Goal: Information Seeking & Learning: Learn about a topic

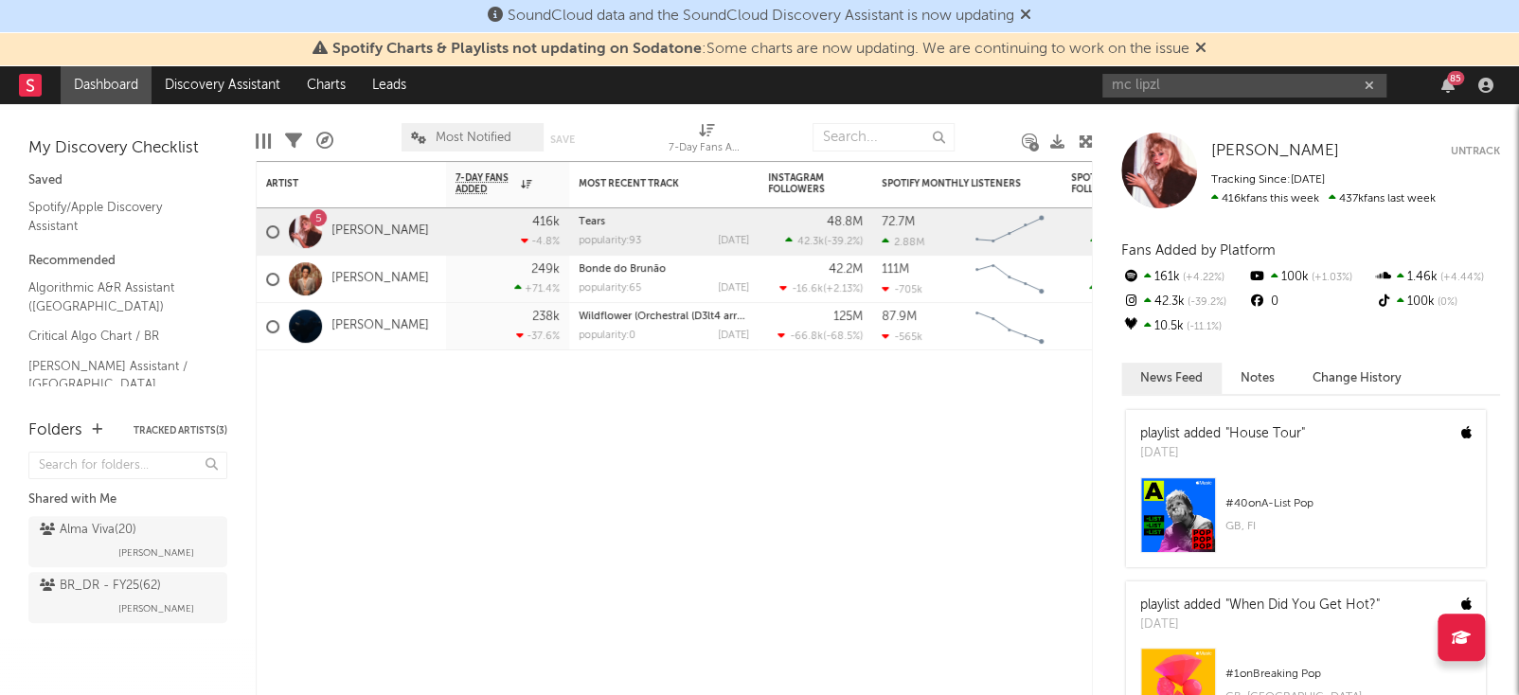
click at [1284, 77] on input "mc lipzl" at bounding box center [1245, 86] width 284 height 24
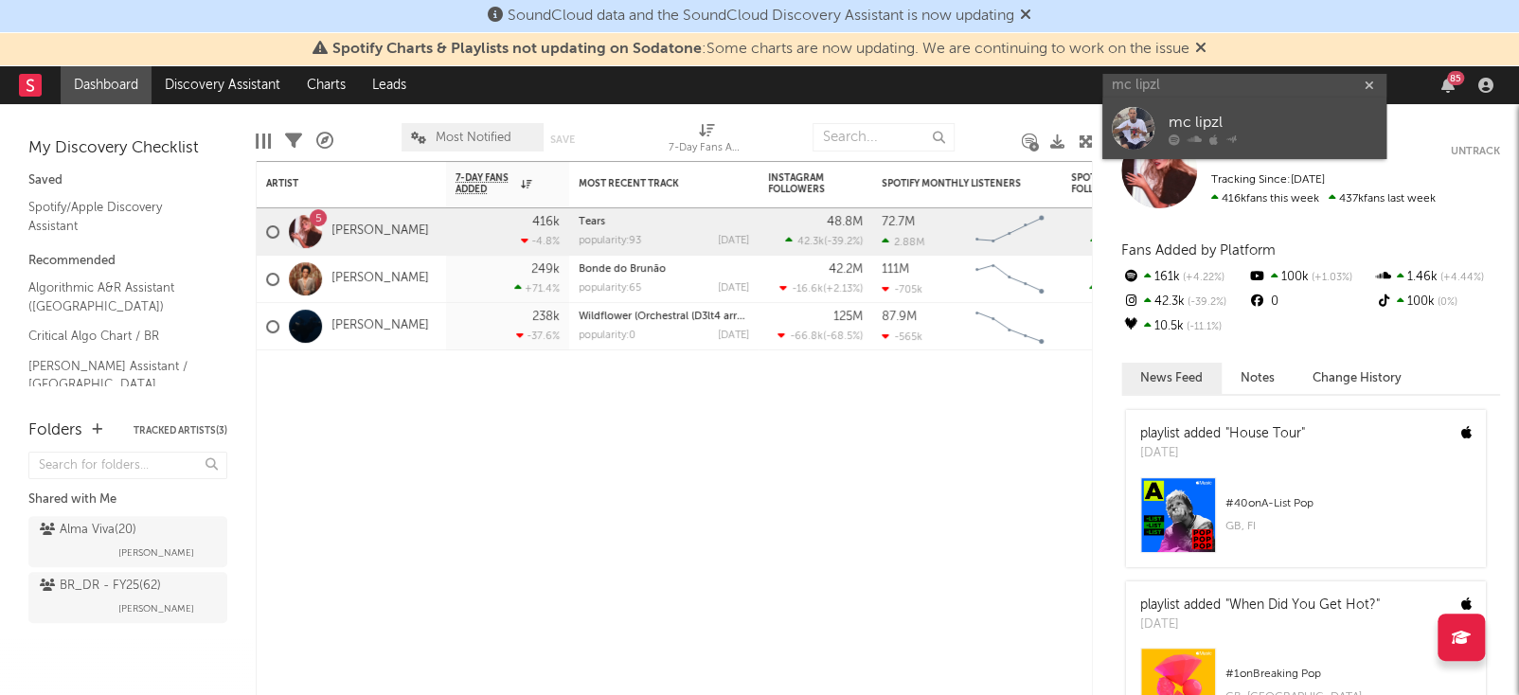
type input "mc lipzl"
click at [1273, 124] on div "mc lipzl" at bounding box center [1273, 123] width 208 height 23
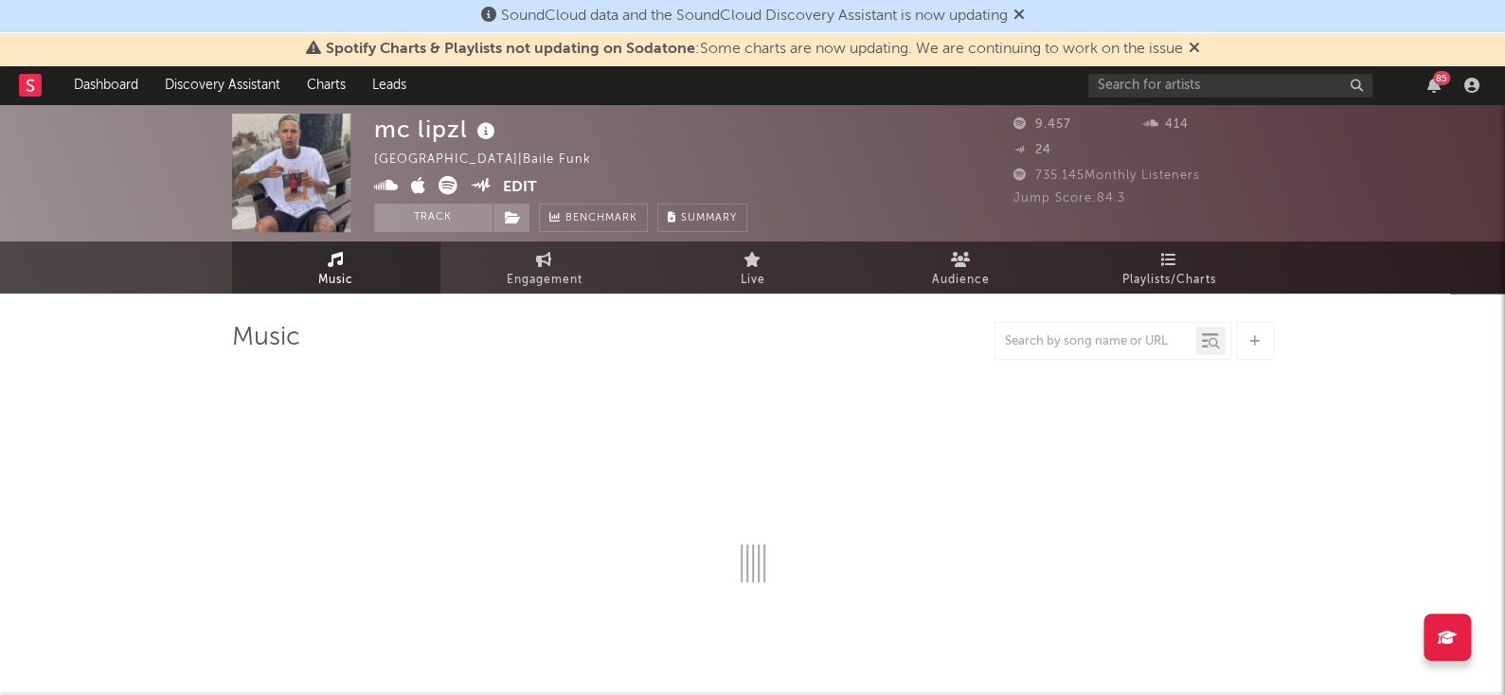
select select "6m"
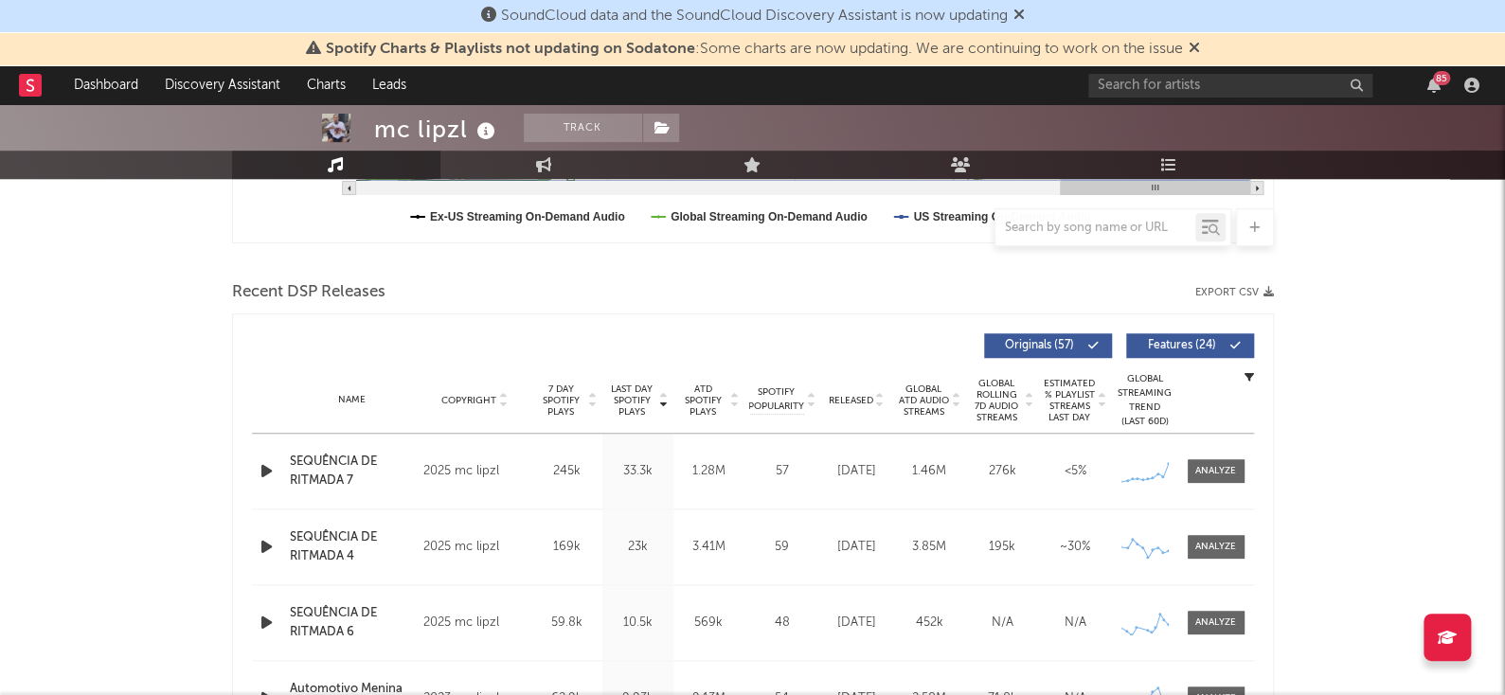
scroll to position [583, 0]
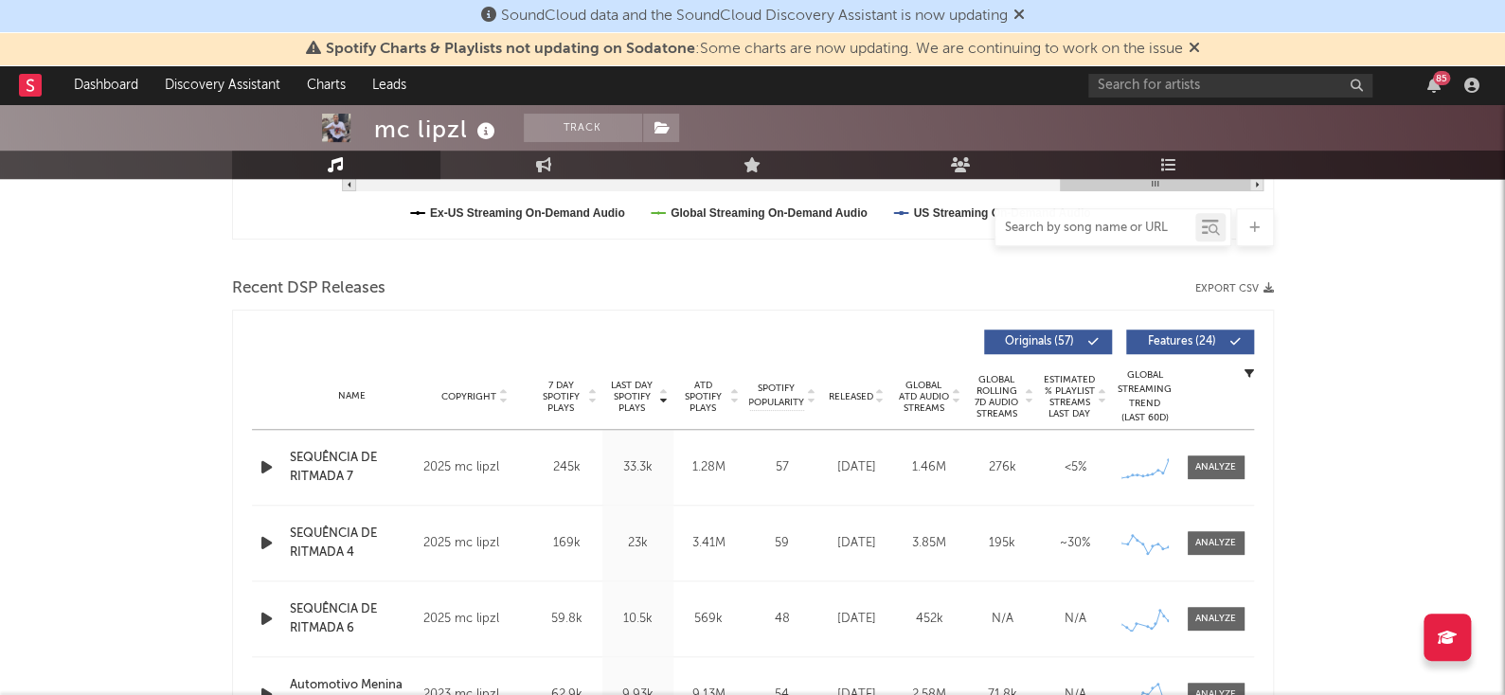
click at [1154, 225] on input "text" at bounding box center [1096, 228] width 200 height 15
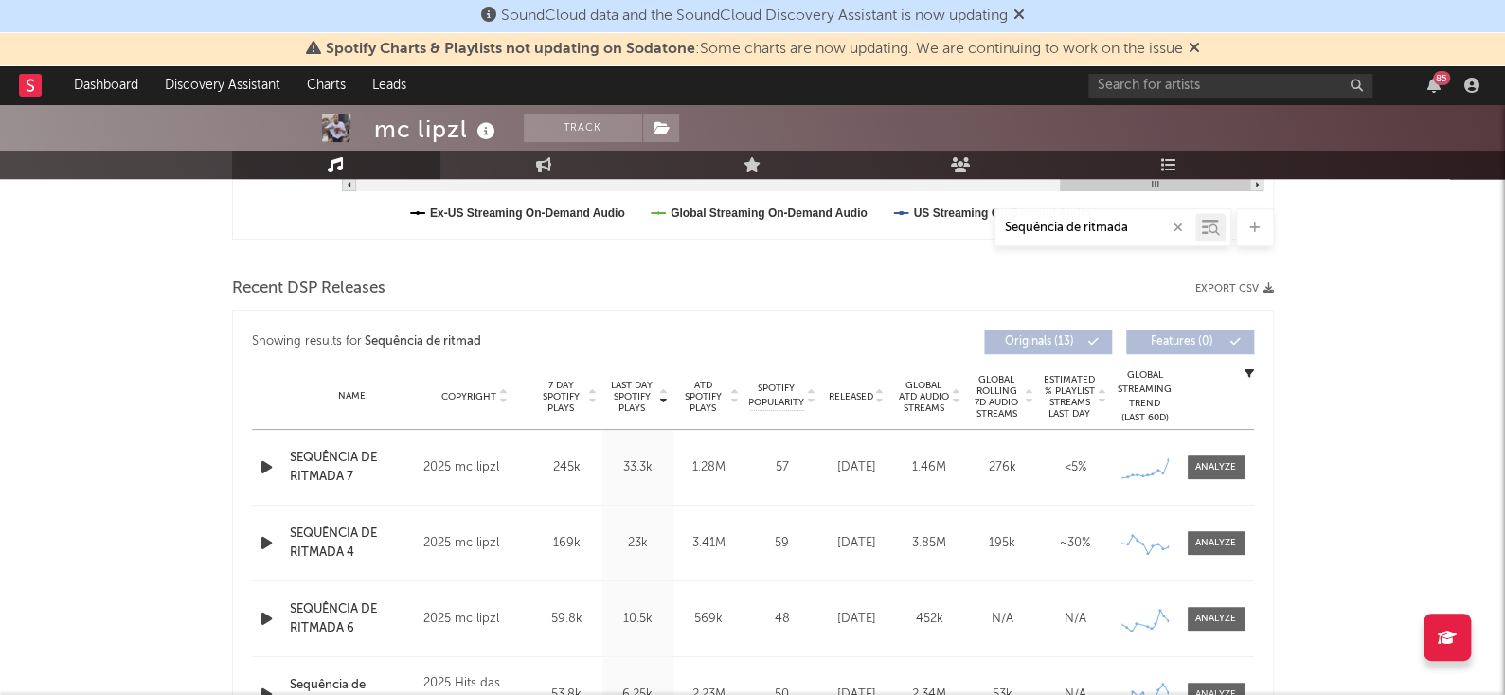
type input "Sequência de ritmada"
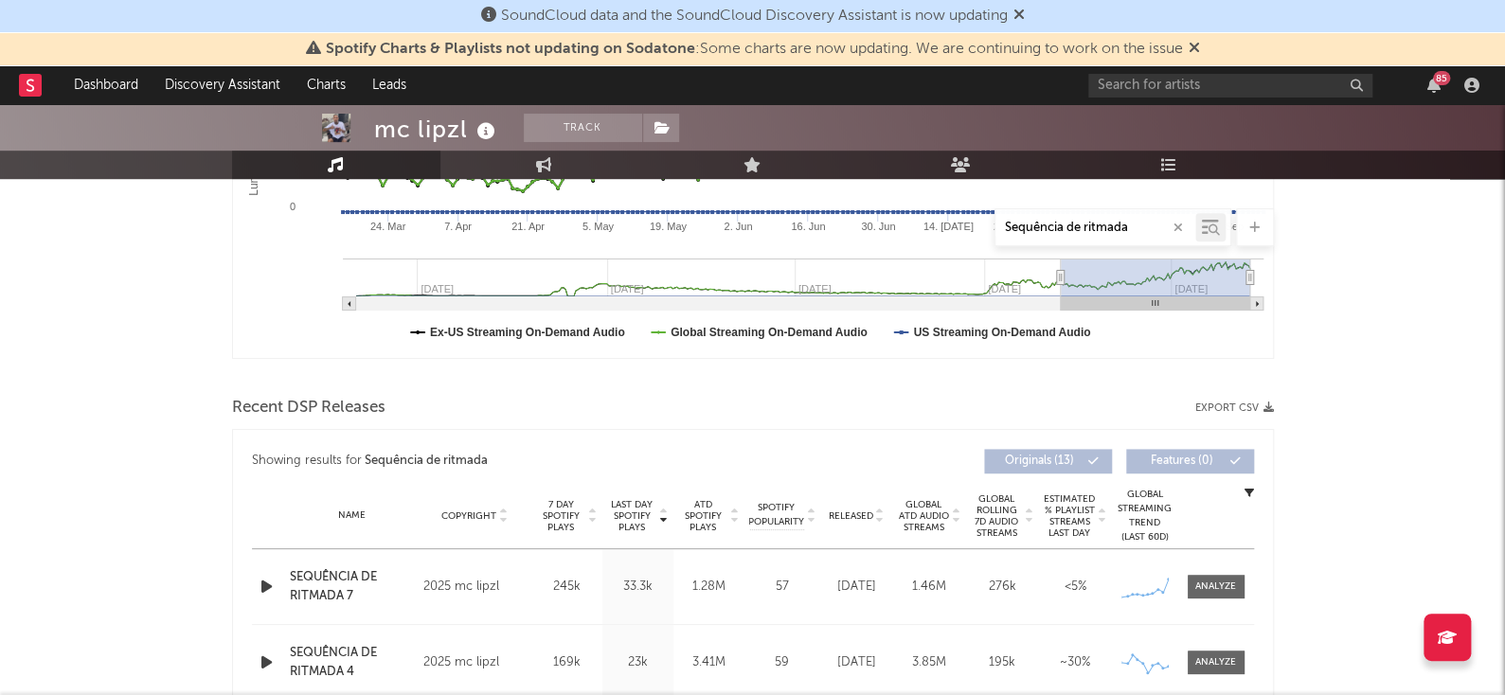
scroll to position [530, 0]
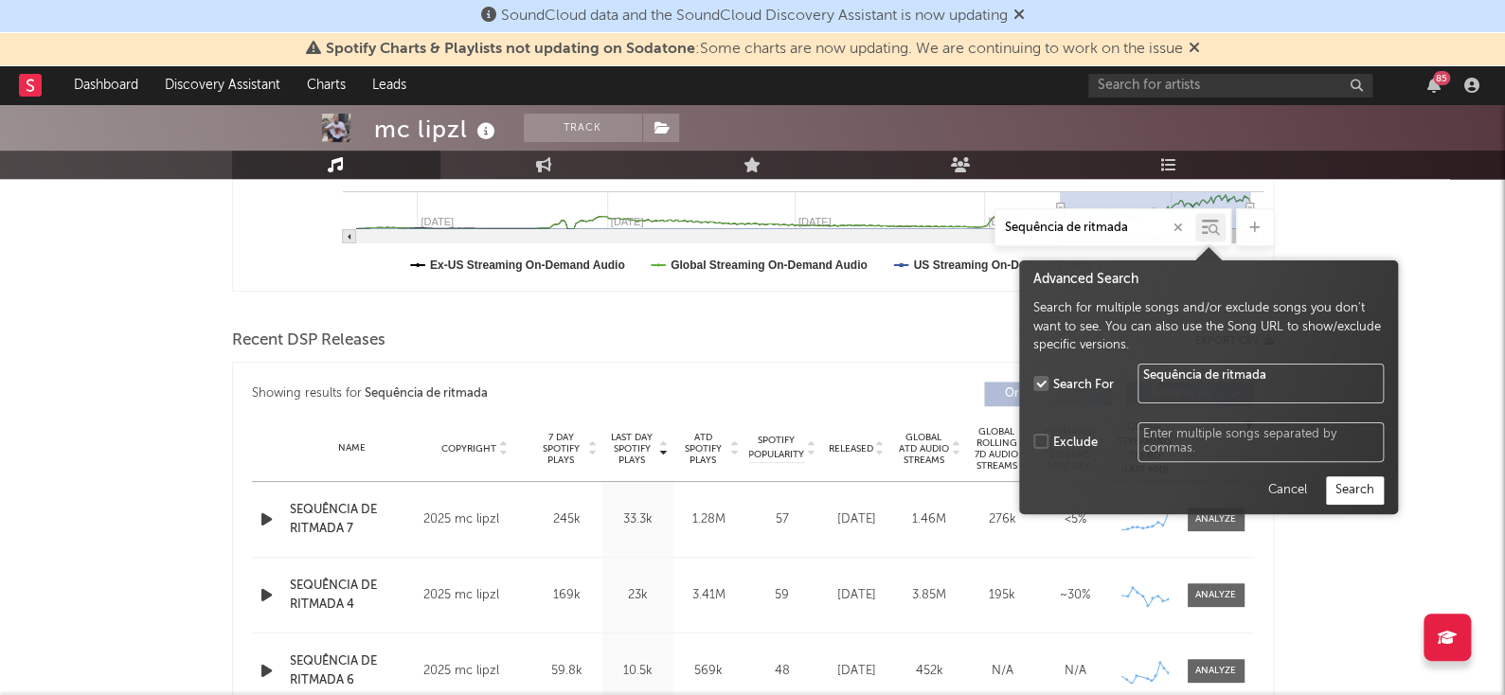
click at [1213, 225] on icon at bounding box center [1214, 229] width 11 height 11
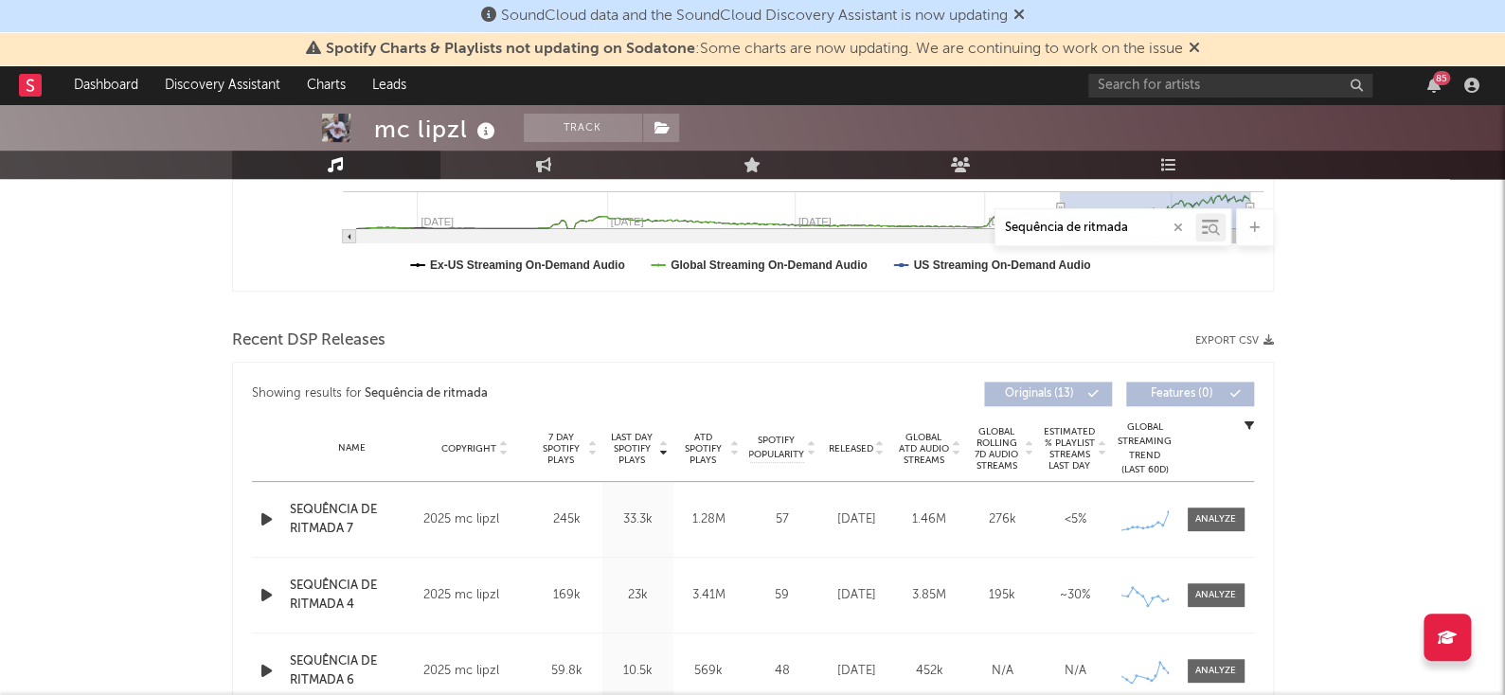
click at [1213, 225] on icon at bounding box center [1214, 229] width 11 height 11
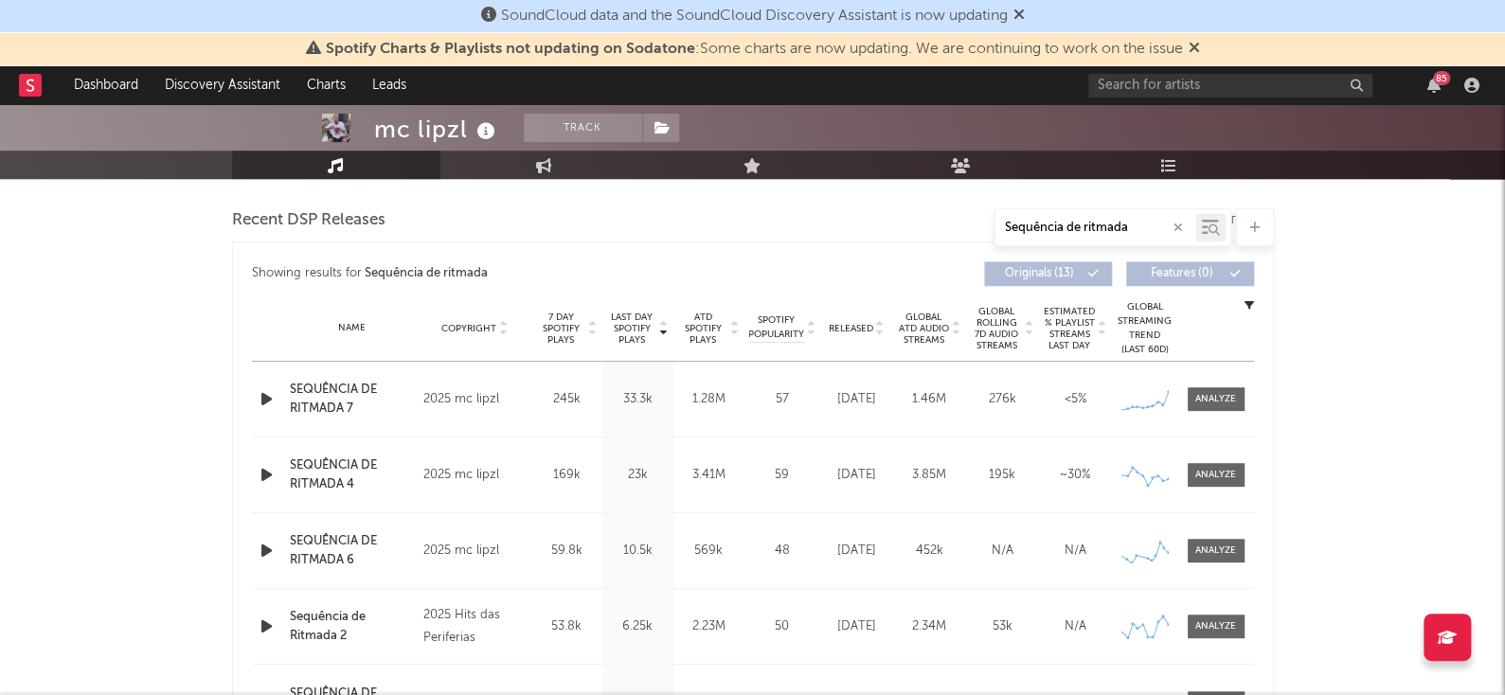
scroll to position [547, 0]
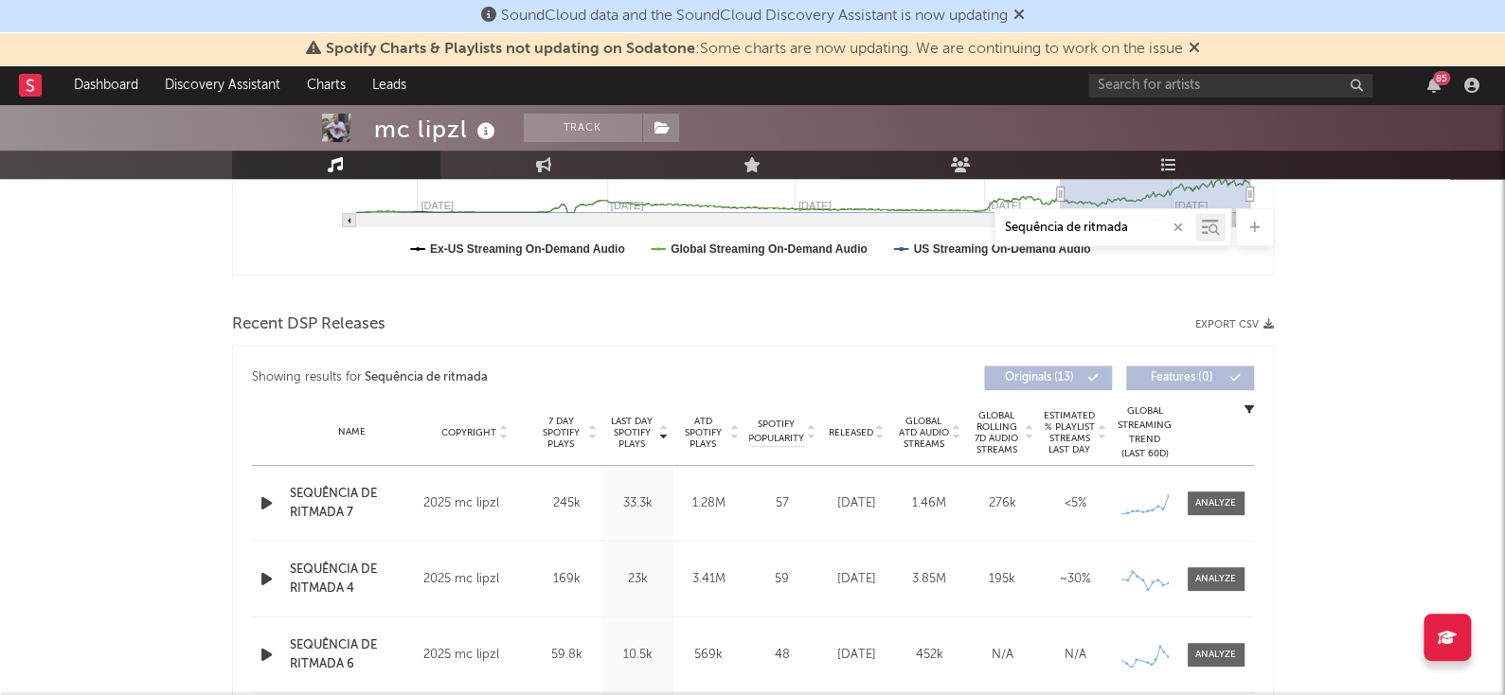
click at [1242, 325] on button "Export CSV" at bounding box center [1234, 324] width 79 height 11
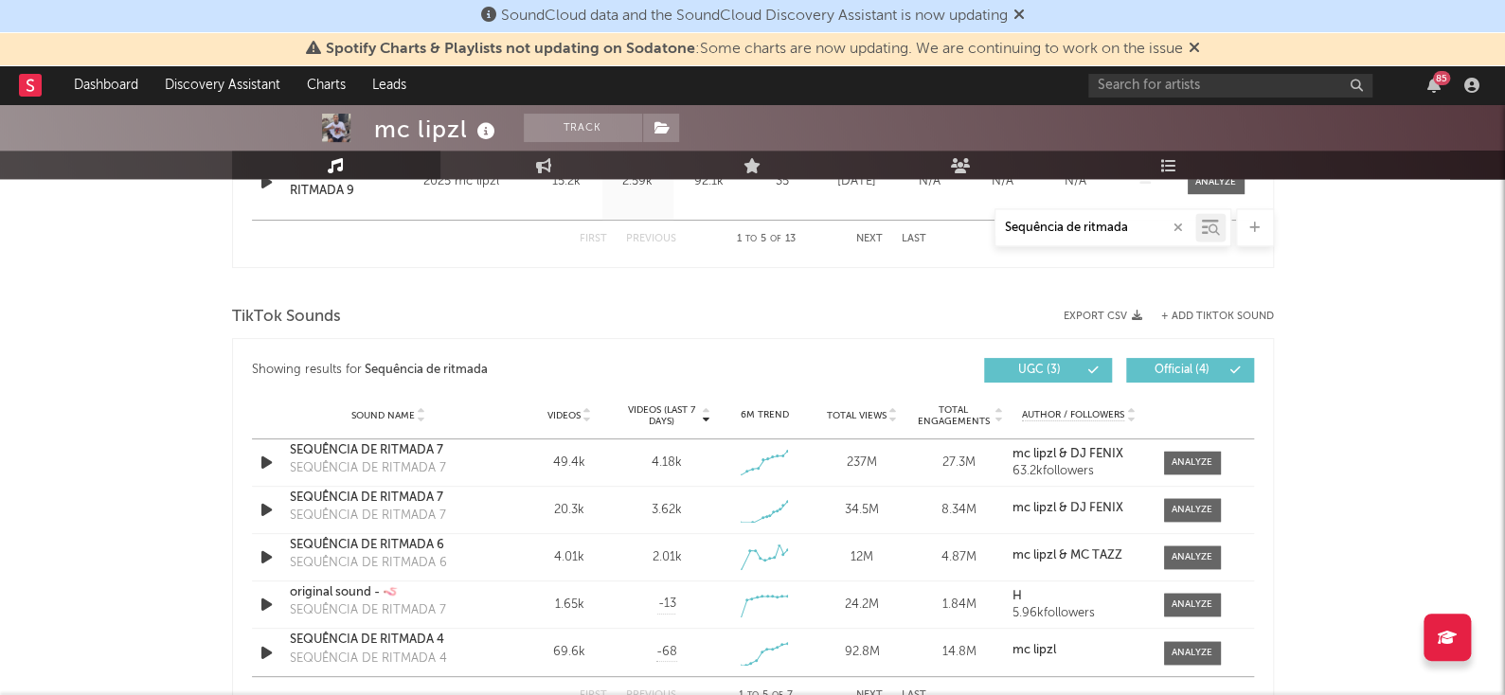
scroll to position [1234, 0]
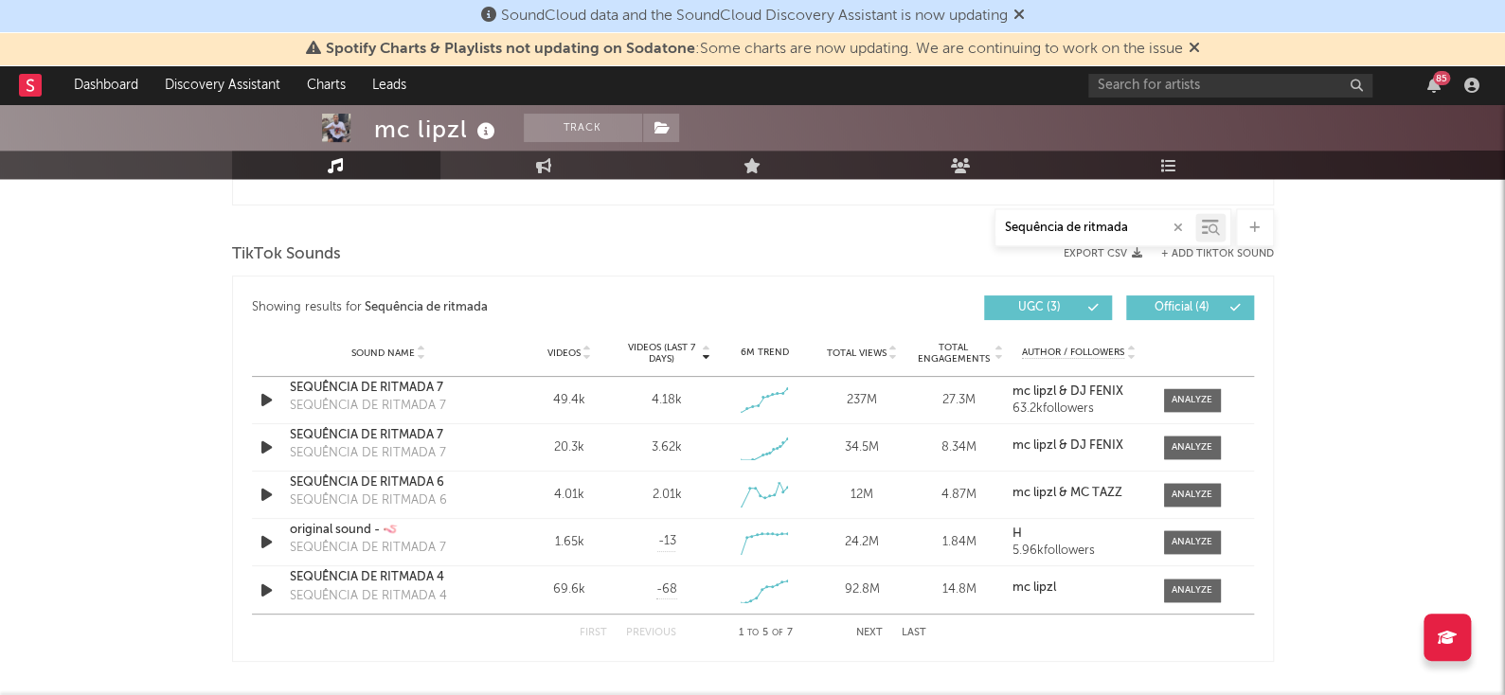
click at [1070, 311] on span "UGC ( 3 )" at bounding box center [1040, 307] width 87 height 11
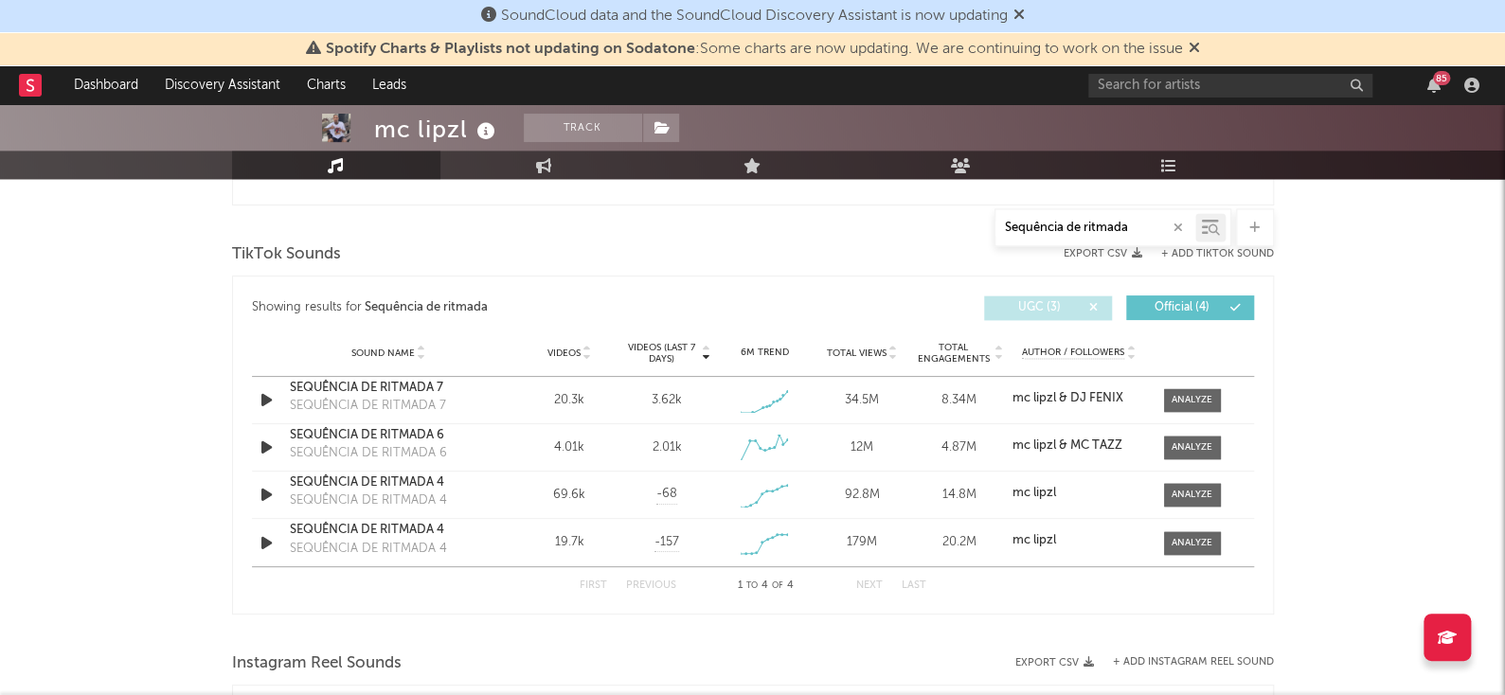
click at [1079, 296] on button "UGC ( 3 )" at bounding box center [1048, 308] width 128 height 25
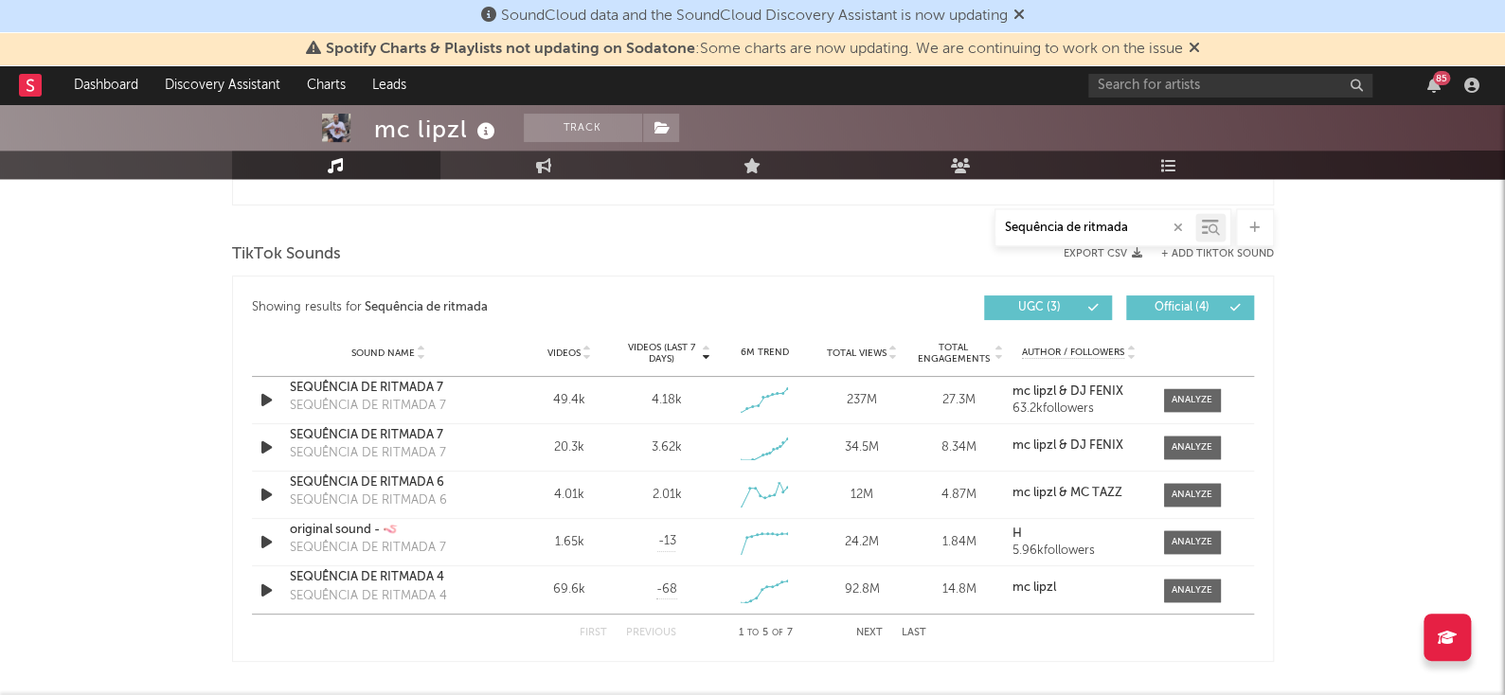
click at [1202, 302] on span "Official ( 4 )" at bounding box center [1182, 307] width 87 height 11
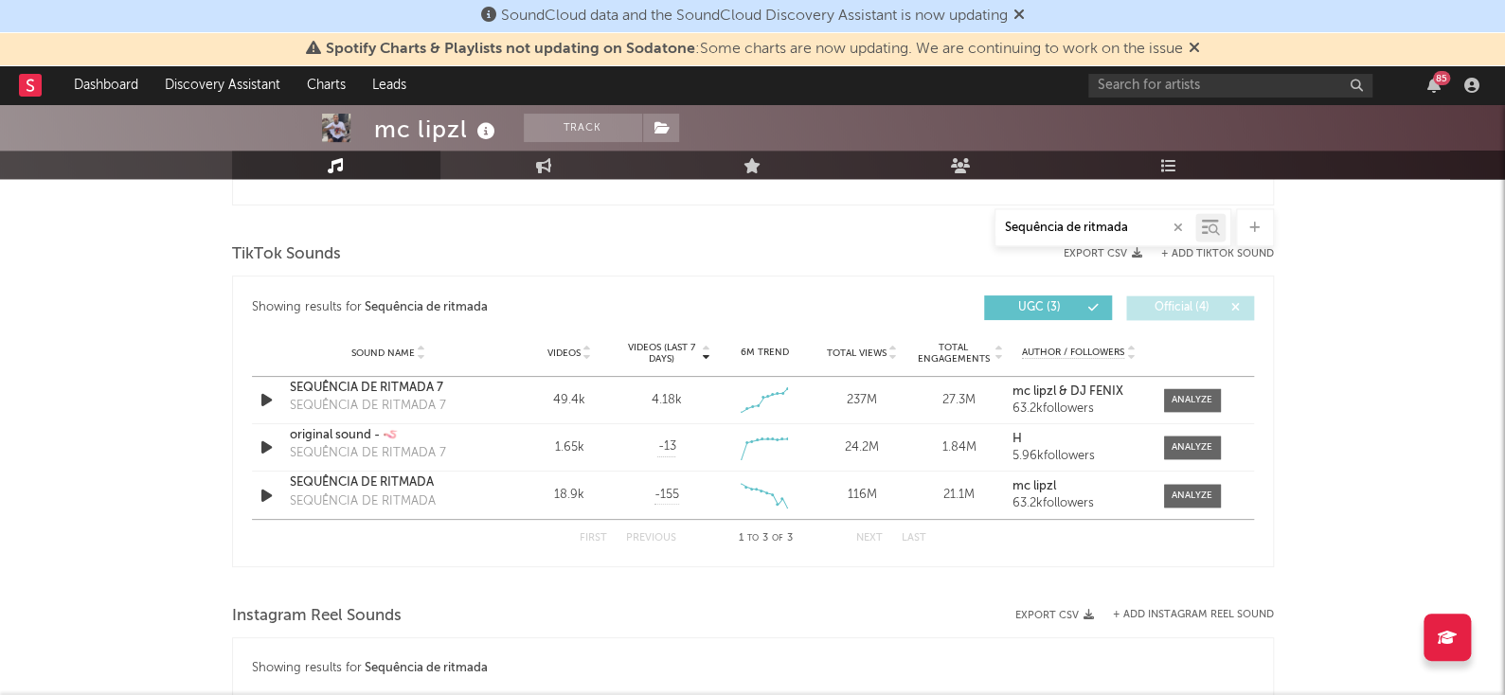
click at [1202, 302] on span "Official ( 4 )" at bounding box center [1182, 307] width 87 height 11
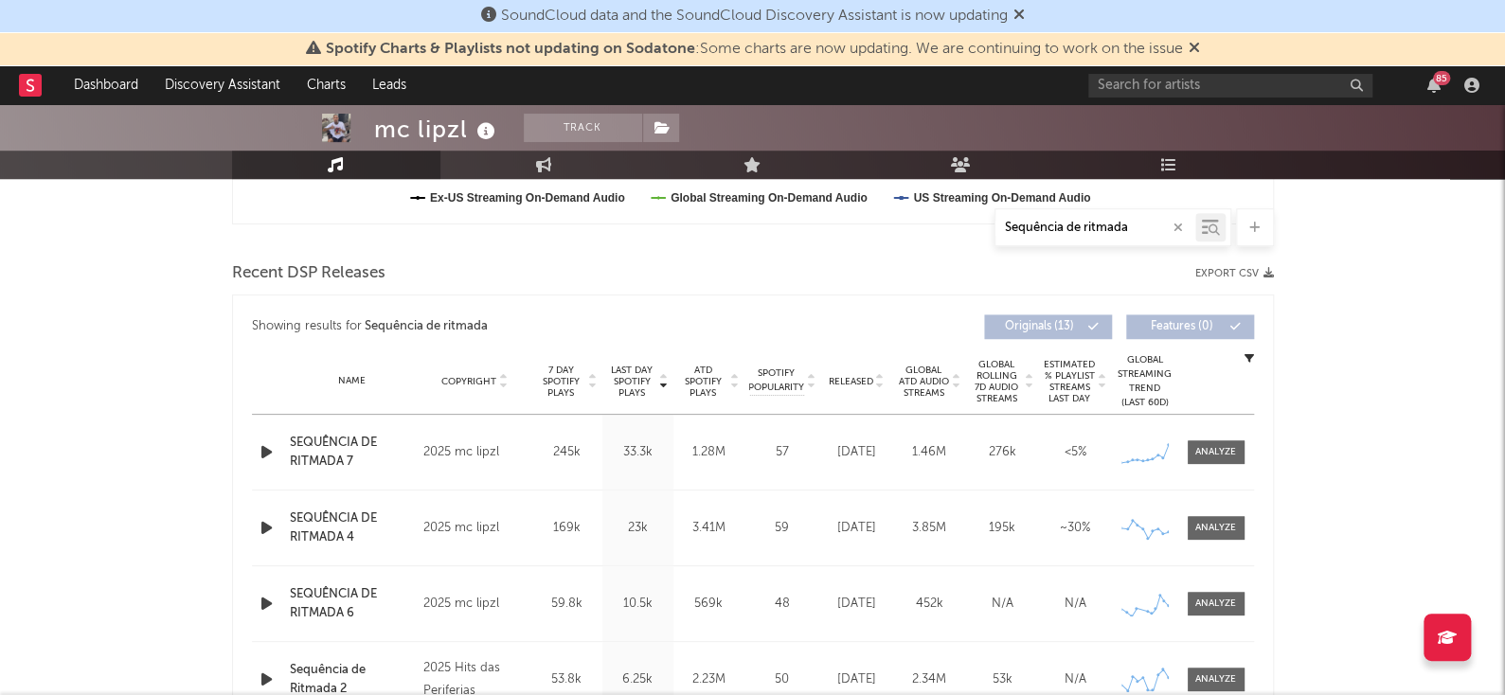
scroll to position [601, 0]
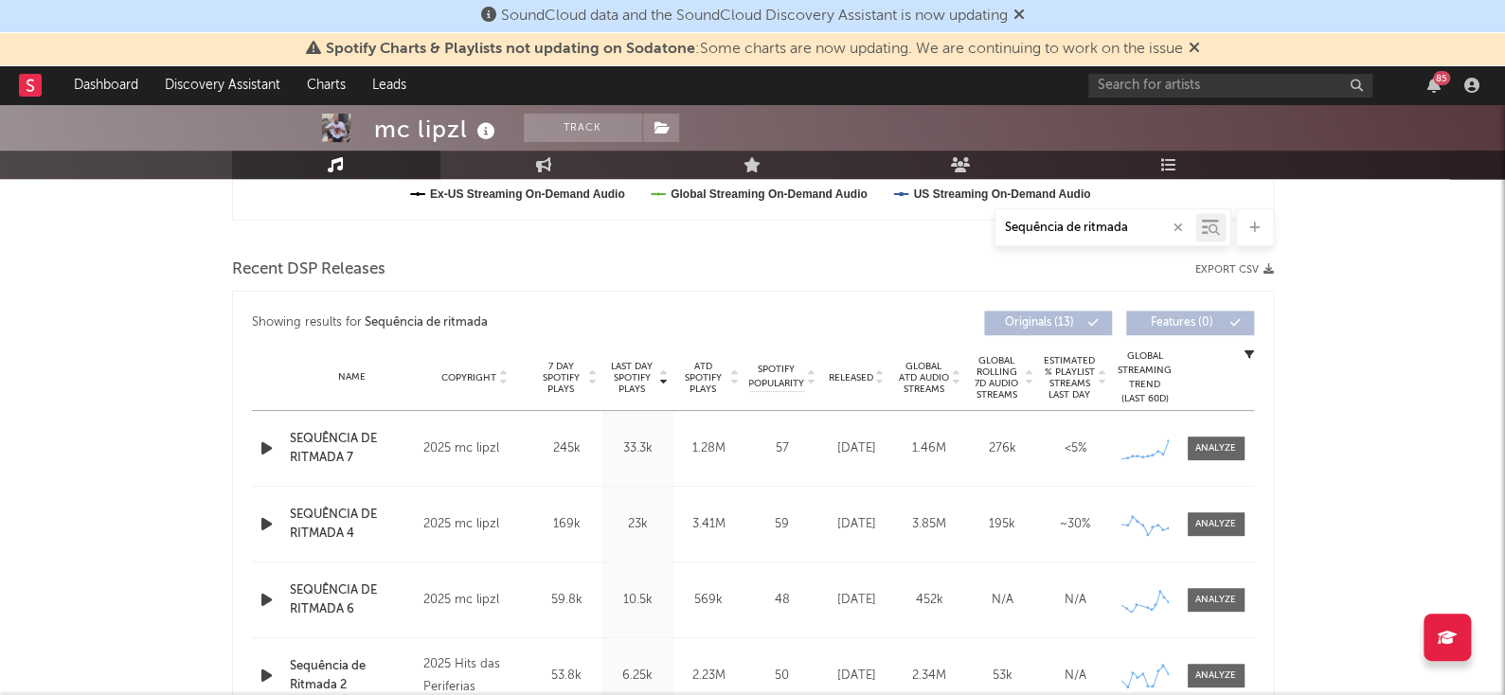
click at [1112, 327] on div "Originals ( 13 ) Features ( 0 )" at bounding box center [1003, 323] width 501 height 25
click at [1257, 350] on div "Showing results for Sequência de ritmada Last Day Spotify Plays Copyright 7 Day…" at bounding box center [753, 565] width 1042 height 548
click at [1246, 350] on icon "button" at bounding box center [1249, 354] width 9 height 9
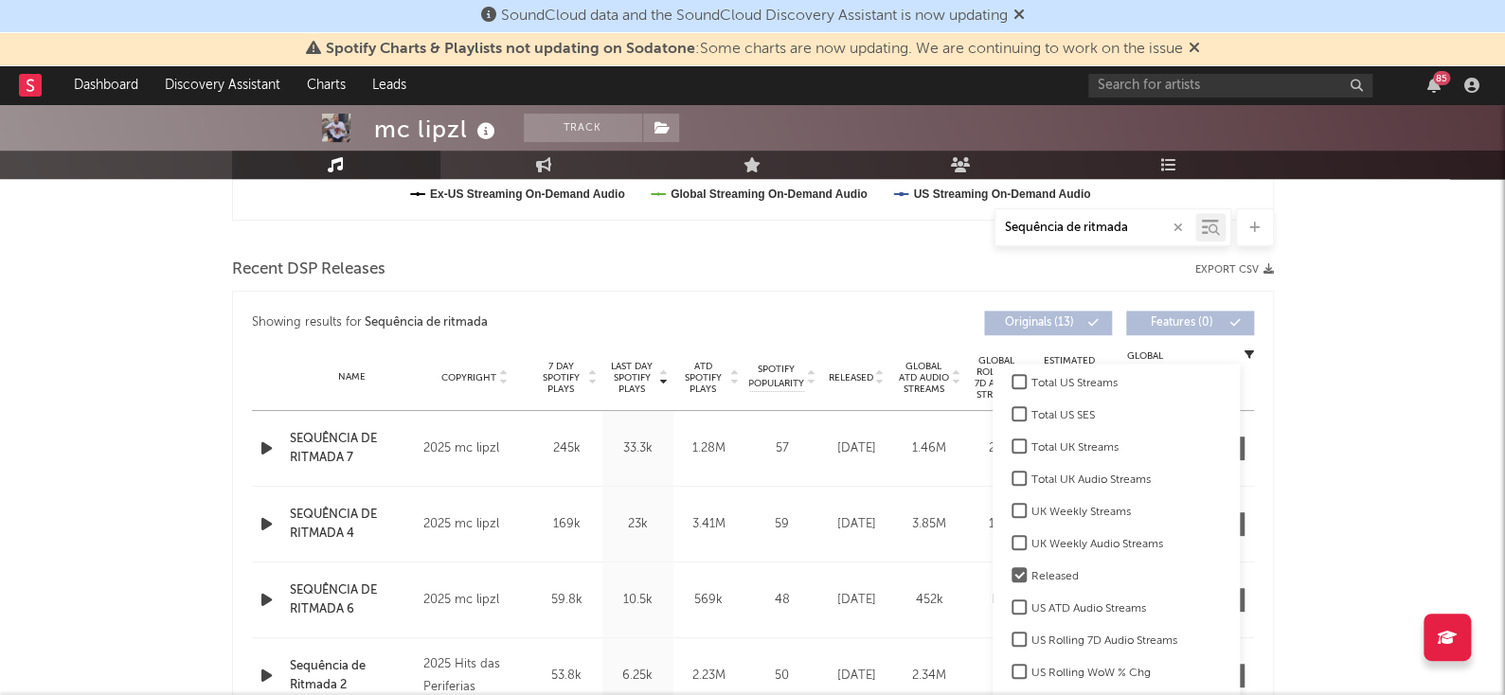
scroll to position [0, 0]
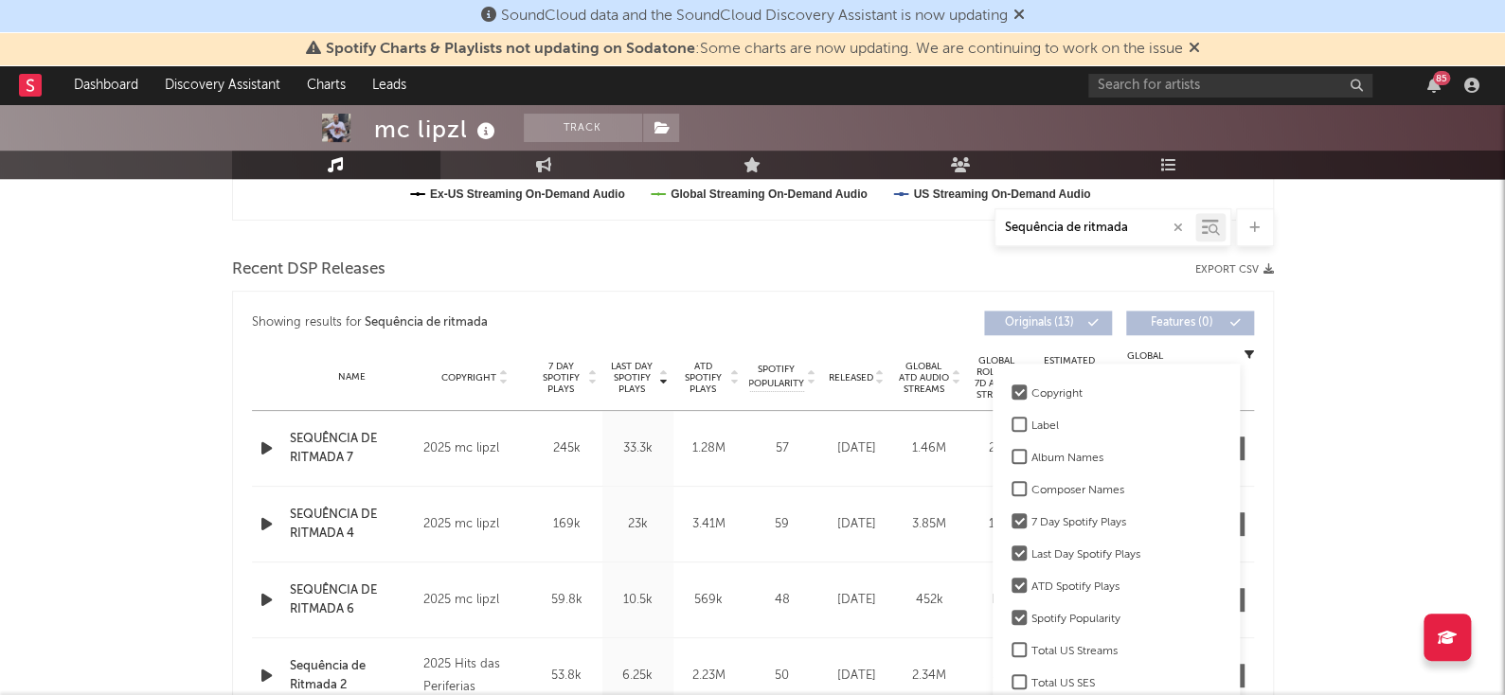
click at [1061, 404] on div "Copyright" at bounding box center [1126, 394] width 189 height 23
click at [1012, 404] on input "Copyright" at bounding box center [1012, 394] width 0 height 23
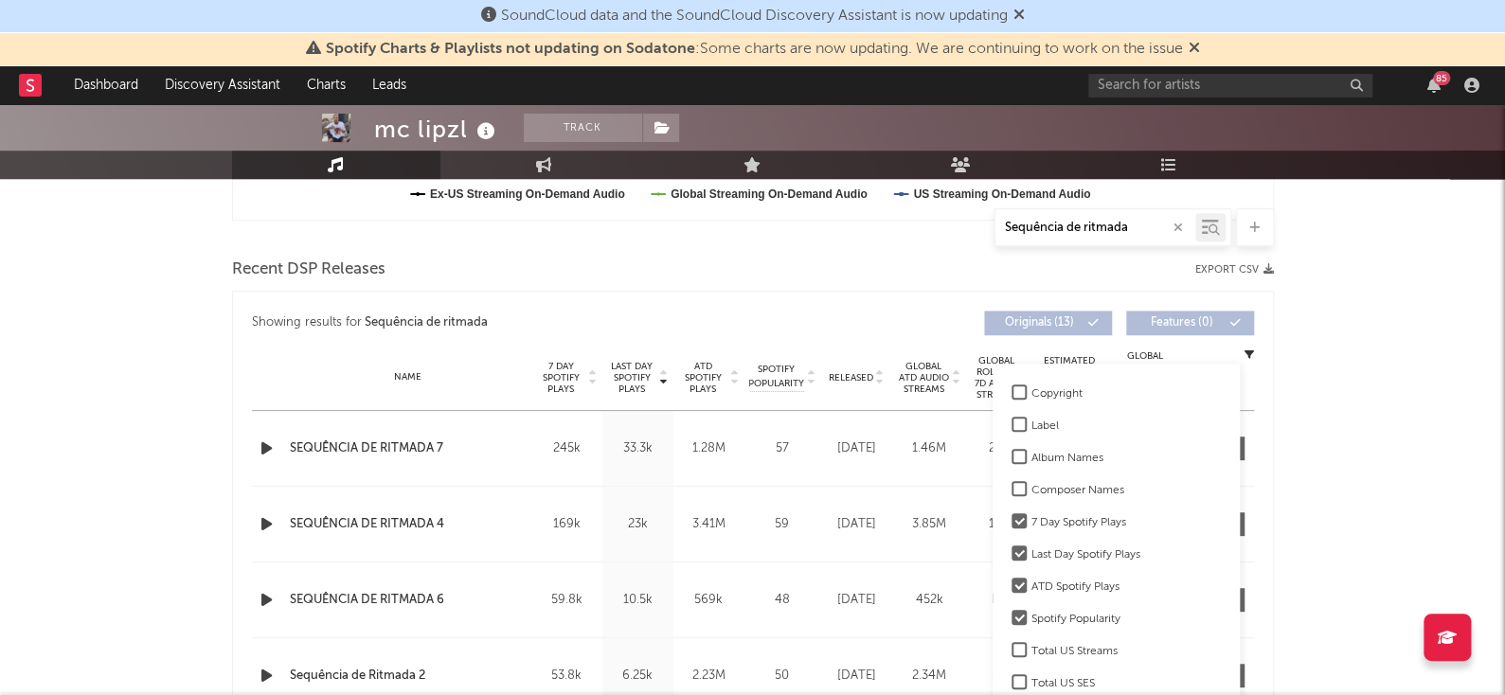
click at [1101, 521] on div "7 Day Spotify Plays" at bounding box center [1126, 523] width 189 height 23
click at [1012, 521] on input "7 Day Spotify Plays" at bounding box center [1012, 523] width 0 height 23
click at [1103, 551] on div "Last Day Spotify Plays" at bounding box center [1126, 555] width 189 height 23
click at [1012, 551] on input "Last Day Spotify Plays" at bounding box center [1012, 555] width 0 height 23
click at [1100, 620] on div "Spotify Popularity" at bounding box center [1126, 619] width 189 height 23
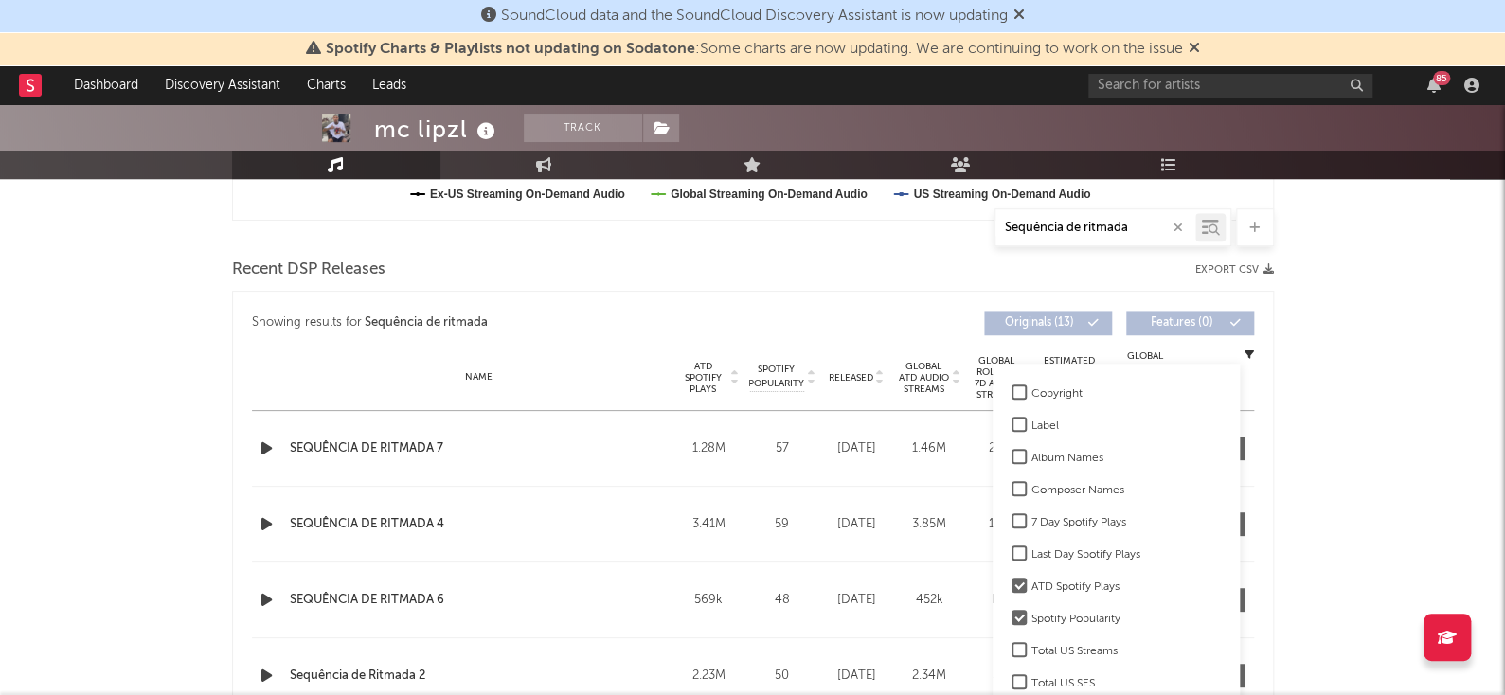
click at [1012, 620] on input "Spotify Popularity" at bounding box center [1012, 619] width 0 height 23
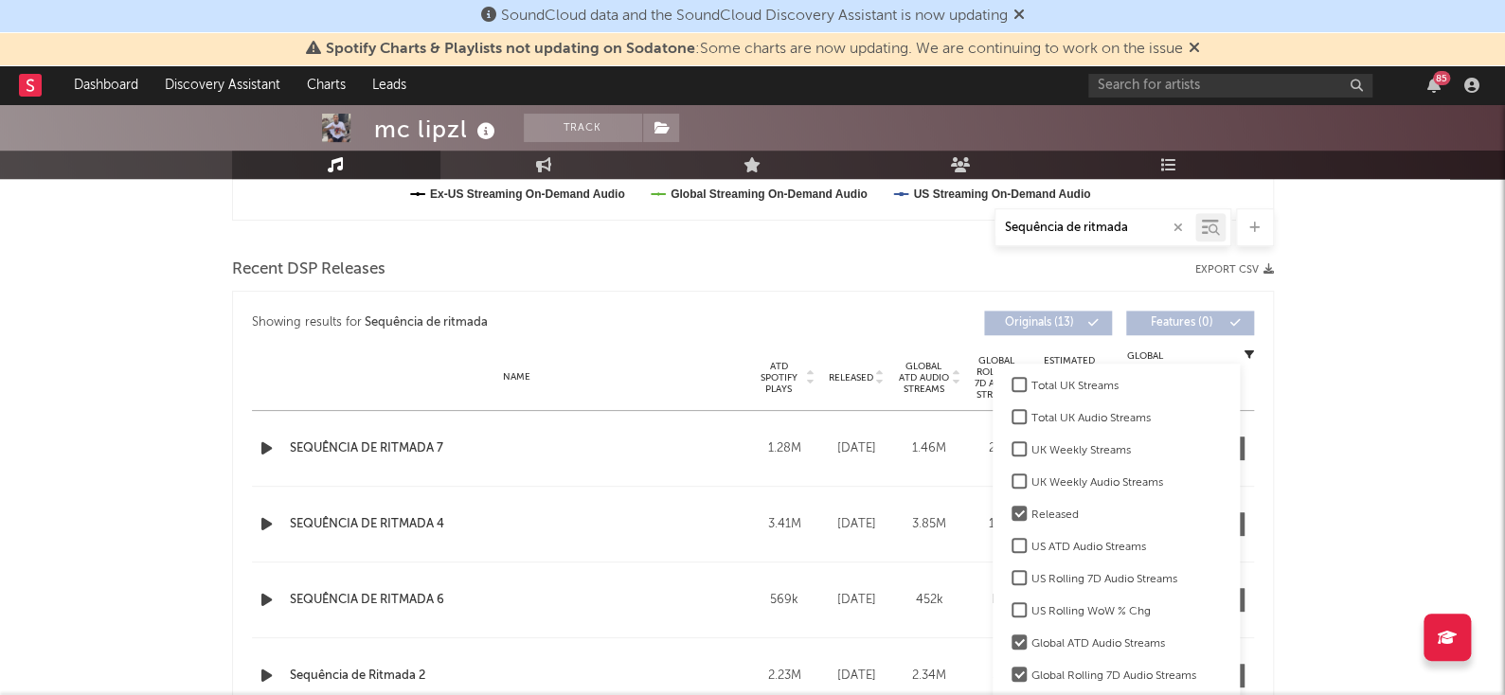
scroll to position [333, 0]
click at [1101, 641] on div "Global ATD Audio Streams" at bounding box center [1126, 640] width 189 height 23
click at [1012, 641] on input "Global ATD Audio Streams" at bounding box center [1012, 640] width 0 height 23
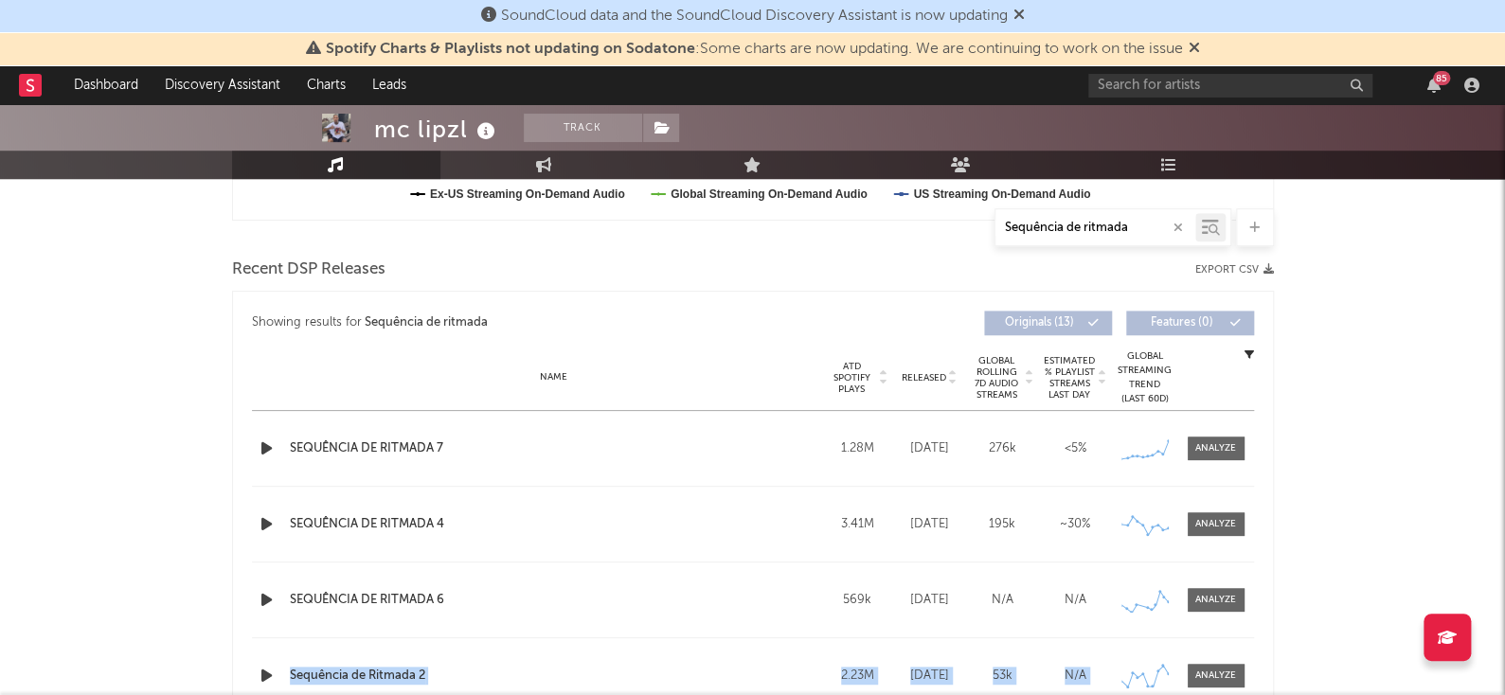
drag, startPoint x: 1110, startPoint y: 665, endPoint x: 1239, endPoint y: 560, distance: 166.3
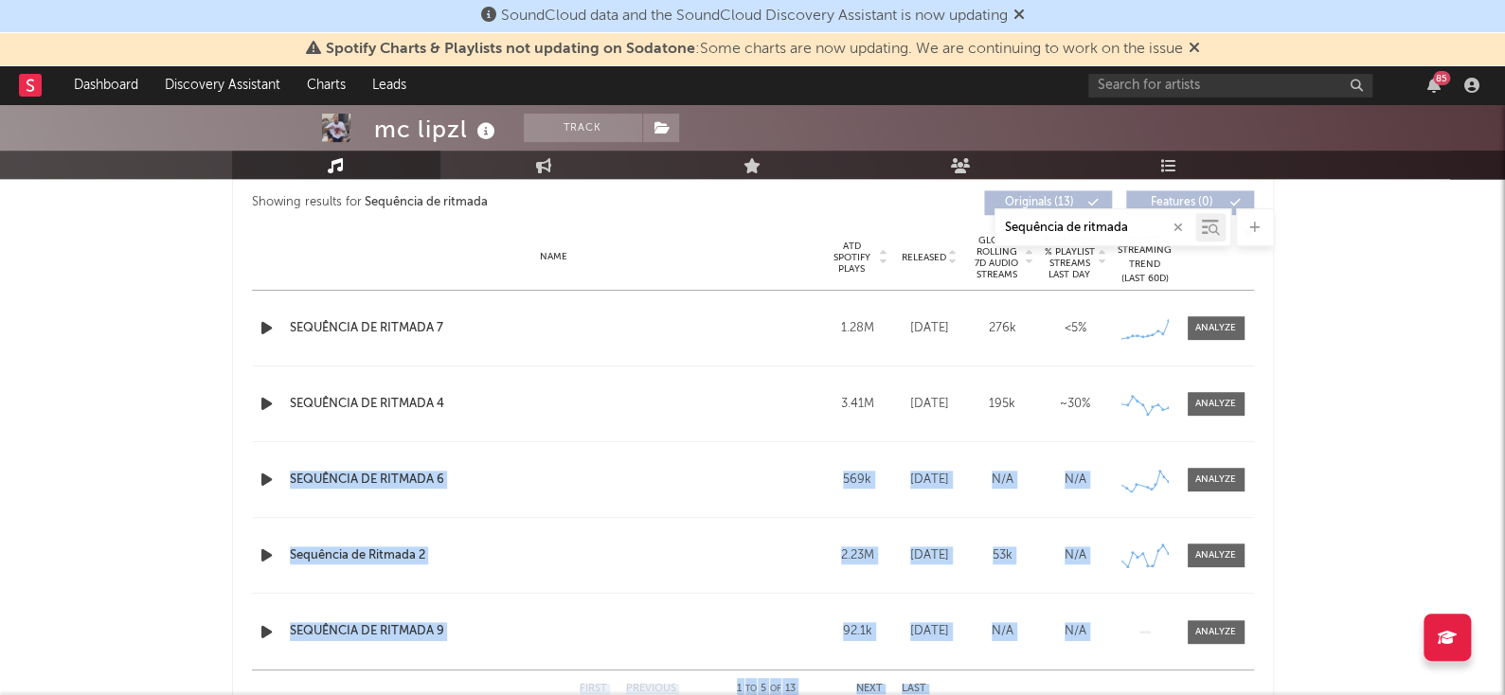
scroll to position [728, 0]
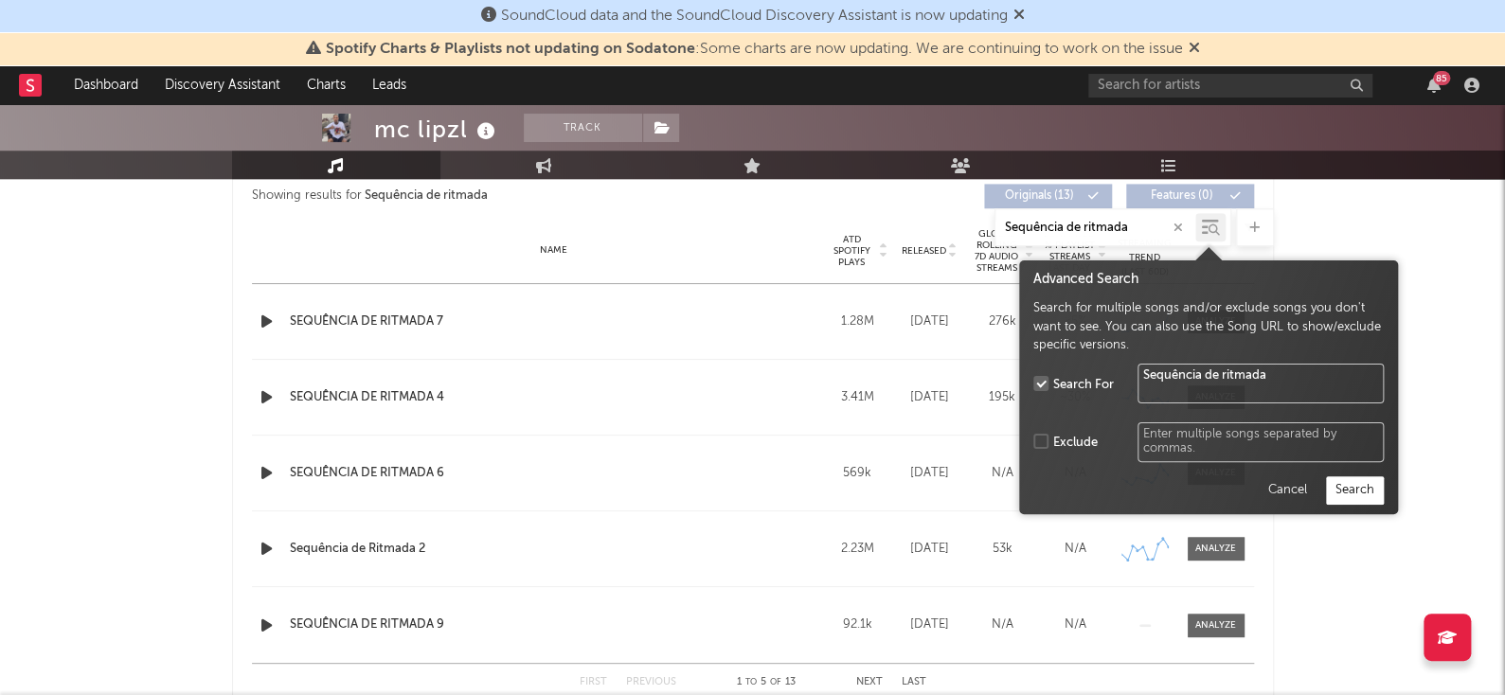
click at [1213, 229] on icon at bounding box center [1214, 229] width 11 height 11
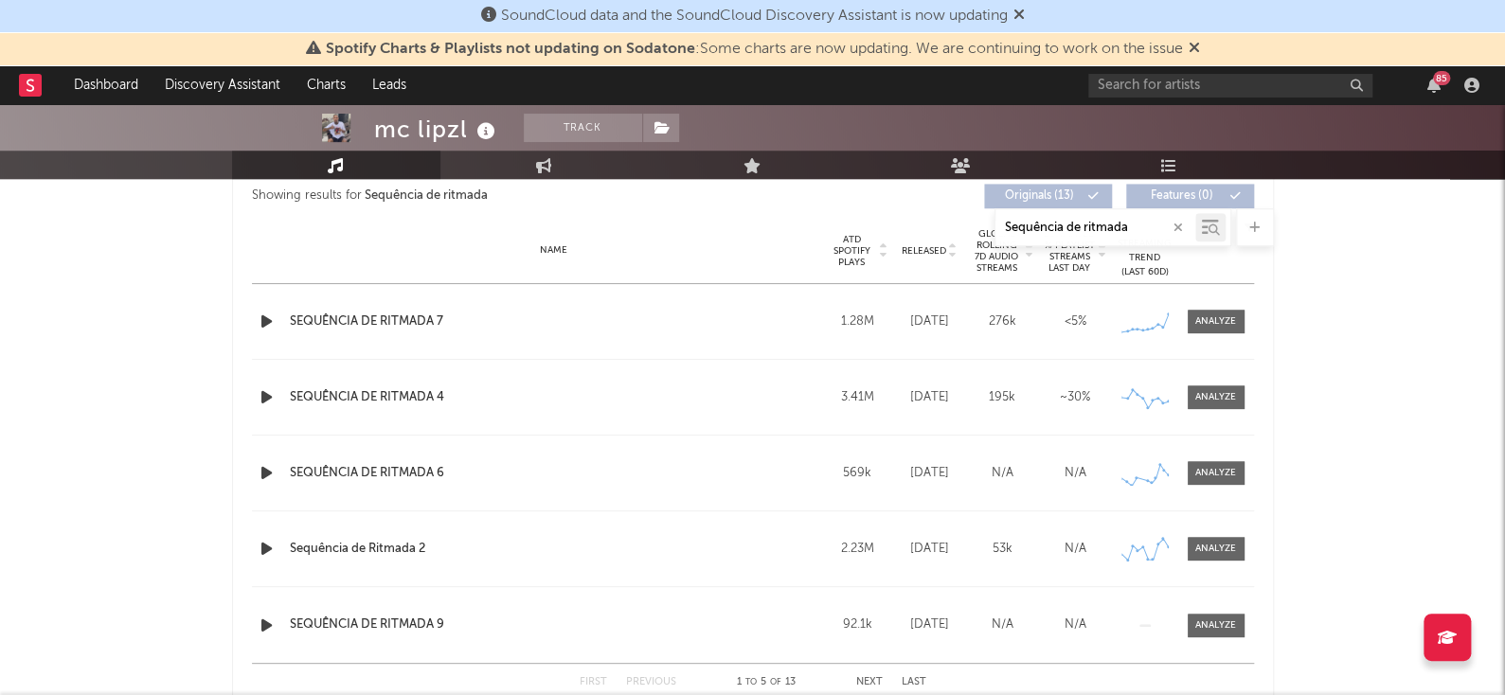
click at [1196, 224] on div at bounding box center [1210, 227] width 30 height 28
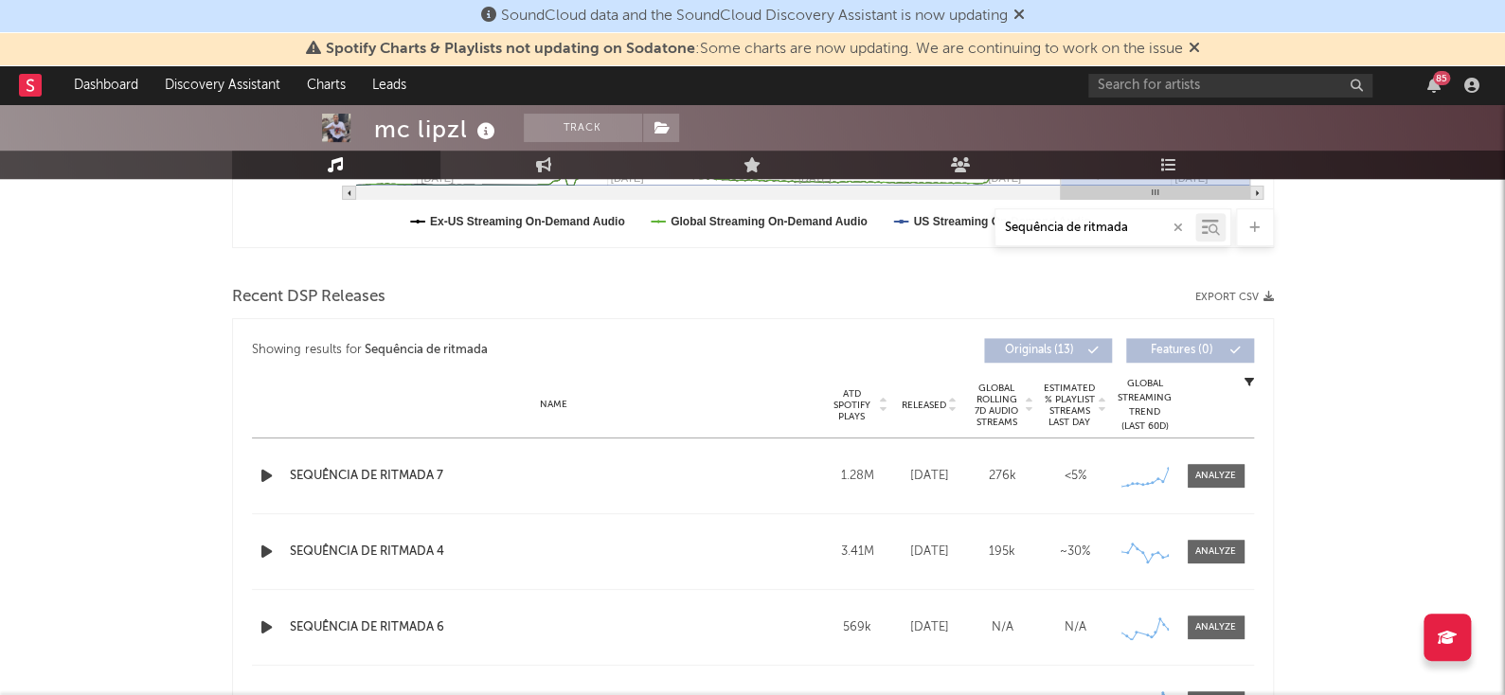
click at [1248, 381] on icon "button" at bounding box center [1249, 381] width 9 height 9
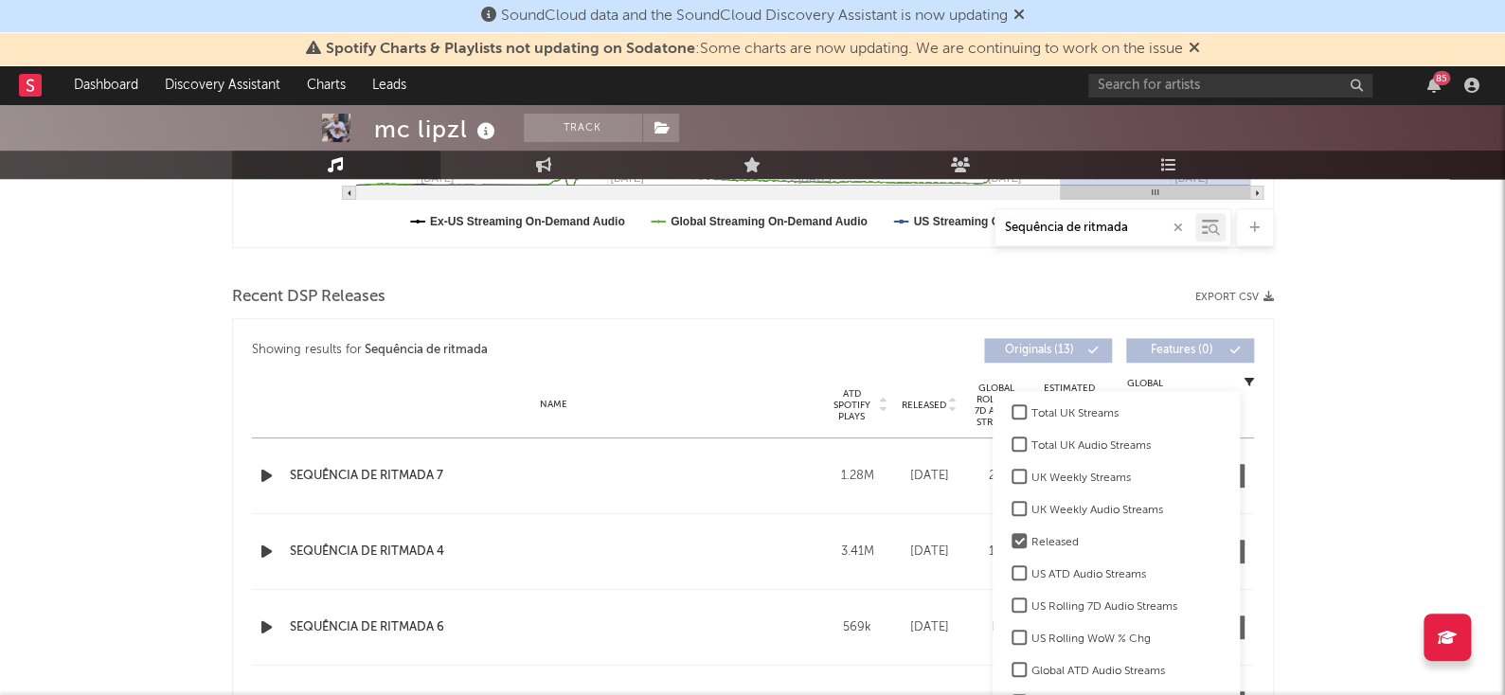
scroll to position [333, 0]
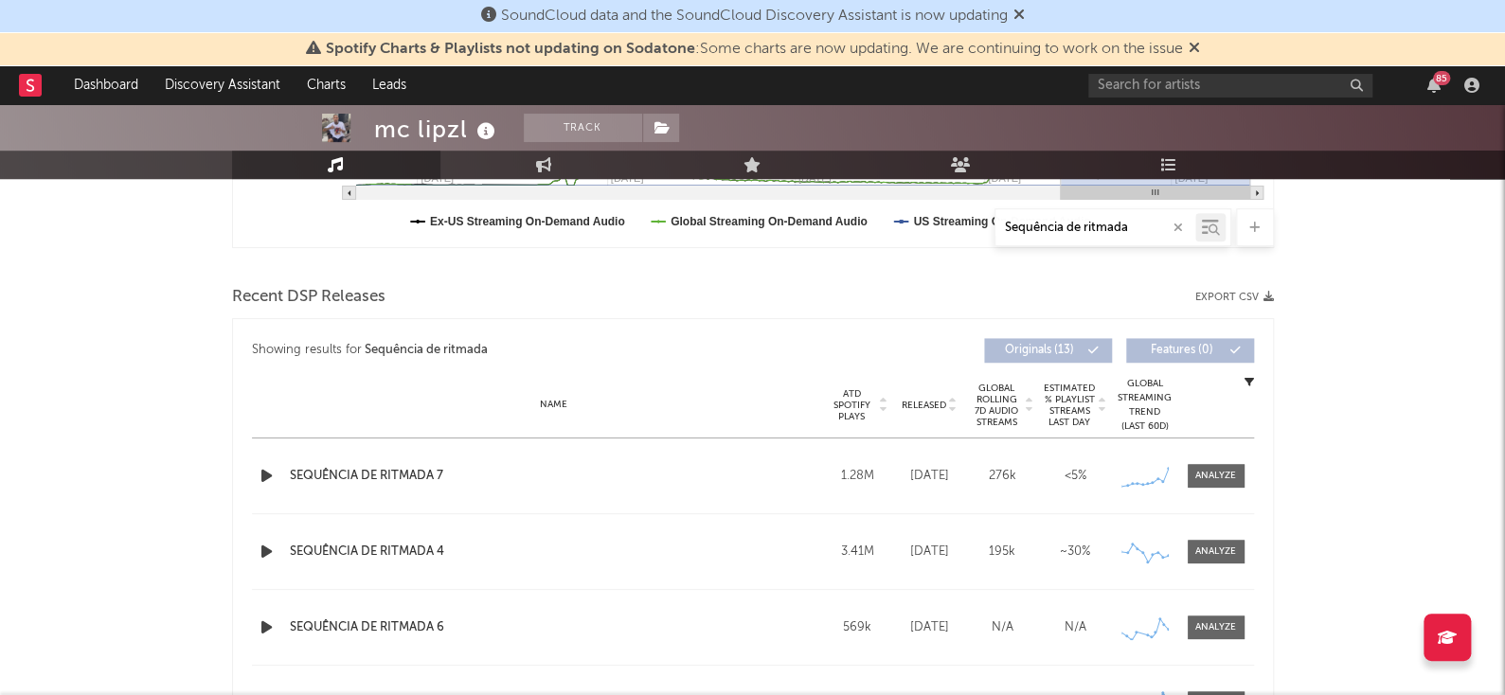
drag, startPoint x: 1498, startPoint y: 265, endPoint x: 1517, endPoint y: 279, distance: 23.7
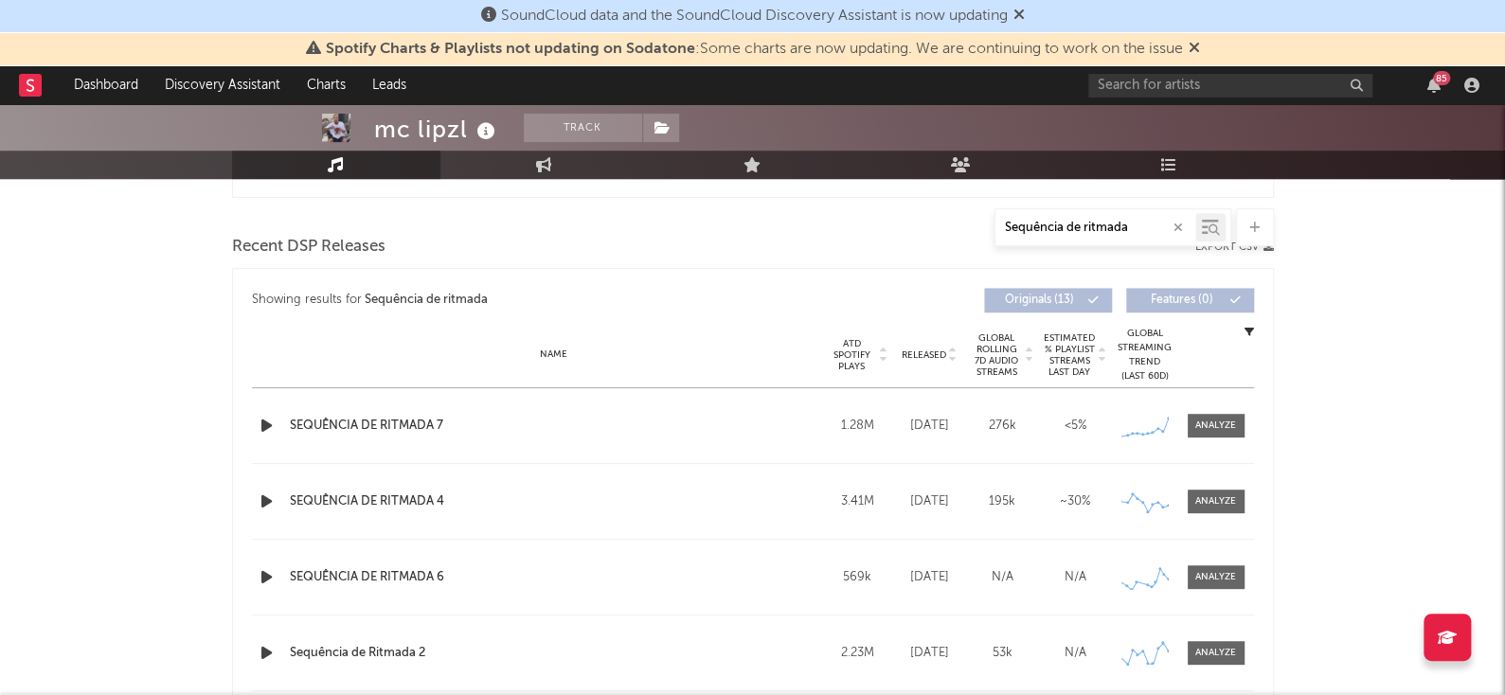
scroll to position [627, 0]
click at [1248, 328] on icon "button" at bounding box center [1249, 328] width 9 height 9
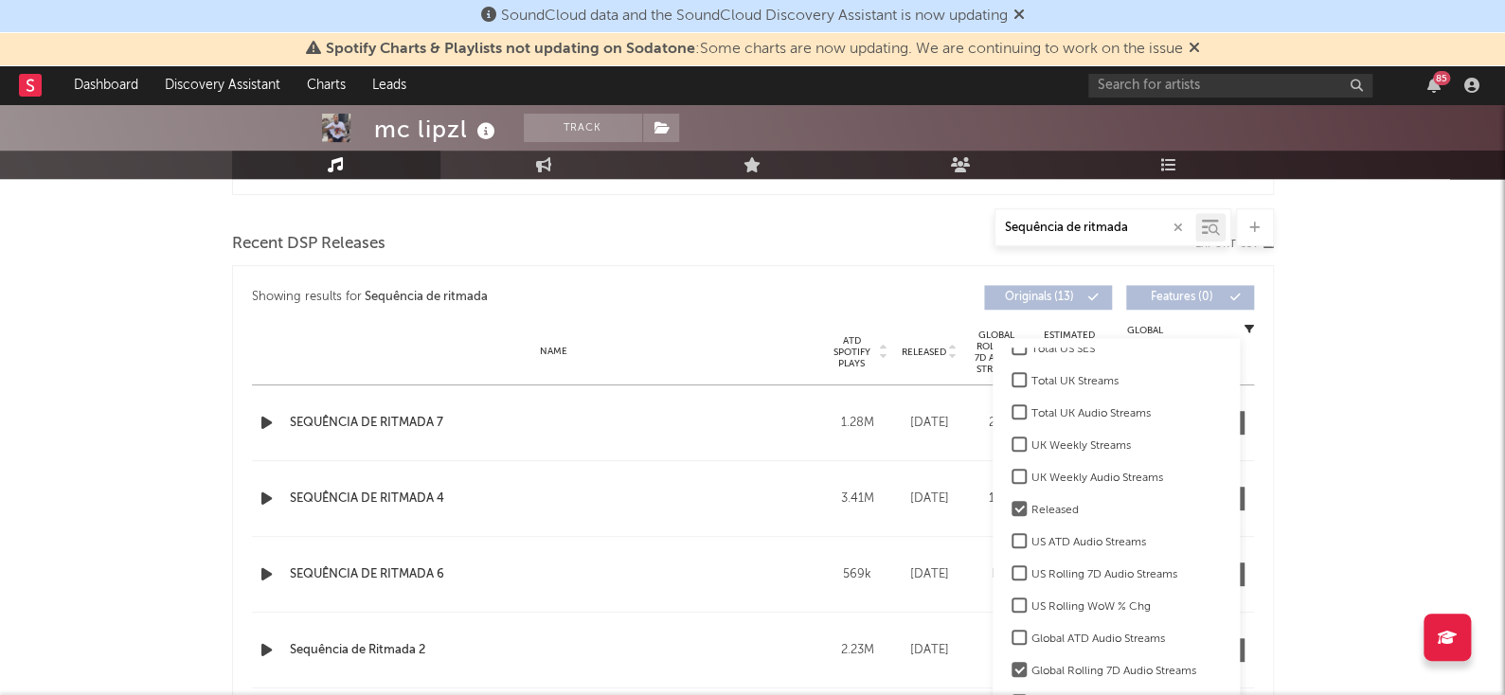
scroll to position [333, 0]
click at [1140, 641] on div "Global Rolling 7D Audio Streams" at bounding box center [1126, 647] width 189 height 23
click at [1012, 641] on input "Global Rolling 7D Audio Streams" at bounding box center [1012, 647] width 0 height 23
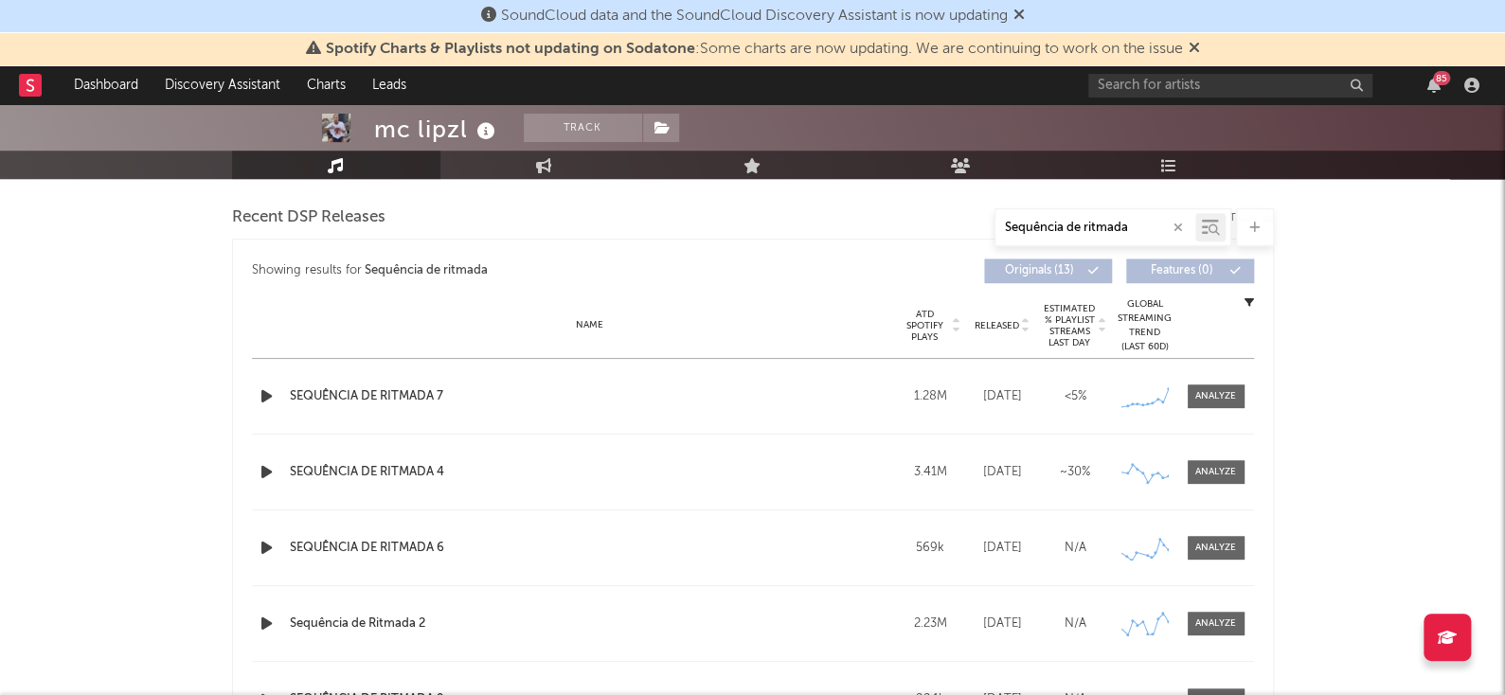
scroll to position [657, 0]
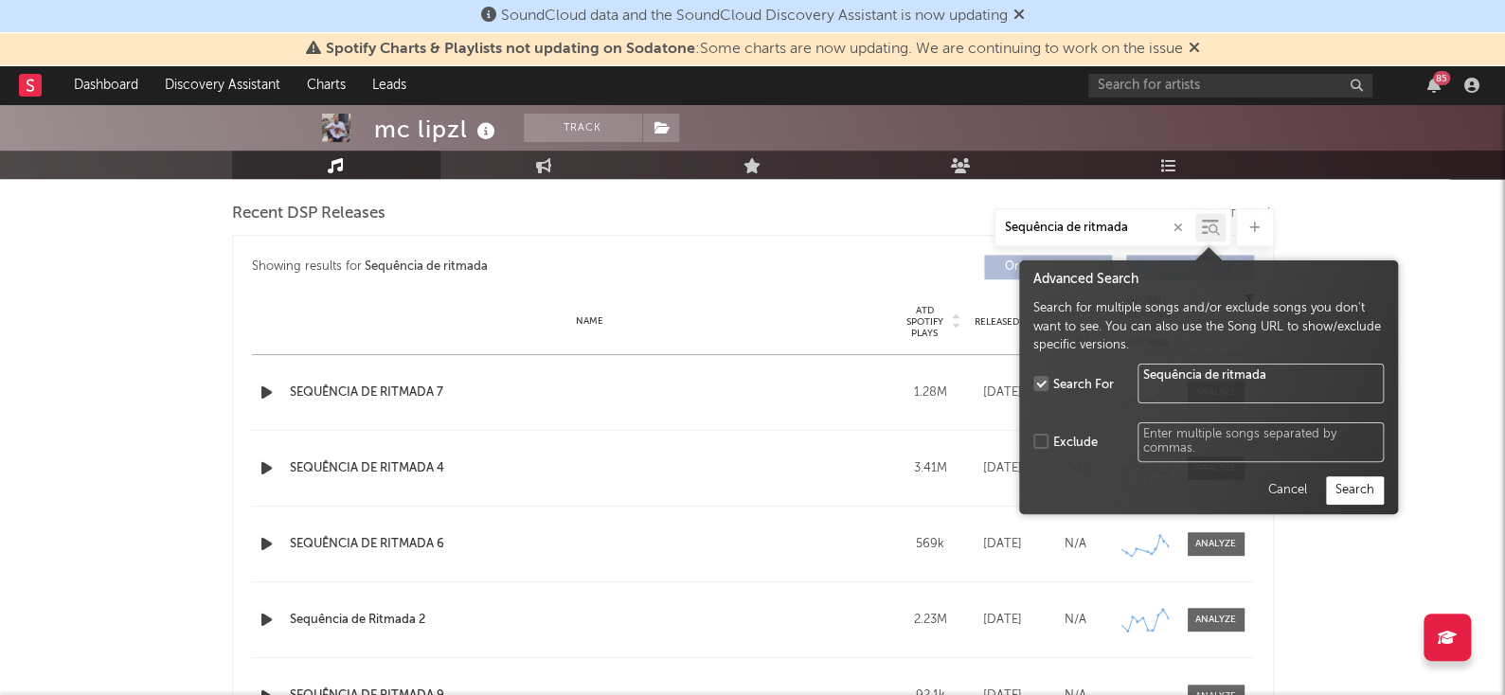
click at [1219, 228] on div at bounding box center [1214, 231] width 13 height 14
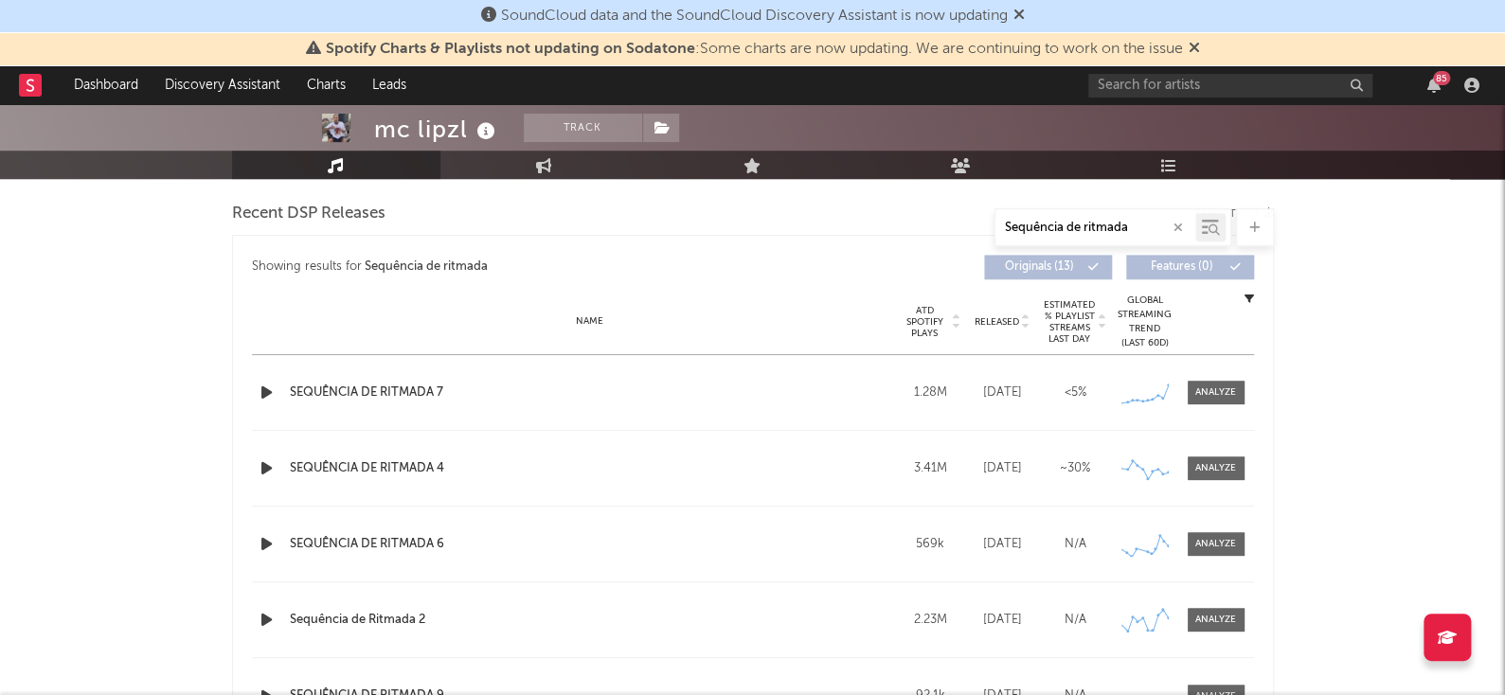
click at [795, 331] on div "Name Copyright Label Album Names Composer Names 7 Day Spotify Plays Last Day Sp…" at bounding box center [753, 322] width 1002 height 66
click at [1244, 303] on div "Name Copyright Label Album Names Composer Names 7 Day Spotify Plays Last Day Sp…" at bounding box center [753, 322] width 1002 height 66
click at [1251, 296] on icon "button" at bounding box center [1249, 298] width 9 height 9
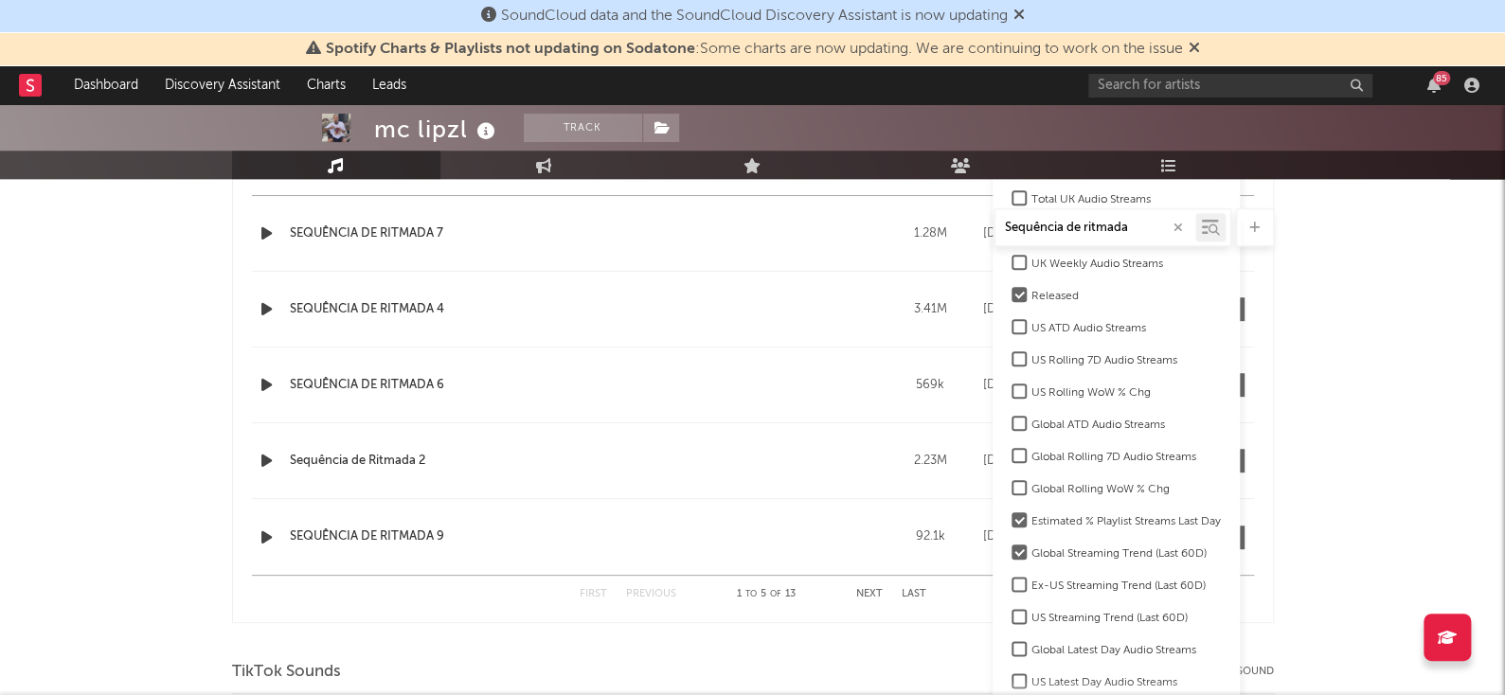
scroll to position [843, 0]
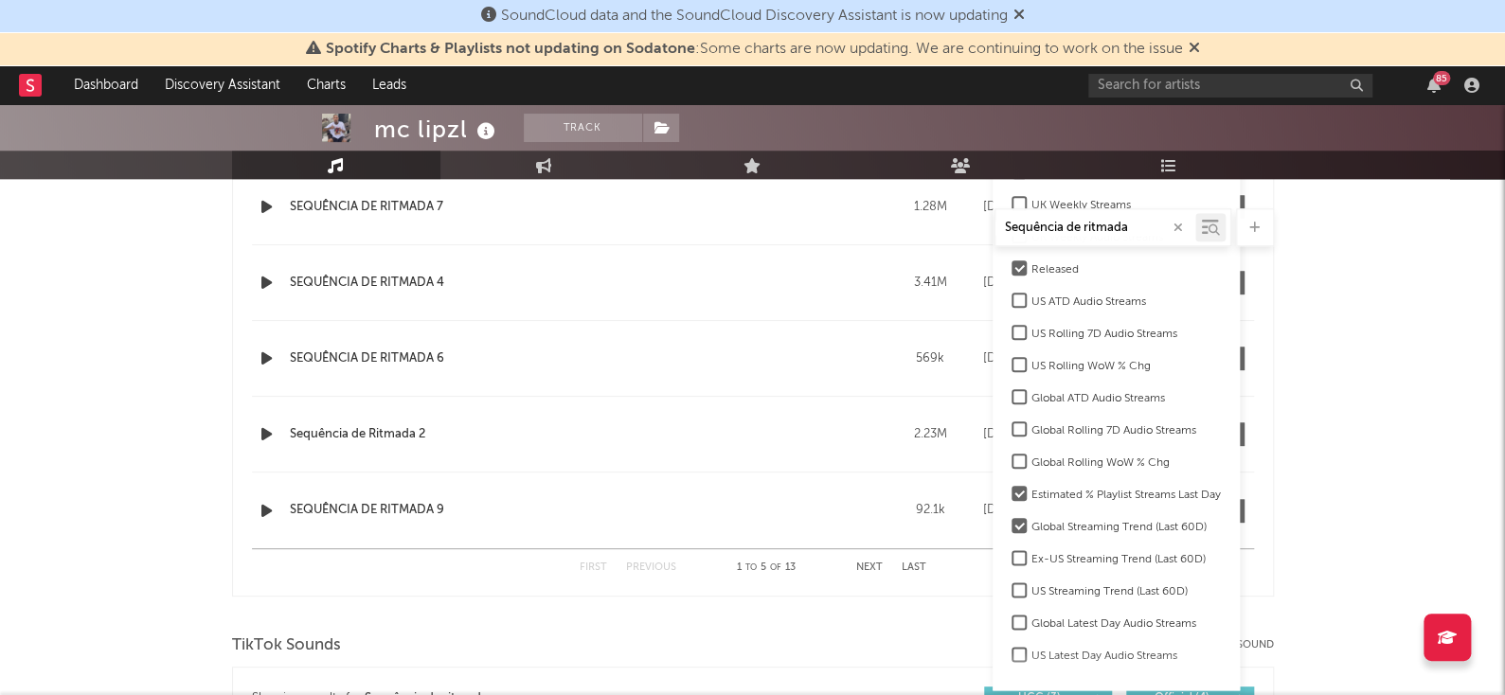
click at [1152, 522] on div "Global Streaming Trend (Last 60D)" at bounding box center [1126, 527] width 189 height 23
click at [1012, 522] on input "Global Streaming Trend (Last 60D)" at bounding box center [1012, 527] width 0 height 23
click at [1158, 516] on div "Global Streaming Trend (Last 60D)" at bounding box center [1126, 527] width 189 height 23
click at [1012, 516] on input "Global Streaming Trend (Last 60D)" at bounding box center [1012, 527] width 0 height 23
click at [1180, 489] on div "Estimated % Playlist Streams Last Day" at bounding box center [1126, 495] width 189 height 23
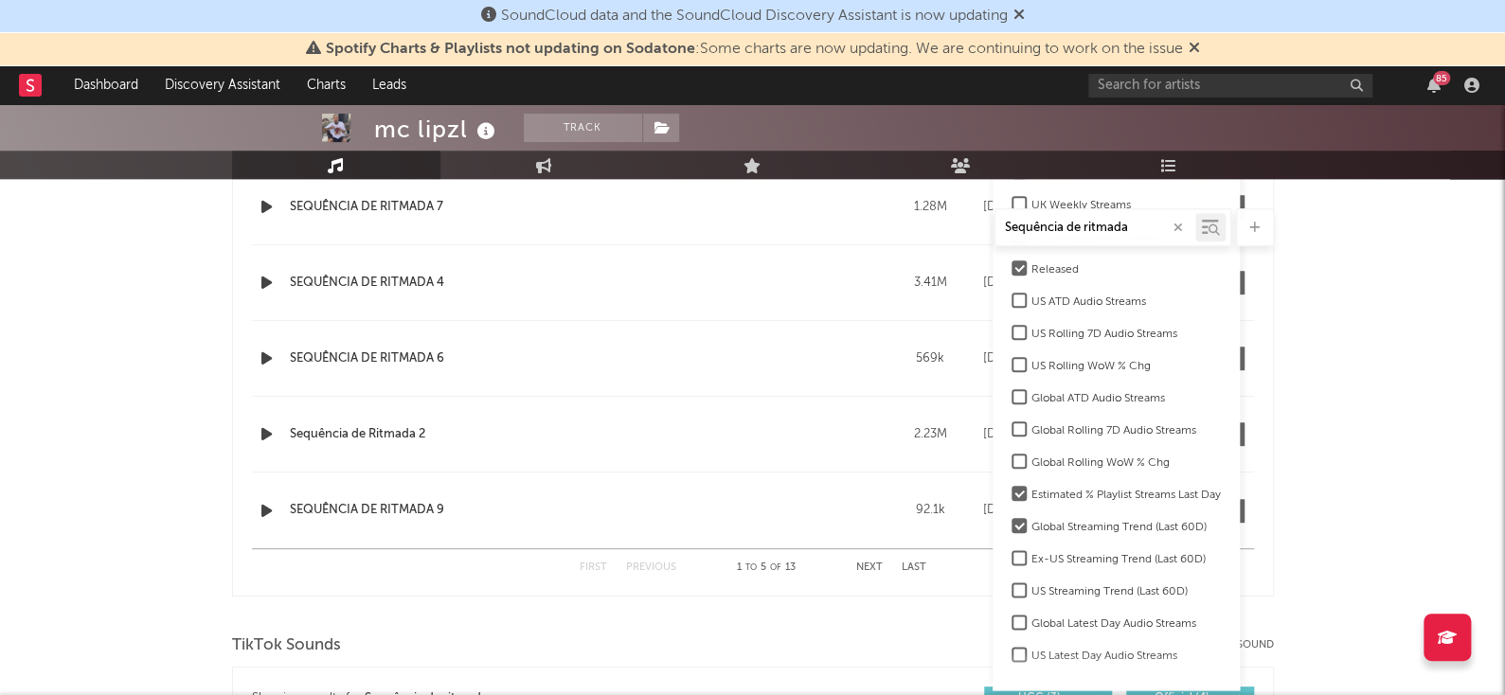
click at [1012, 489] on input "Estimated % Playlist Streams Last Day" at bounding box center [1012, 495] width 0 height 23
click at [1175, 520] on div "Global Streaming Trend (Last 60D)" at bounding box center [1126, 527] width 189 height 23
click at [1012, 520] on input "Global Streaming Trend (Last 60D)" at bounding box center [1012, 527] width 0 height 23
click at [1234, 500] on div "Copyright Label Album Names Composer Names 7 Day Spotify Plays Last Day Spotify…" at bounding box center [1116, 406] width 247 height 549
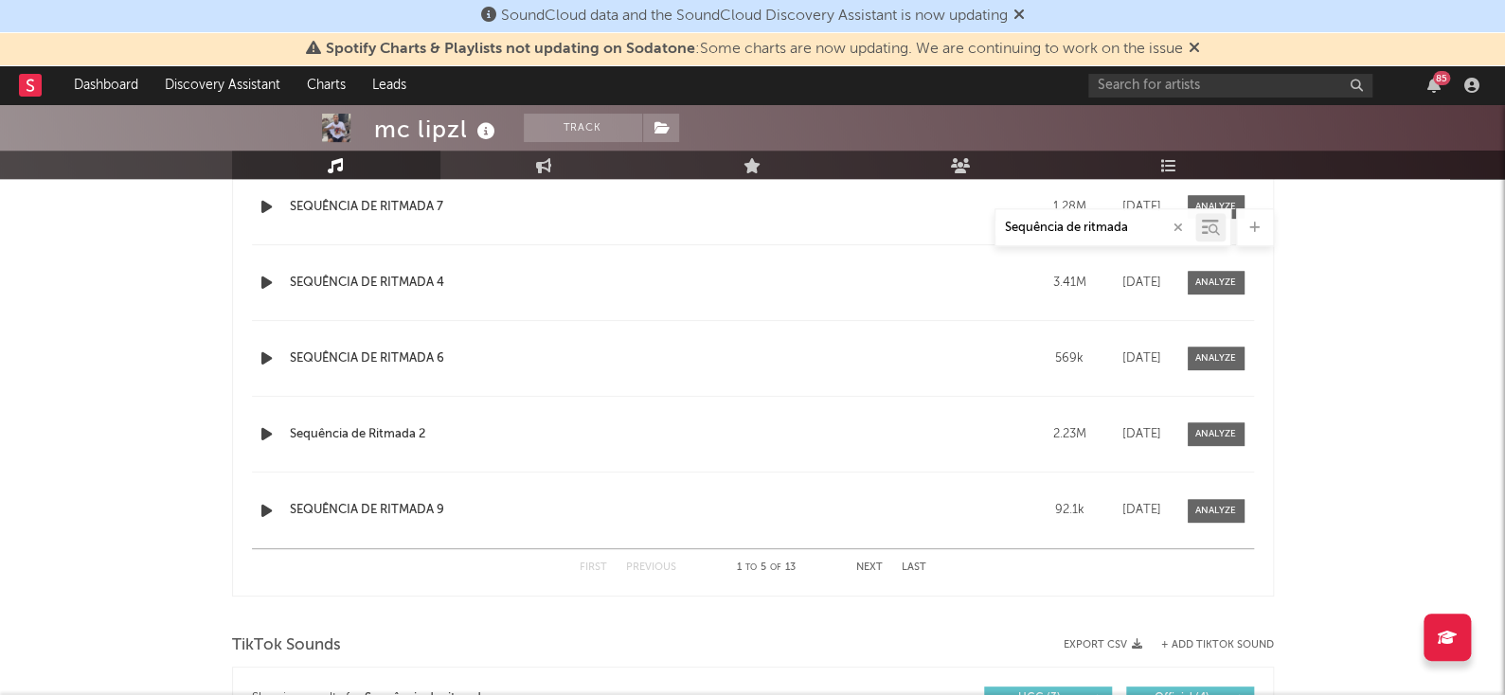
click at [1356, 400] on div "mc lipzl Track [GEOGRAPHIC_DATA] | Baile Funk Edit Track Benchmark Summary 9.45…" at bounding box center [752, 608] width 1505 height 2695
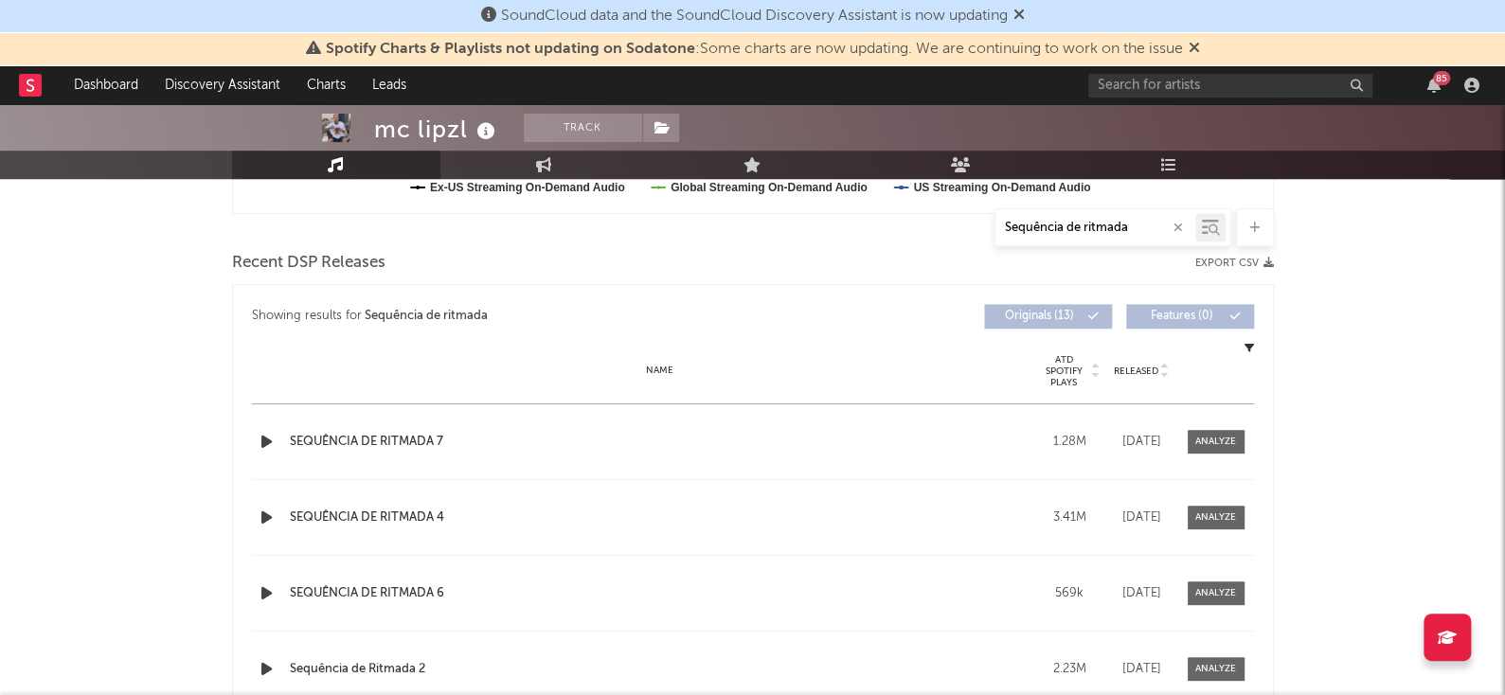
scroll to position [602, 0]
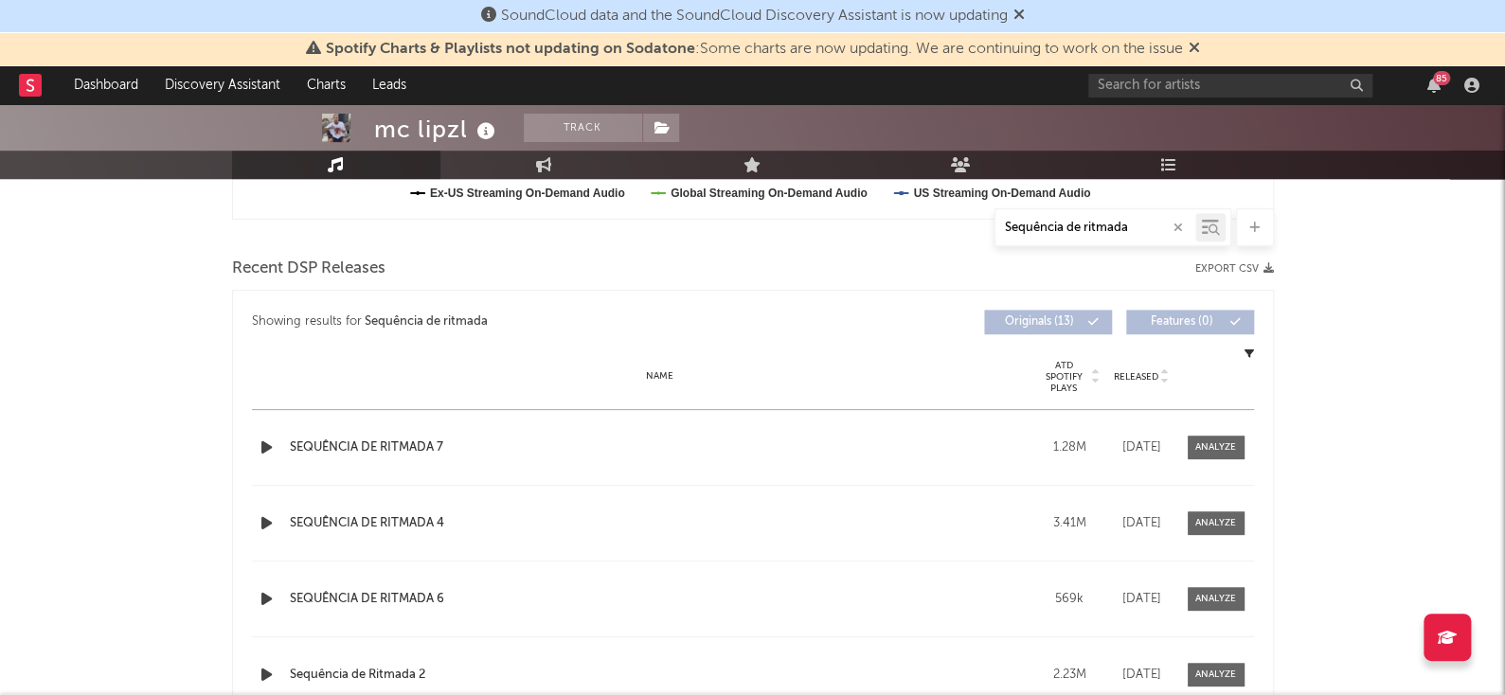
click at [1239, 267] on button "Export CSV" at bounding box center [1234, 268] width 79 height 11
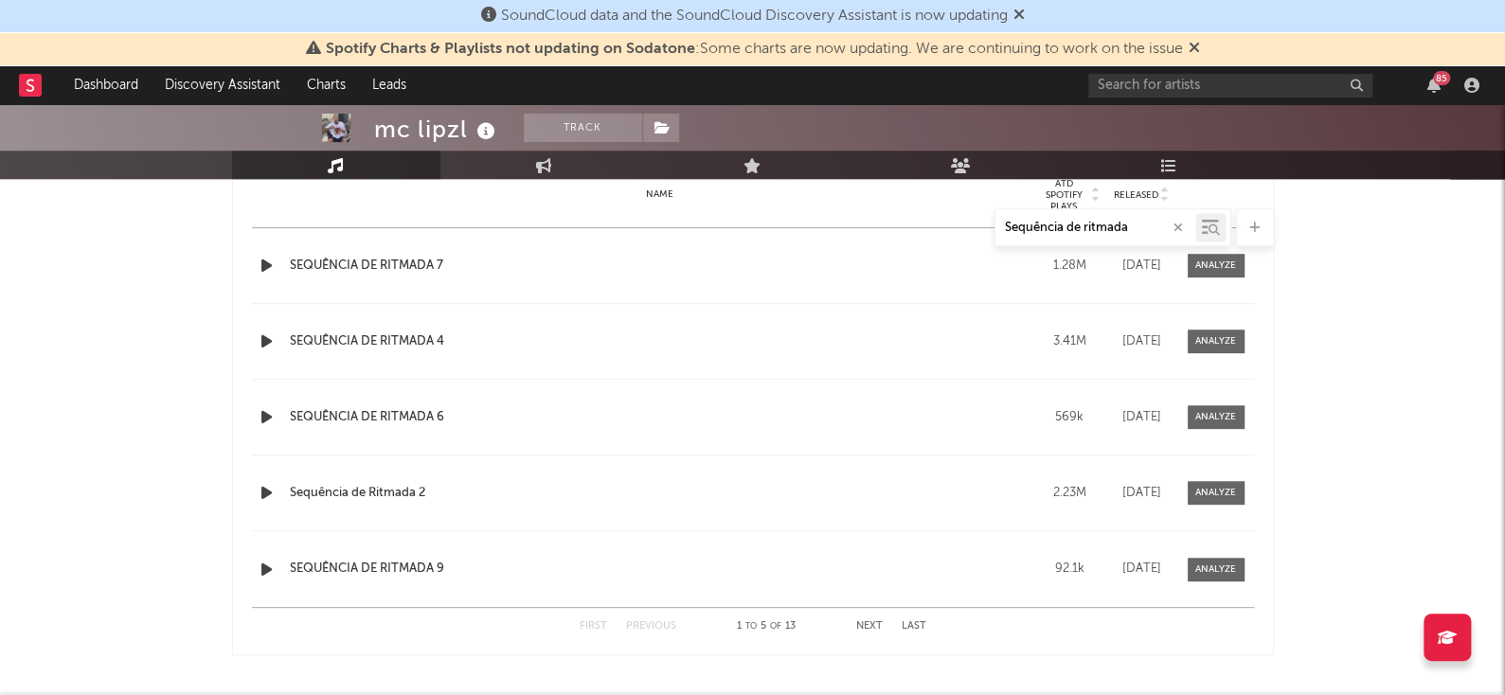
scroll to position [811, 0]
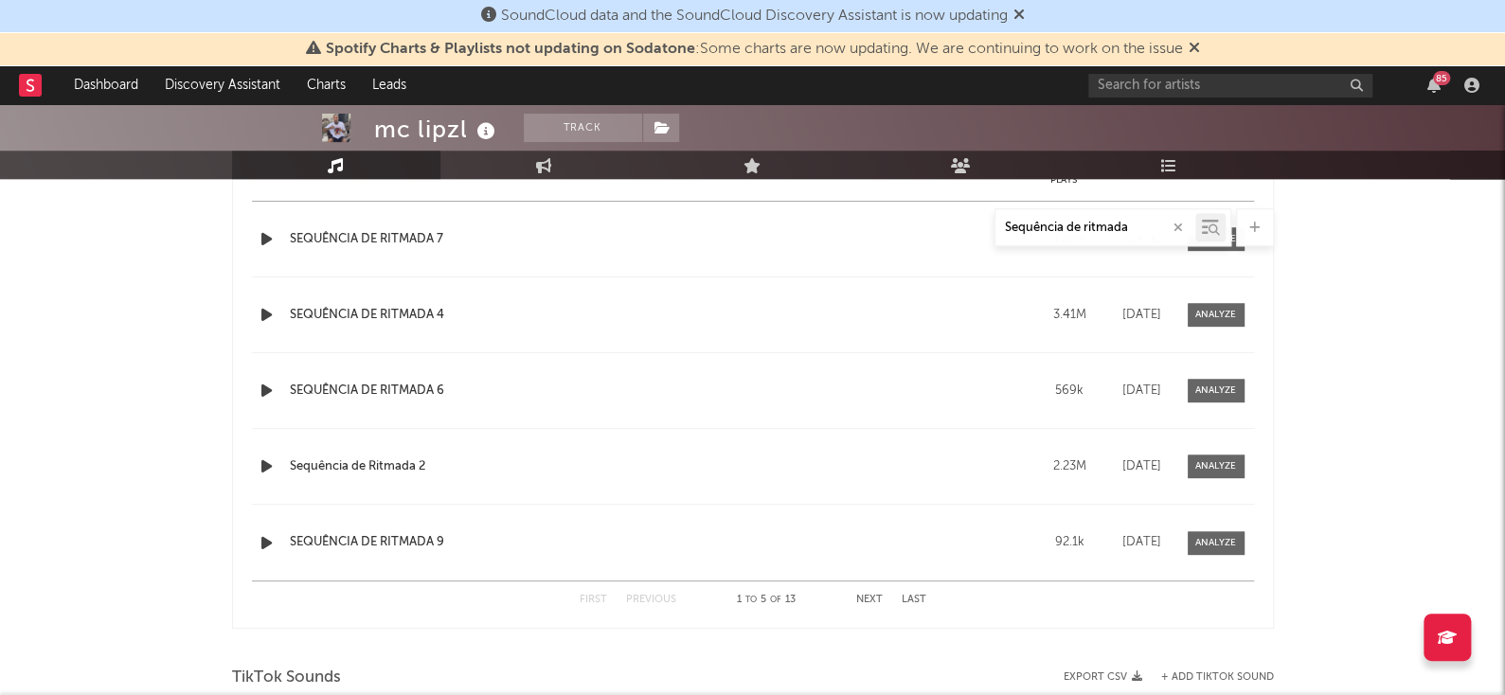
click at [869, 602] on button "Next" at bounding box center [869, 600] width 27 height 10
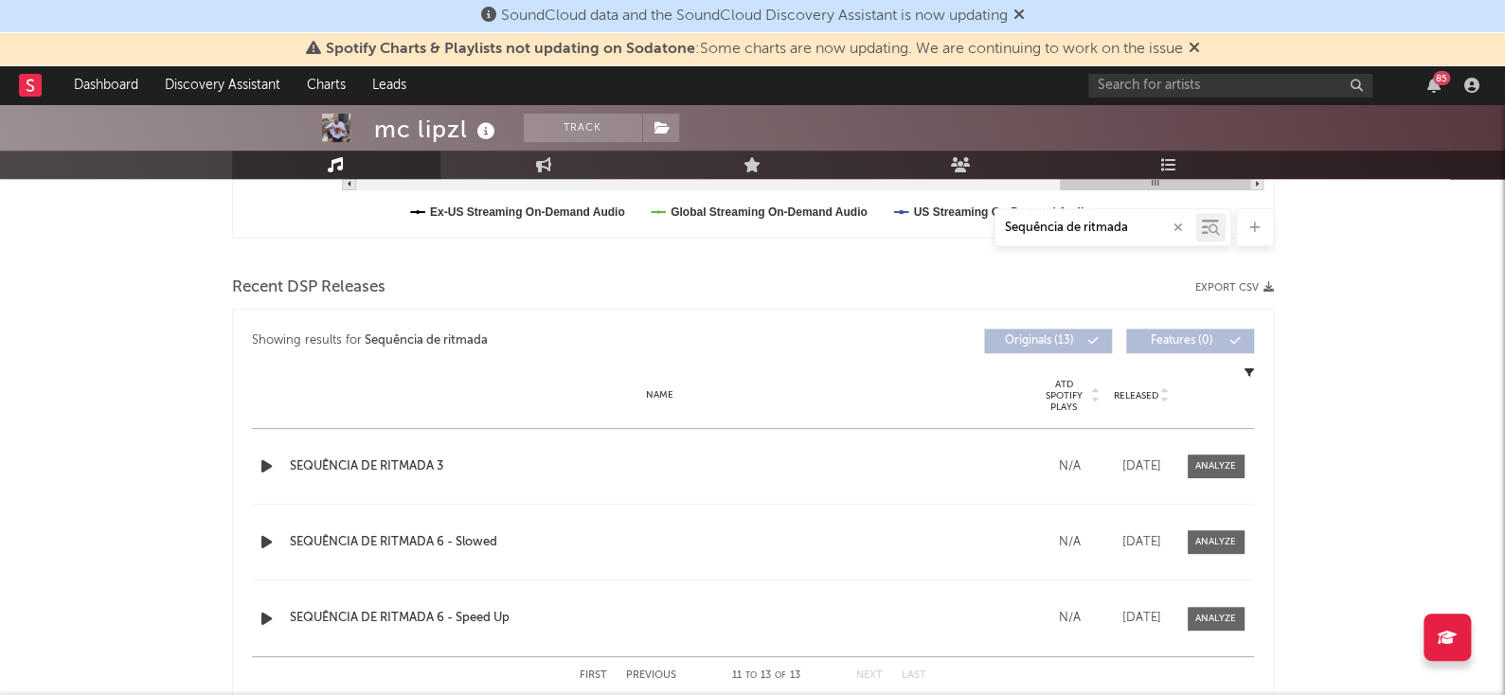
scroll to position [624, 0]
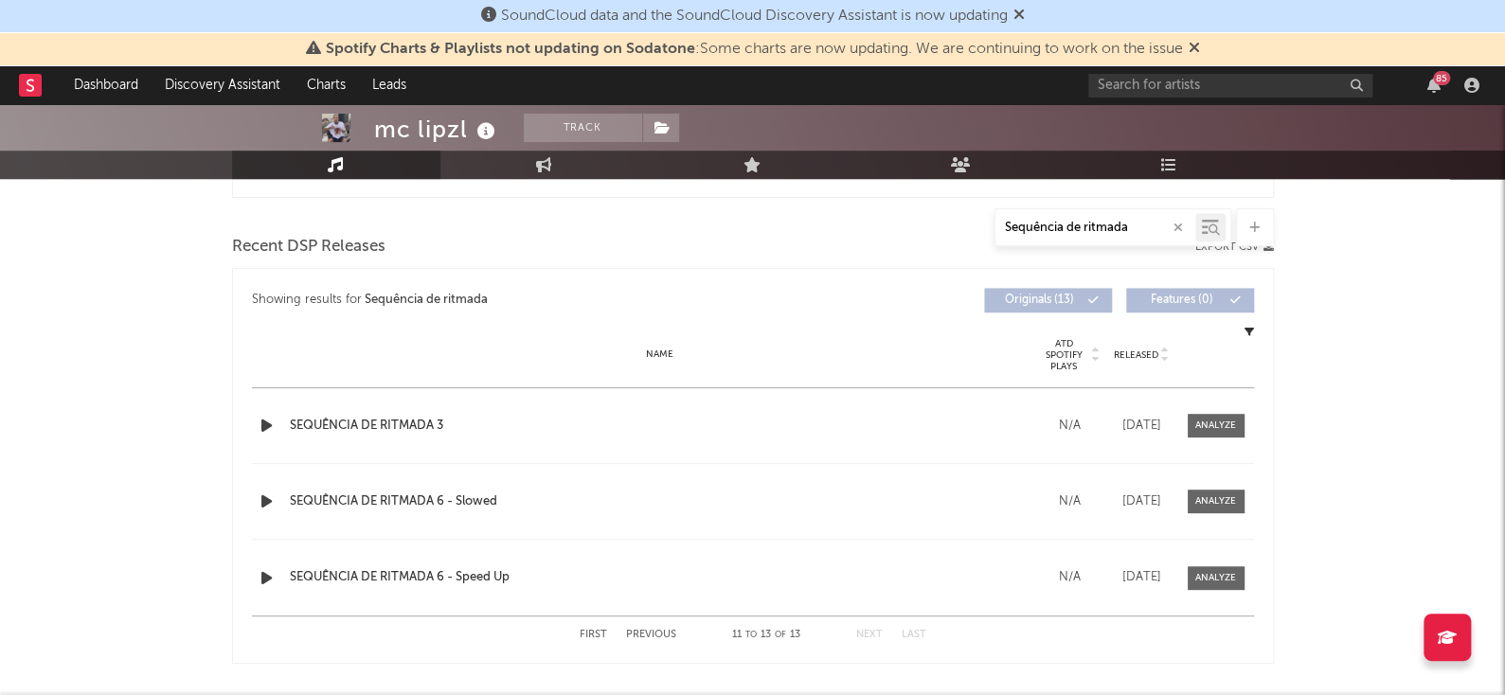
click at [1250, 332] on icon "button" at bounding box center [1249, 331] width 9 height 9
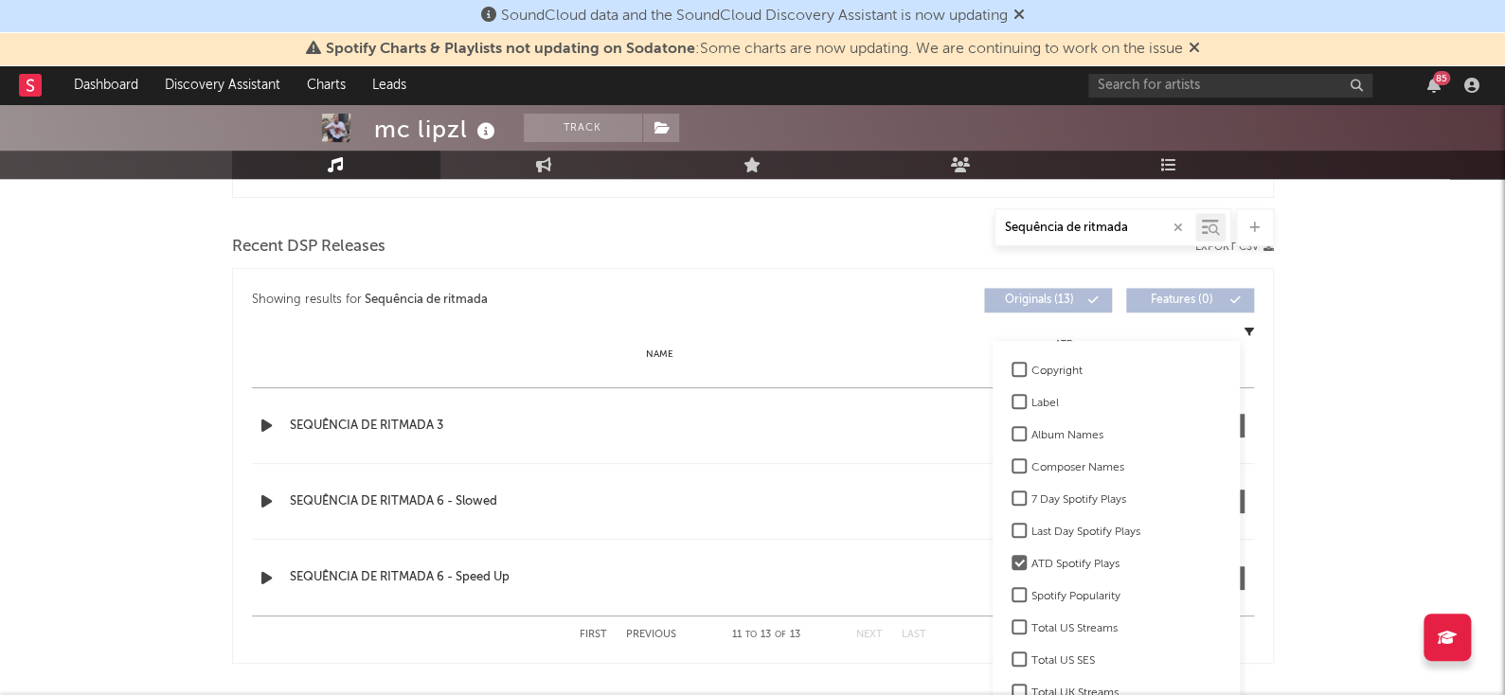
click at [1250, 332] on icon "button" at bounding box center [1249, 331] width 9 height 9
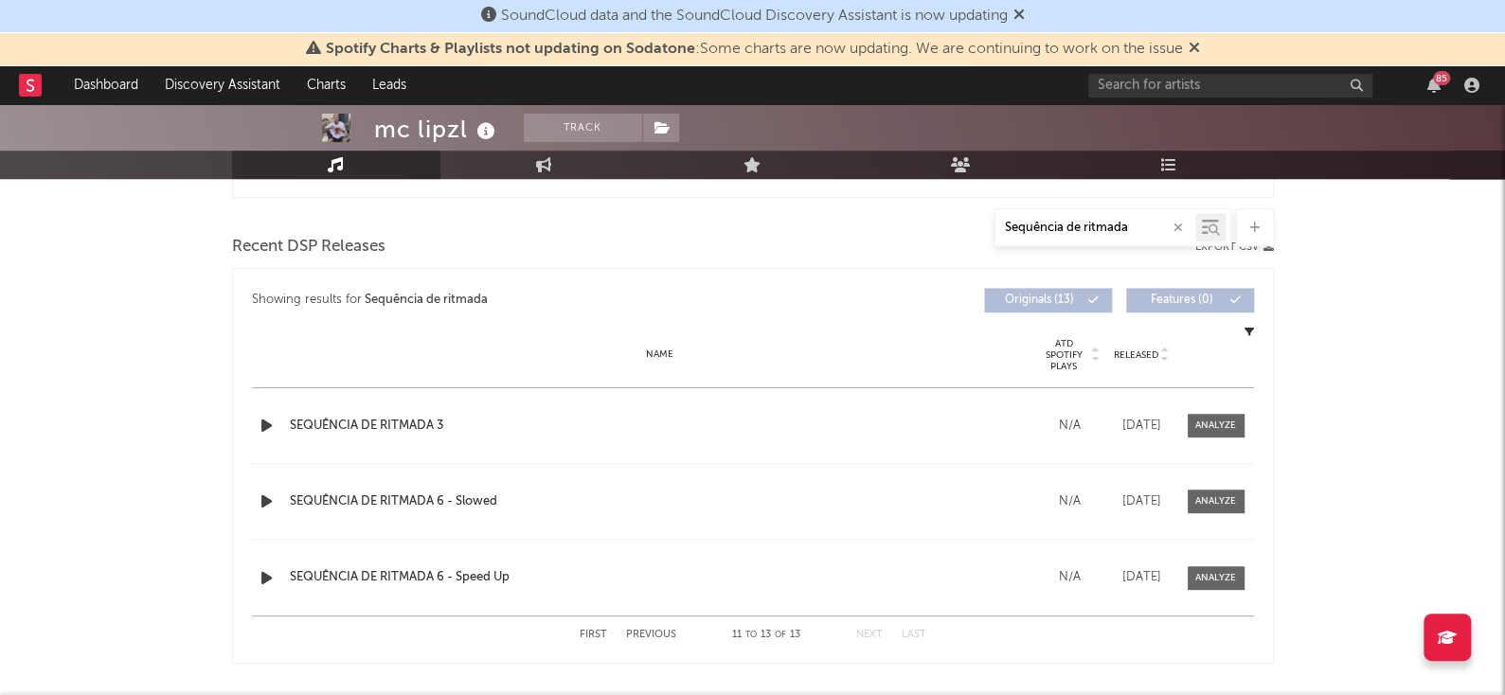
click at [1250, 332] on icon "button" at bounding box center [1249, 331] width 9 height 9
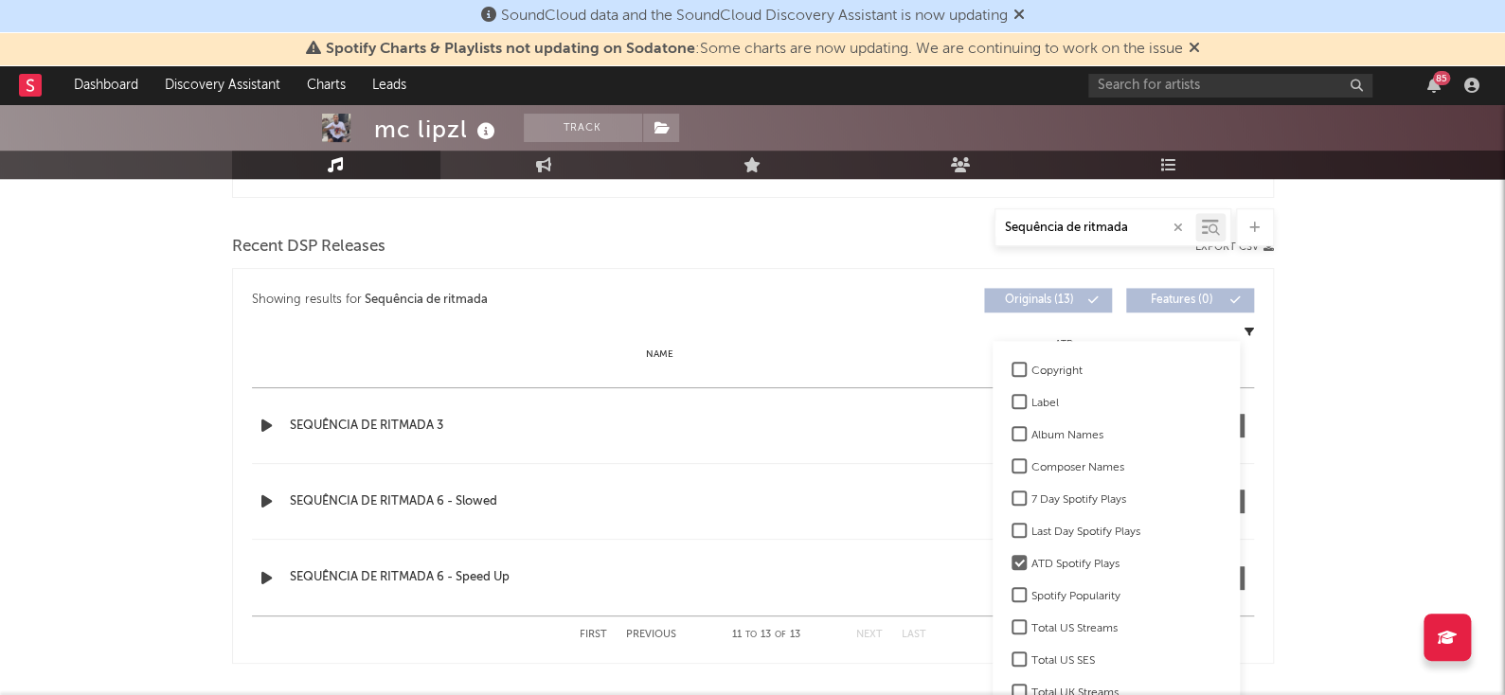
click at [1250, 332] on icon "button" at bounding box center [1249, 331] width 9 height 9
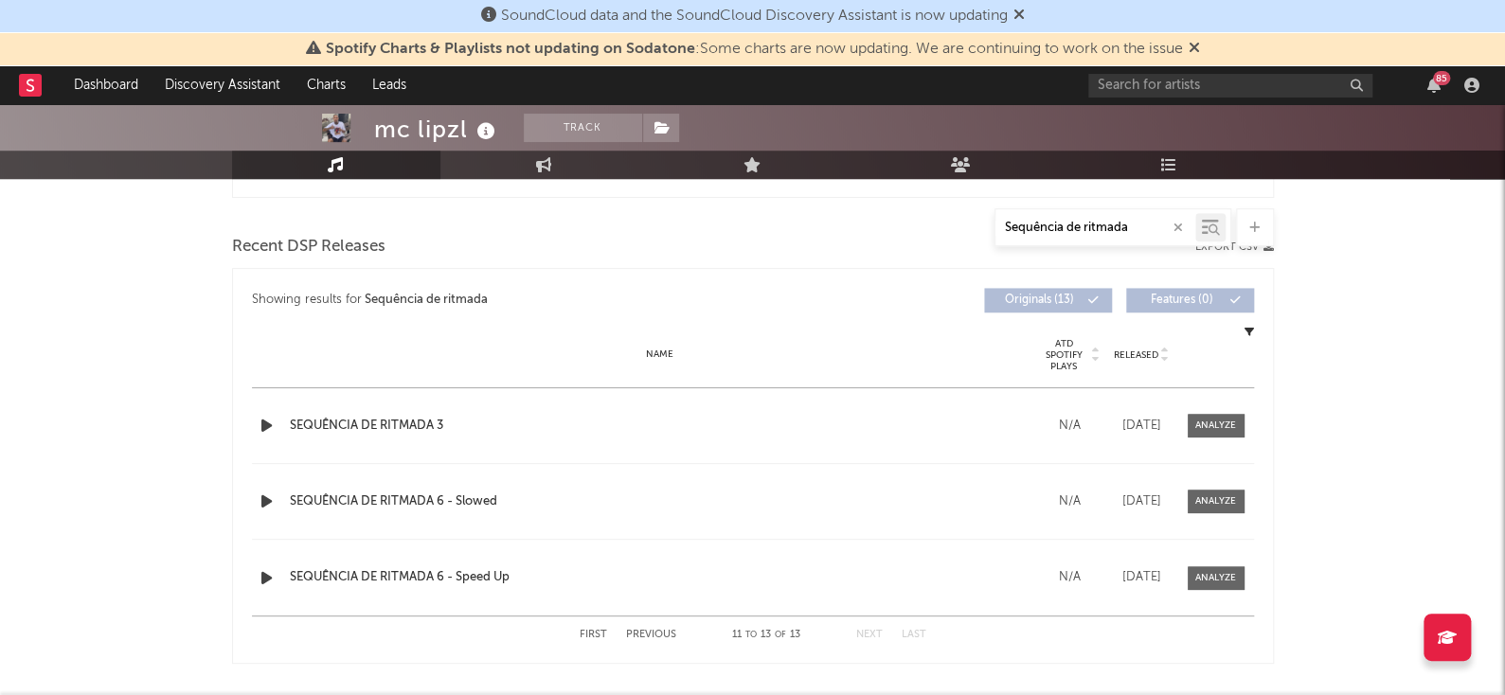
click at [306, 305] on div "Showing results for Sequência de ritmada" at bounding box center [502, 300] width 501 height 25
drag, startPoint x: 306, startPoint y: 305, endPoint x: 508, endPoint y: 282, distance: 203.0
click at [508, 282] on div "Showing results for Sequência de ritmada ATD Spotify Plays ATD Spotify Plays Re…" at bounding box center [753, 300] width 1002 height 44
click at [547, 301] on div "Showing results for Sequência de ritmada" at bounding box center [502, 300] width 501 height 25
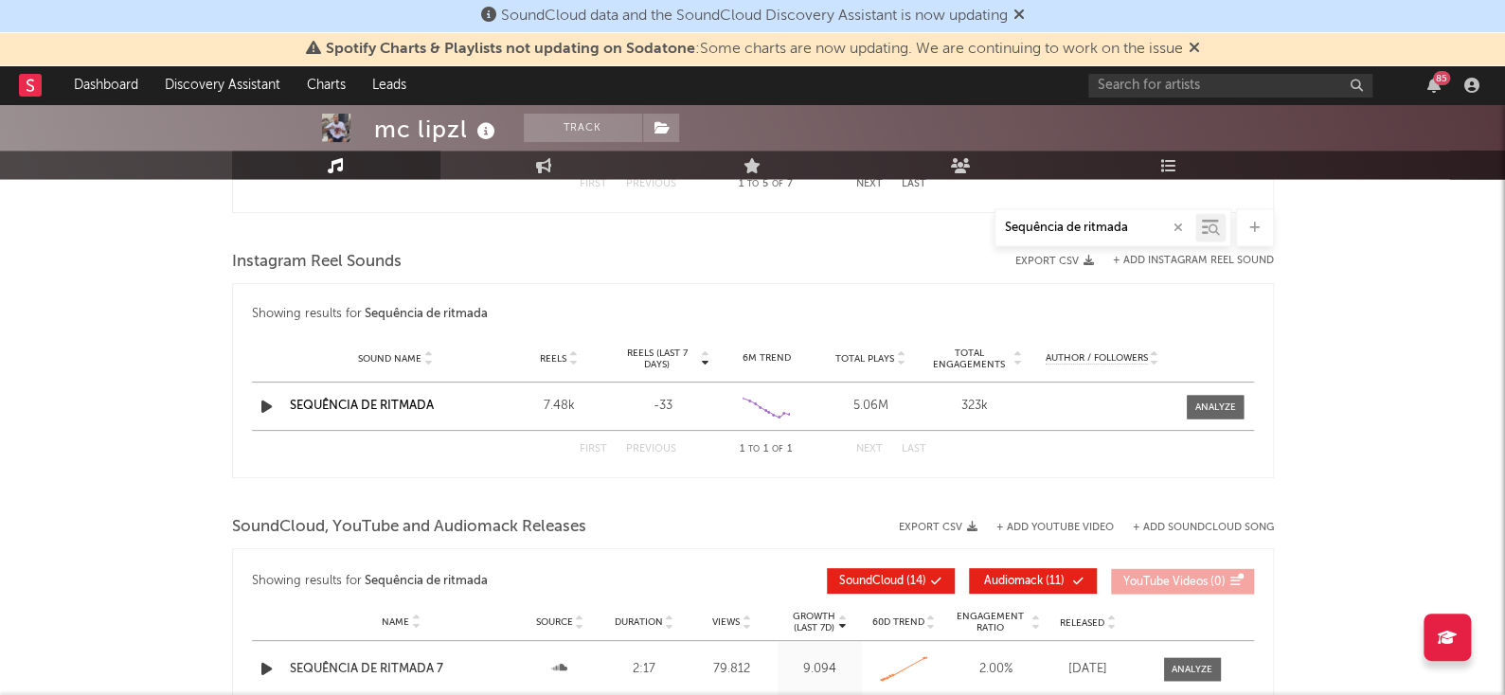
scroll to position [1949, 0]
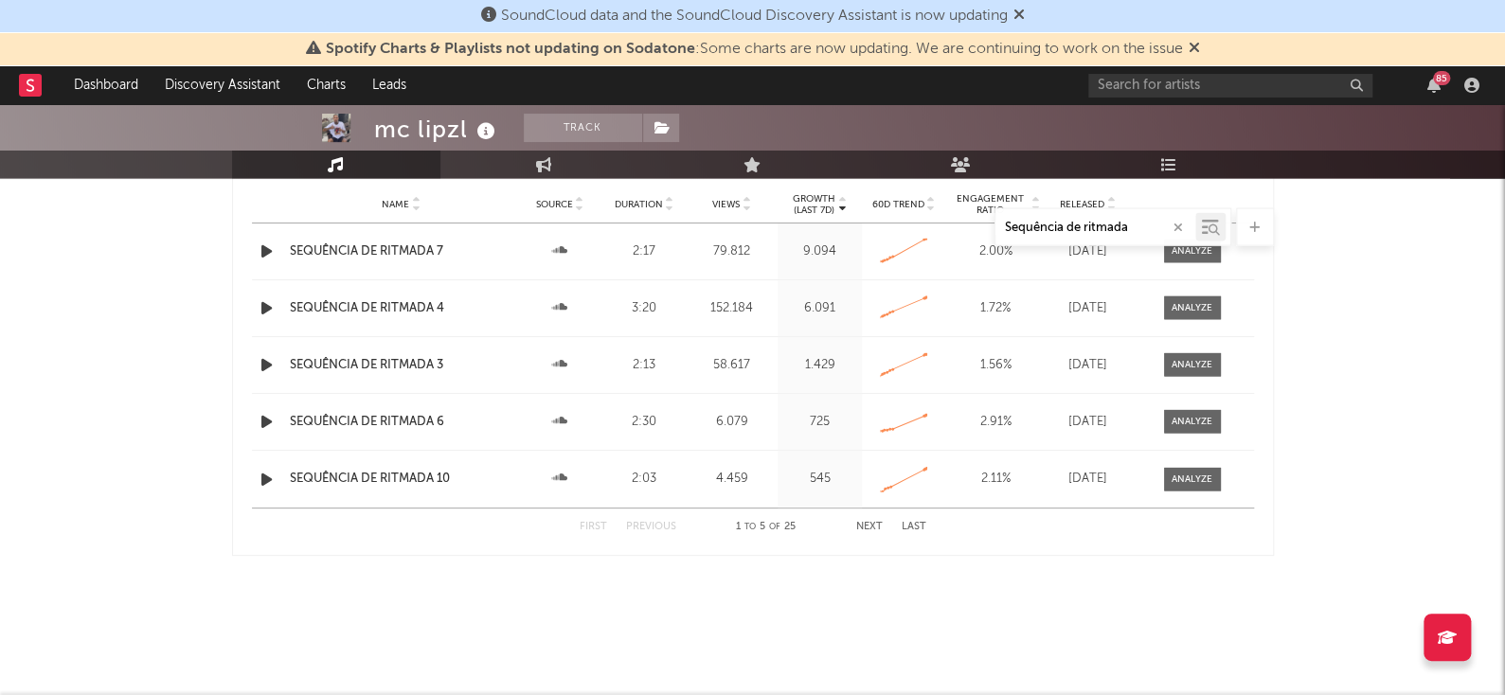
click at [865, 524] on button "Next" at bounding box center [869, 527] width 27 height 10
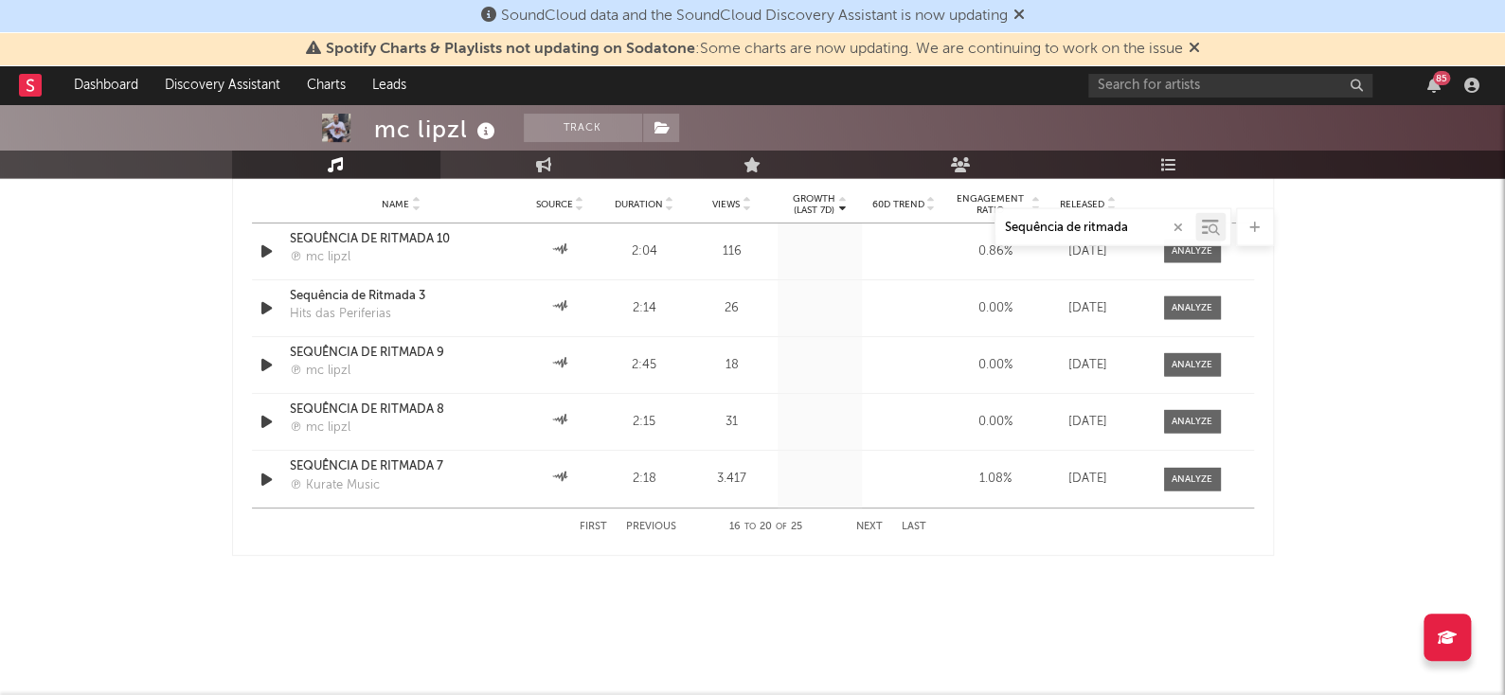
click at [865, 524] on button "Next" at bounding box center [869, 527] width 27 height 10
drag, startPoint x: 1495, startPoint y: 550, endPoint x: 1514, endPoint y: 531, distance: 26.8
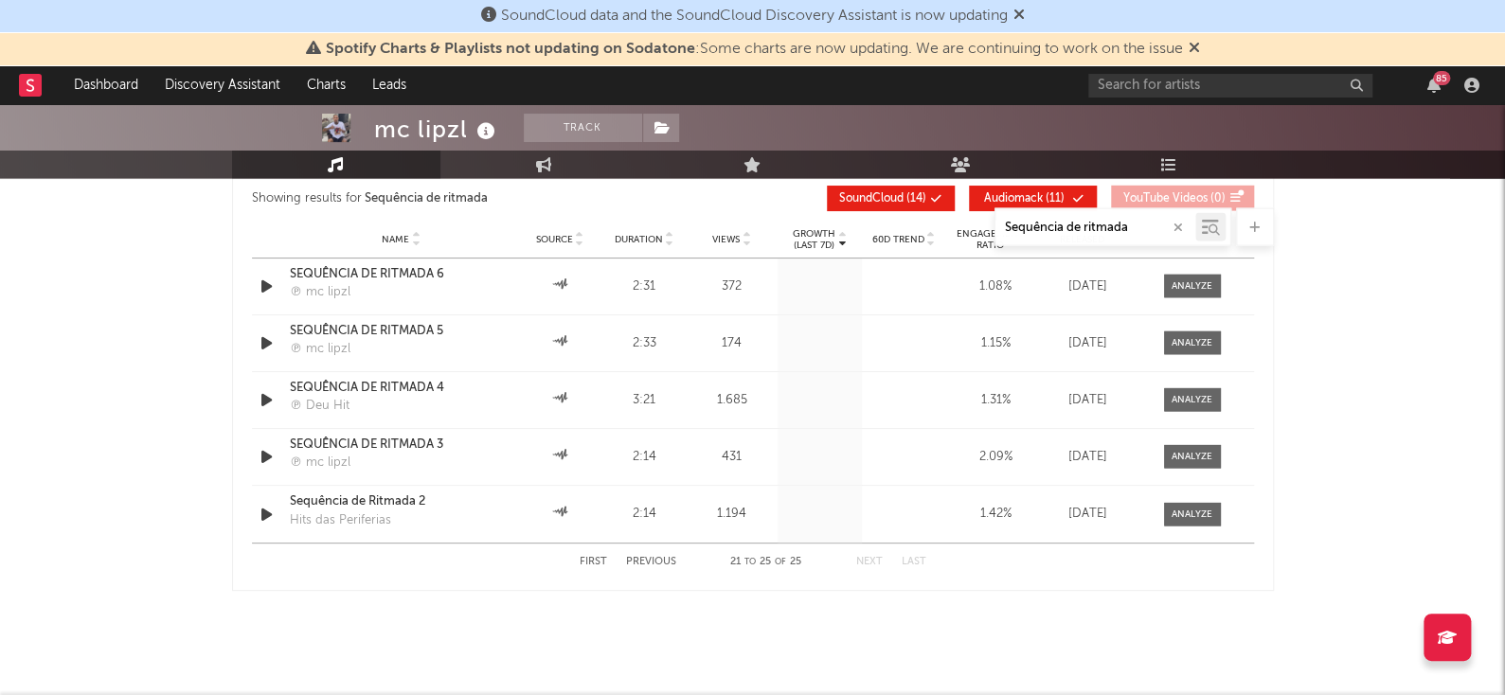
scroll to position [1924, 0]
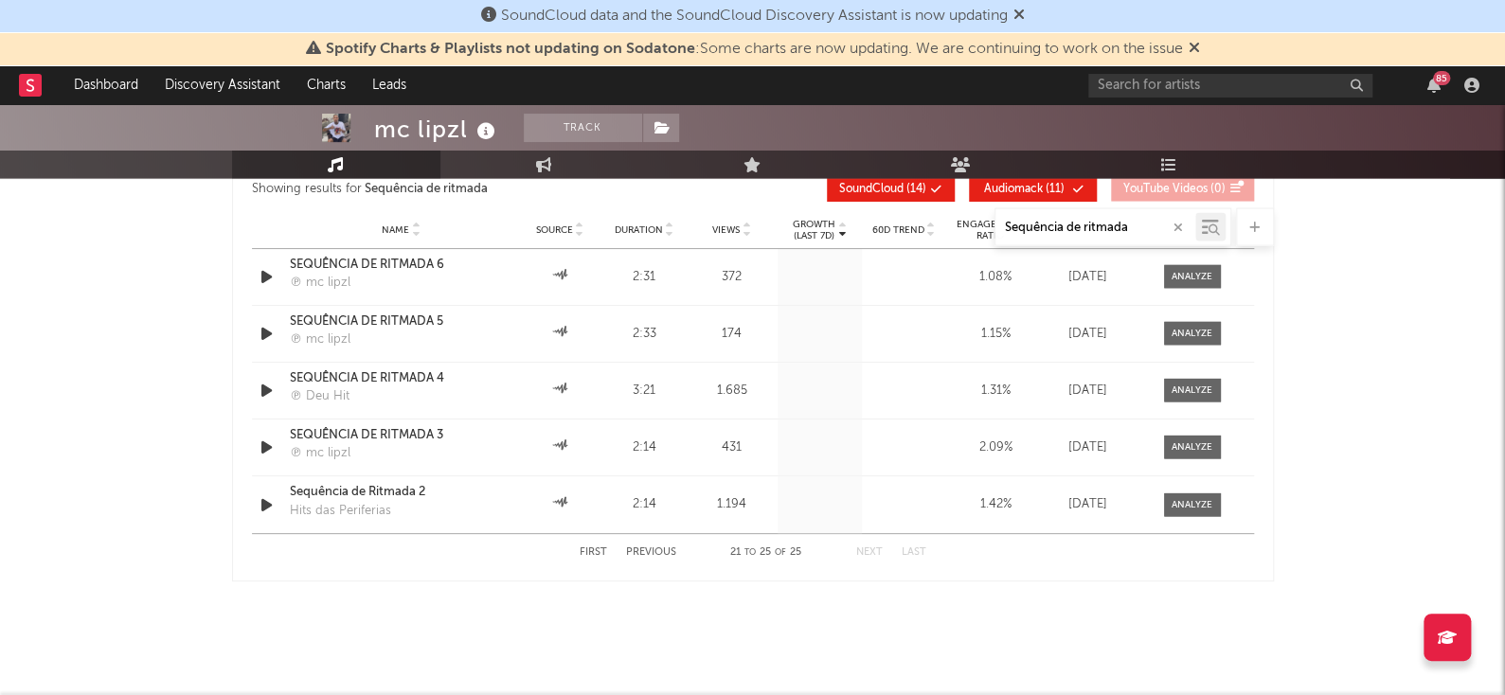
drag, startPoint x: 802, startPoint y: 507, endPoint x: 723, endPoint y: 546, distance: 88.5
click at [723, 546] on div "Showing results for Sequência de ritmada Growth (Last 7d) Name Source Duration …" at bounding box center [753, 369] width 1002 height 404
click at [723, 546] on div "21 to 25 of 25" at bounding box center [766, 553] width 104 height 23
click at [659, 550] on button "Previous" at bounding box center [651, 553] width 50 height 10
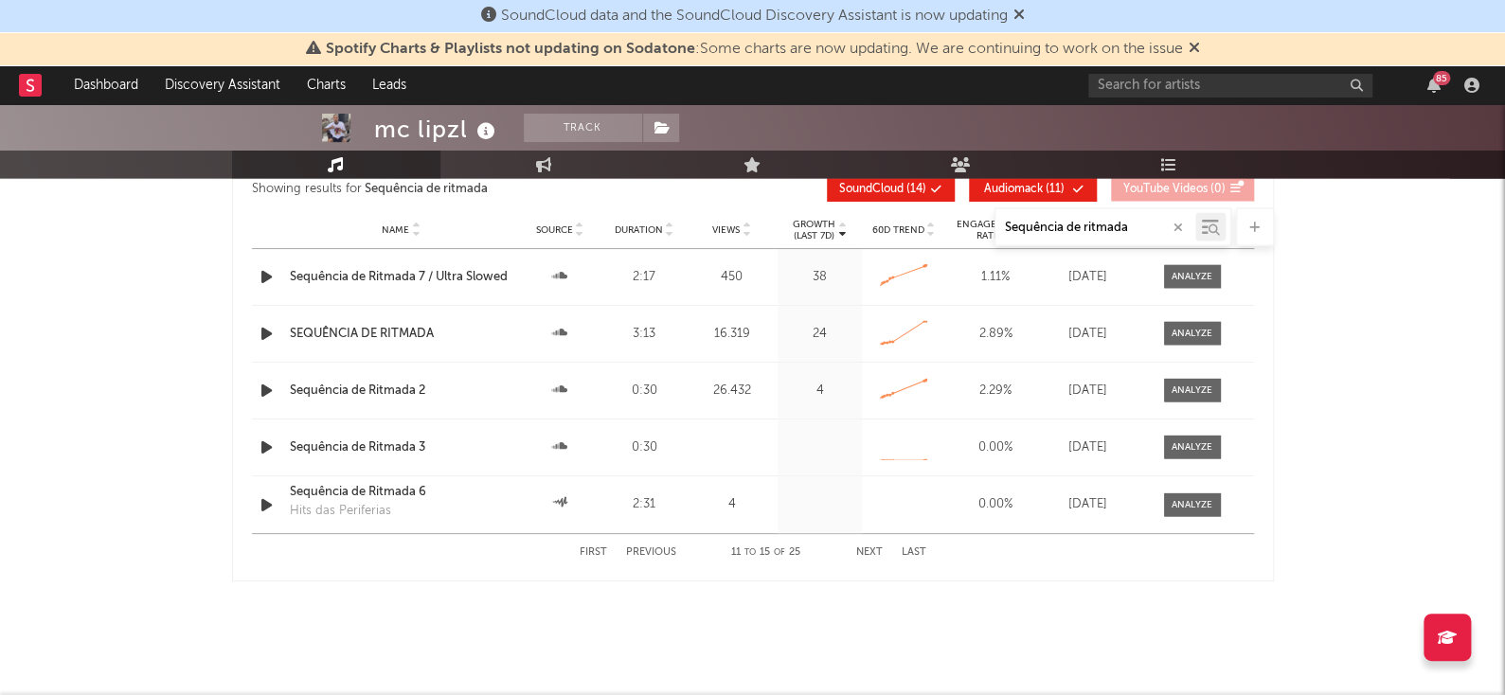
click at [659, 550] on button "Previous" at bounding box center [651, 553] width 50 height 10
click at [751, 556] on div "1 to 5 of 25" at bounding box center [766, 553] width 104 height 23
click at [877, 548] on button "Next" at bounding box center [869, 553] width 27 height 10
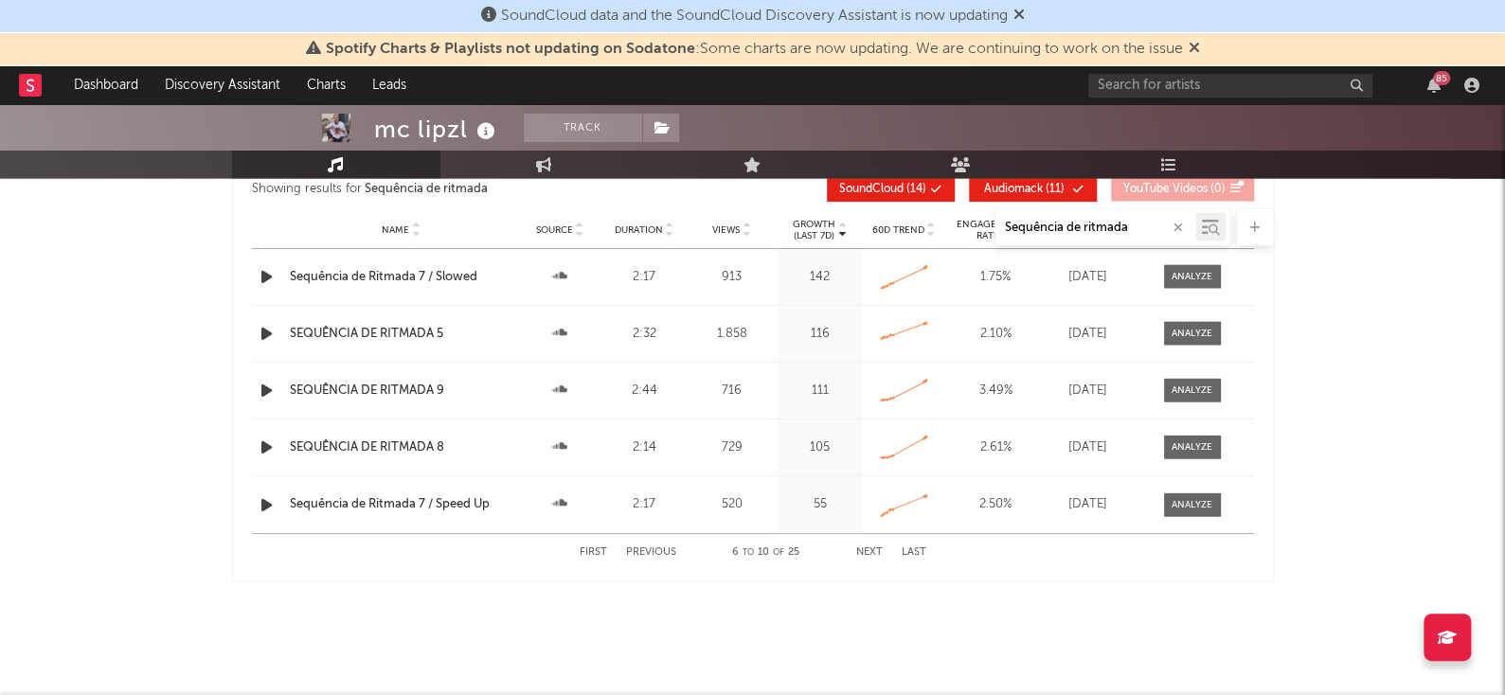
click at [877, 548] on button "Next" at bounding box center [869, 553] width 27 height 10
click at [863, 548] on button "Next" at bounding box center [869, 553] width 27 height 10
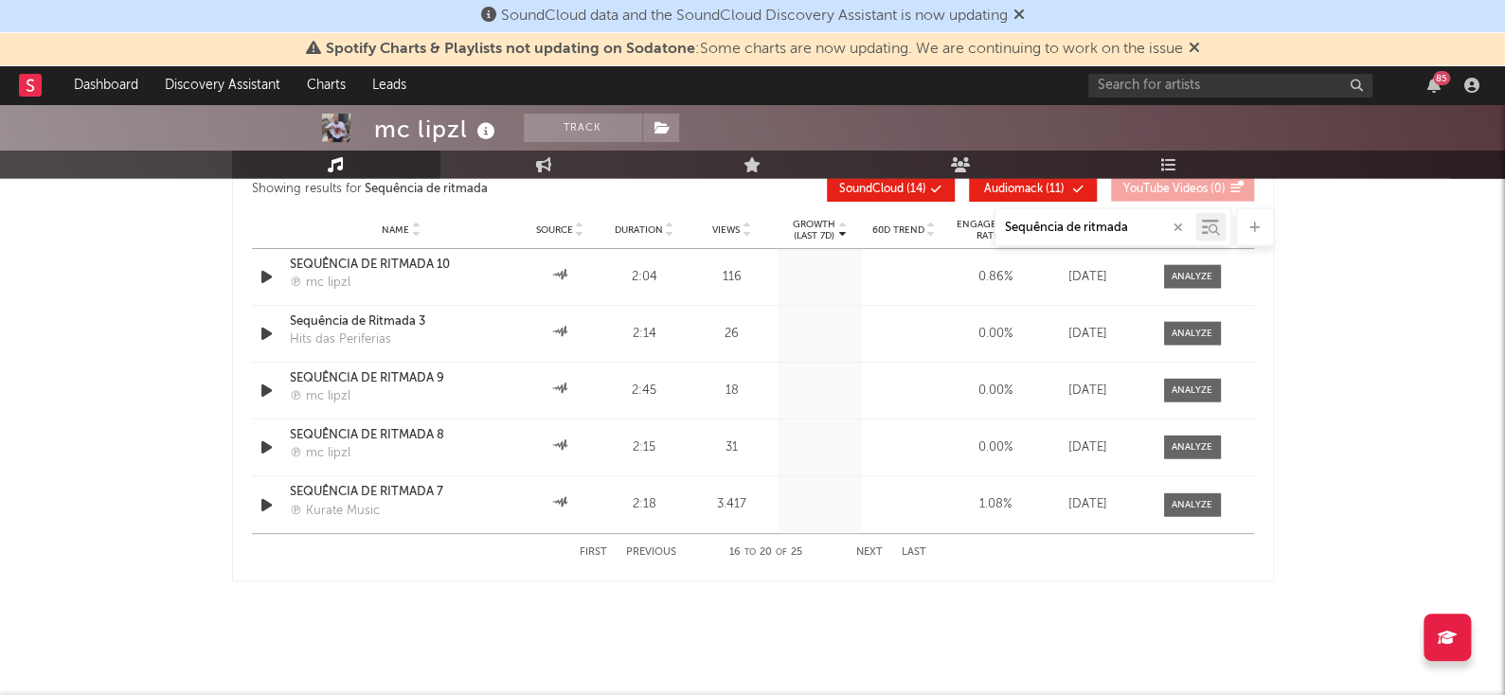
click at [870, 548] on button "Next" at bounding box center [869, 553] width 27 height 10
click at [676, 545] on div "First Previous 21 to 25 of 25 Next Last" at bounding box center [753, 552] width 347 height 37
click at [660, 548] on button "Previous" at bounding box center [651, 553] width 50 height 10
click at [670, 540] on div "First Previous 16 to 20 of 25 Next Last" at bounding box center [753, 552] width 347 height 37
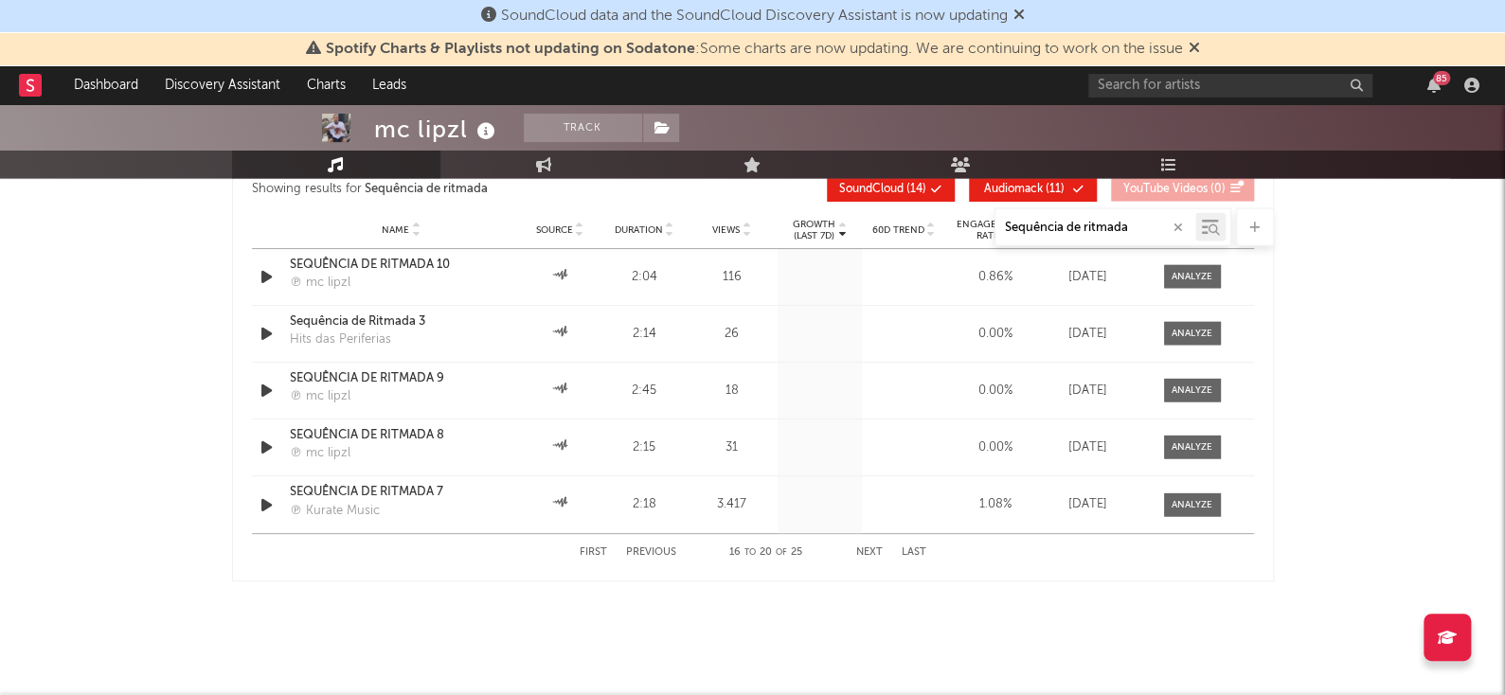
click at [670, 557] on div "First Previous 16 to 20 of 25 Next Last" at bounding box center [753, 552] width 347 height 37
click at [672, 539] on div "First Previous 16 to 20 of 25 Next Last" at bounding box center [753, 552] width 347 height 37
click at [674, 555] on div "First Previous 16 to 20 of 25 Next Last" at bounding box center [753, 552] width 347 height 37
click at [665, 548] on button "Previous" at bounding box center [651, 553] width 50 height 10
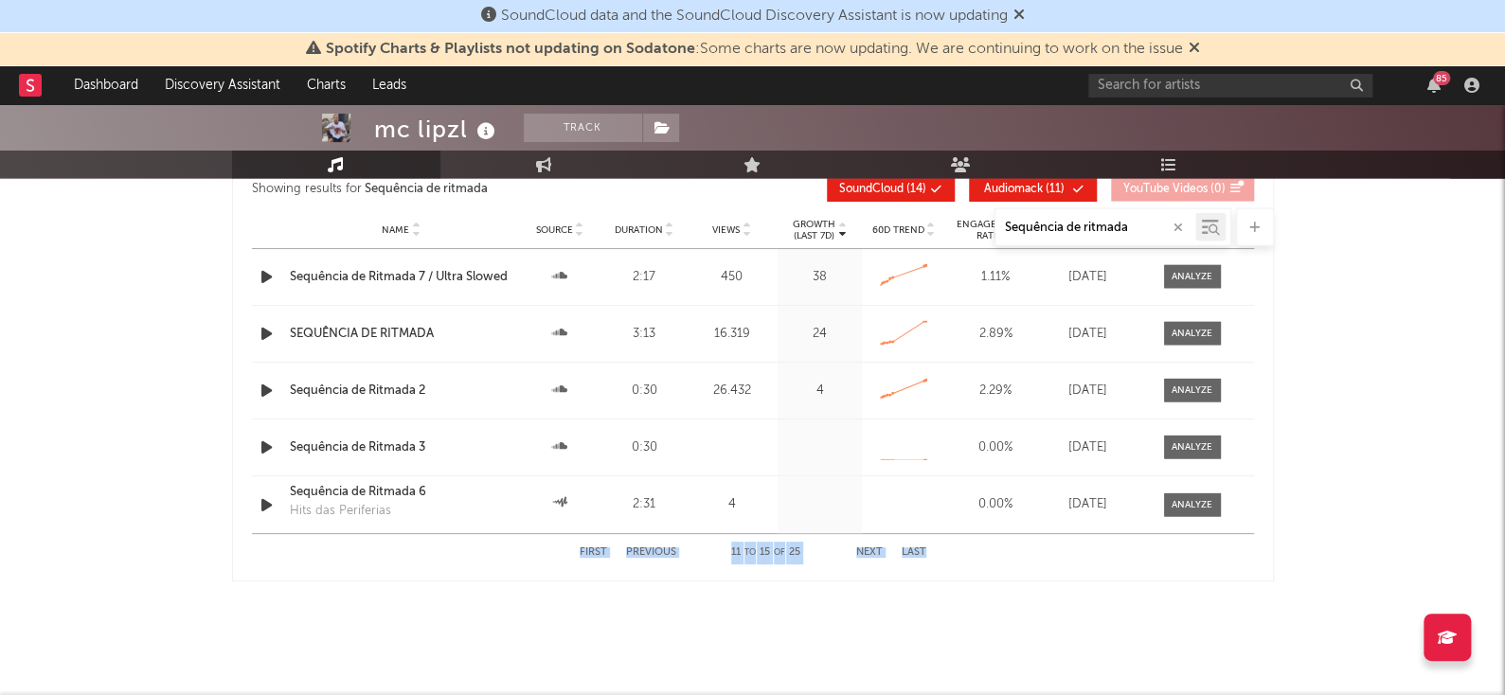
drag, startPoint x: 1479, startPoint y: 523, endPoint x: 1517, endPoint y: 621, distance: 105.5
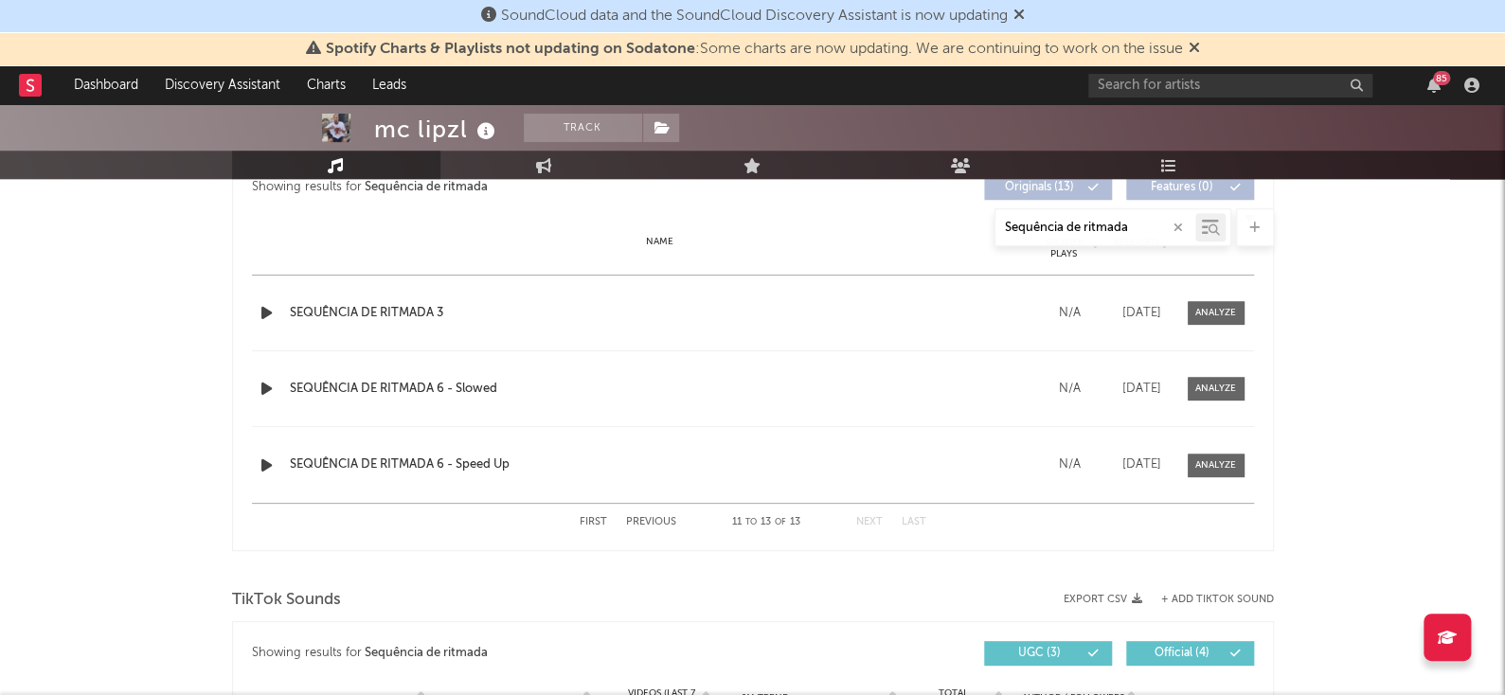
scroll to position [730, 0]
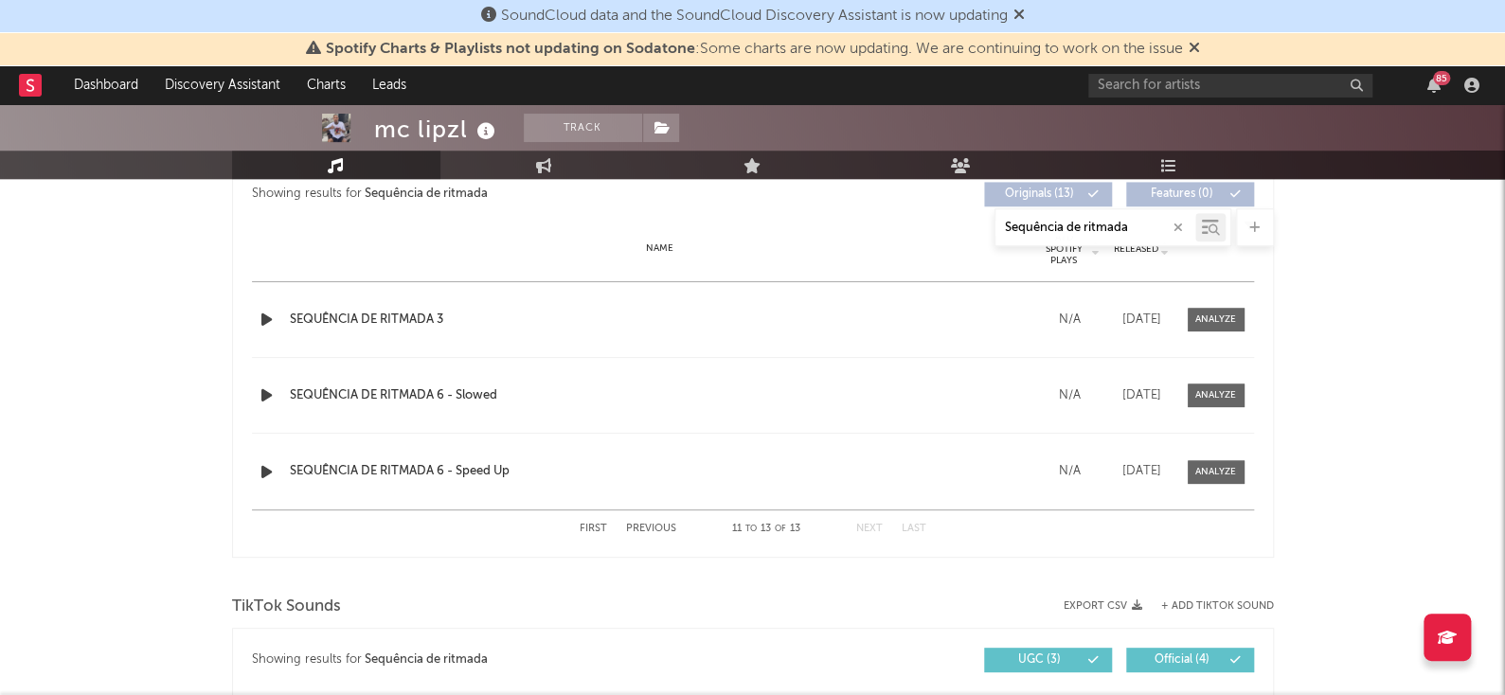
click at [655, 531] on button "Previous" at bounding box center [651, 529] width 50 height 10
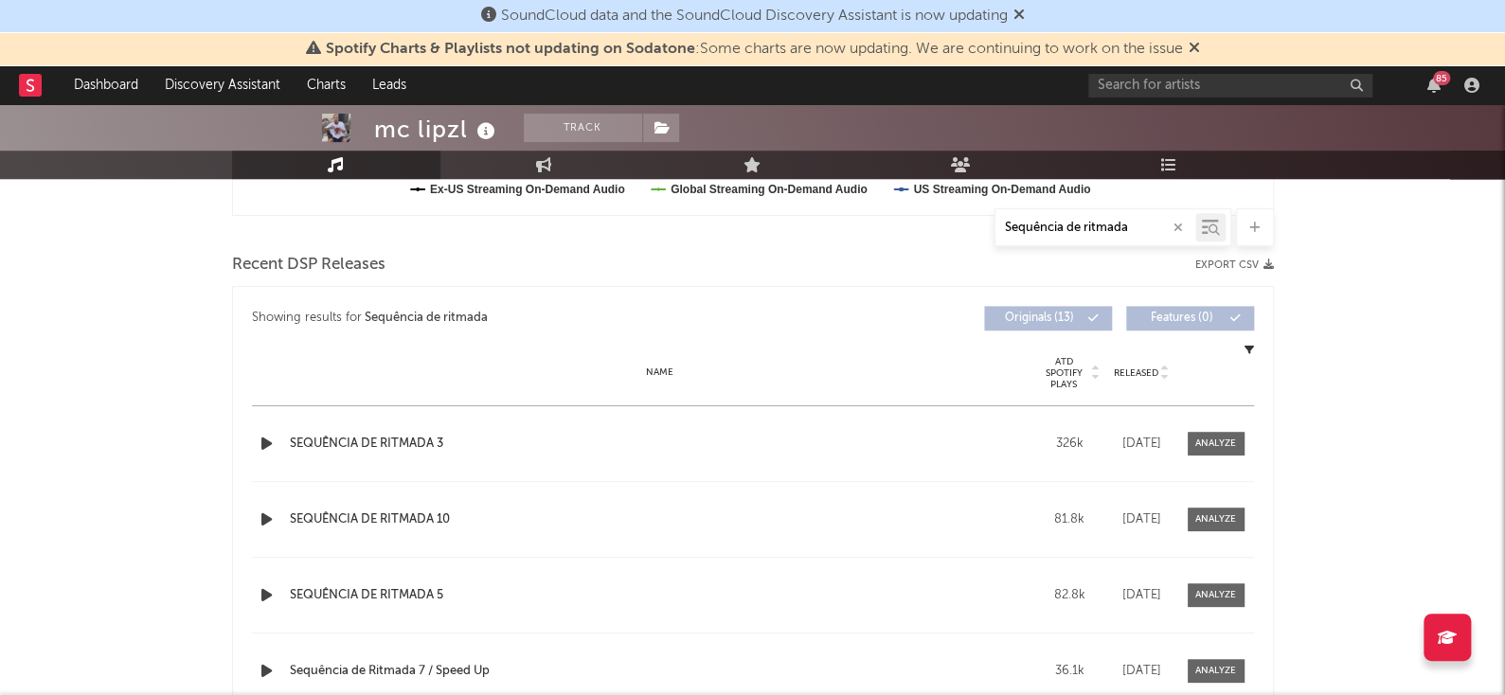
scroll to position [555, 0]
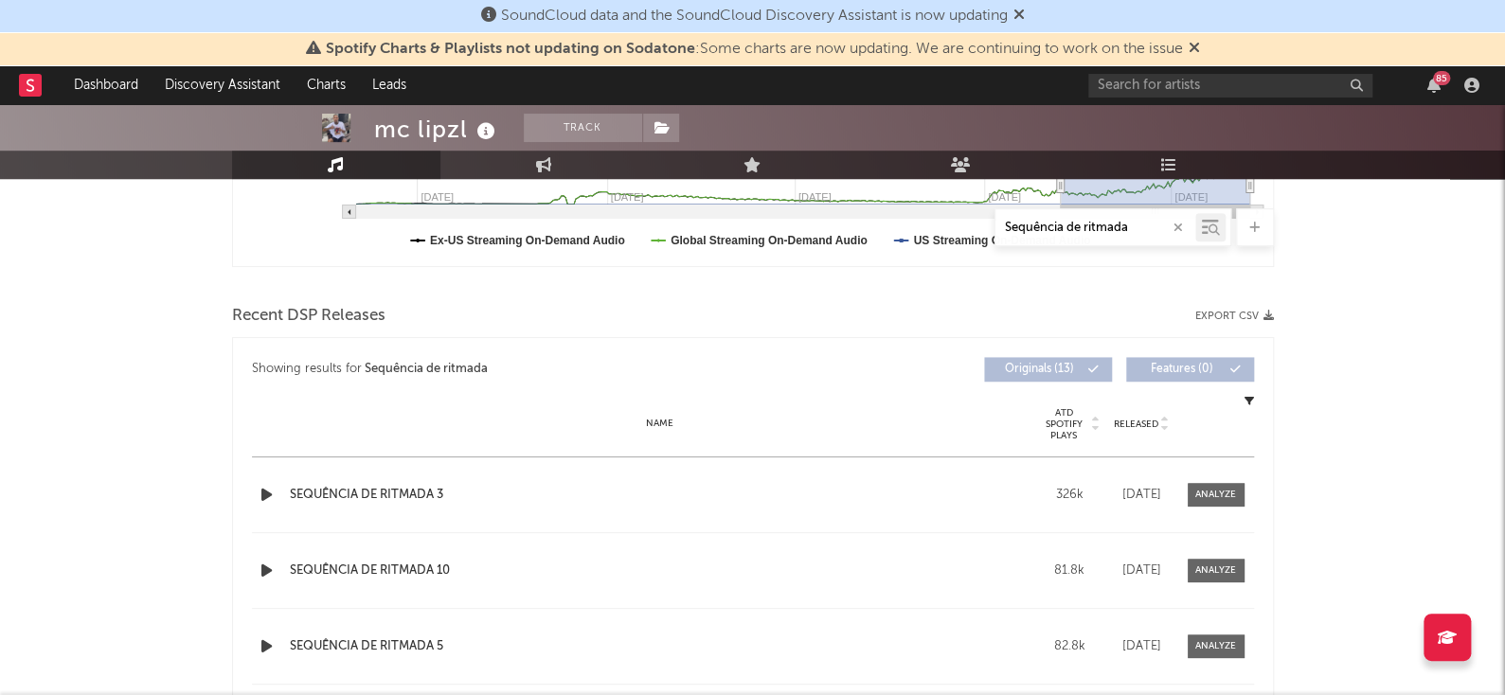
drag, startPoint x: 1501, startPoint y: 296, endPoint x: 1517, endPoint y: 282, distance: 20.8
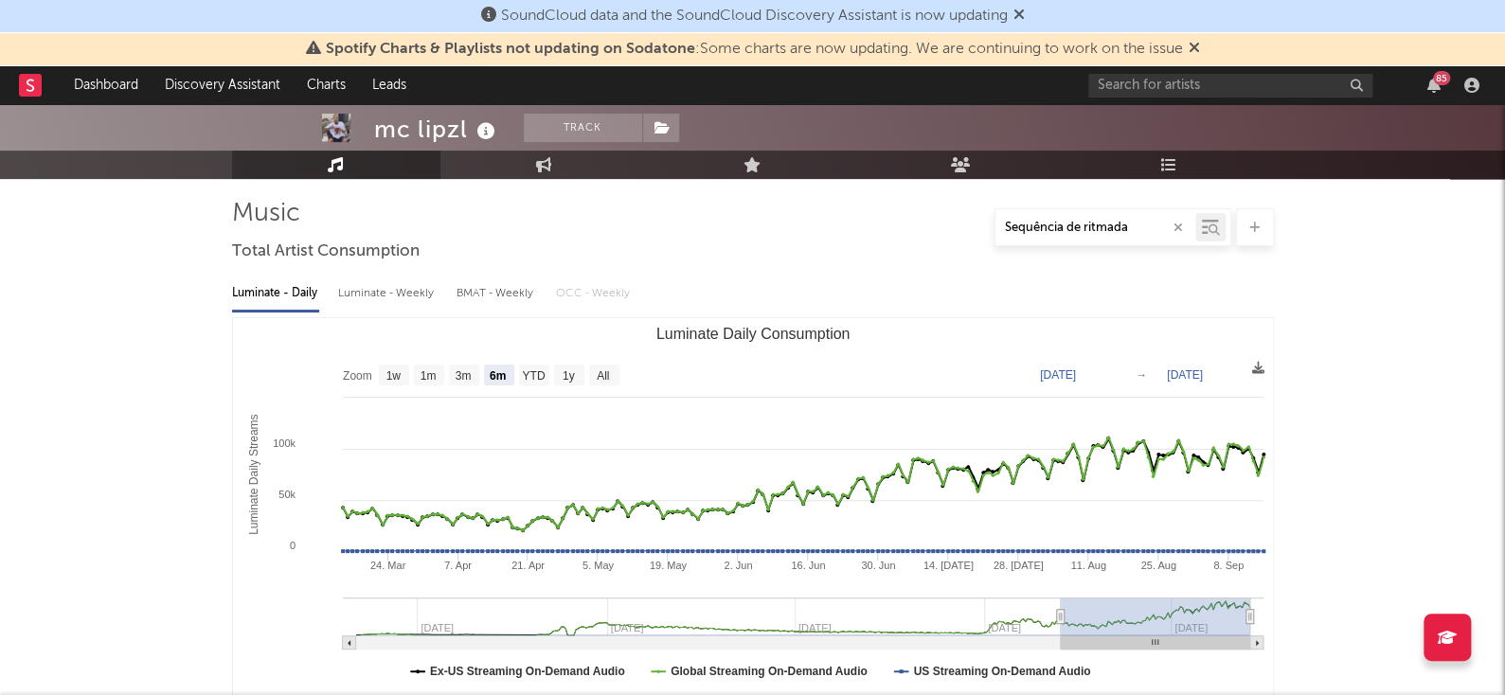
scroll to position [87, 0]
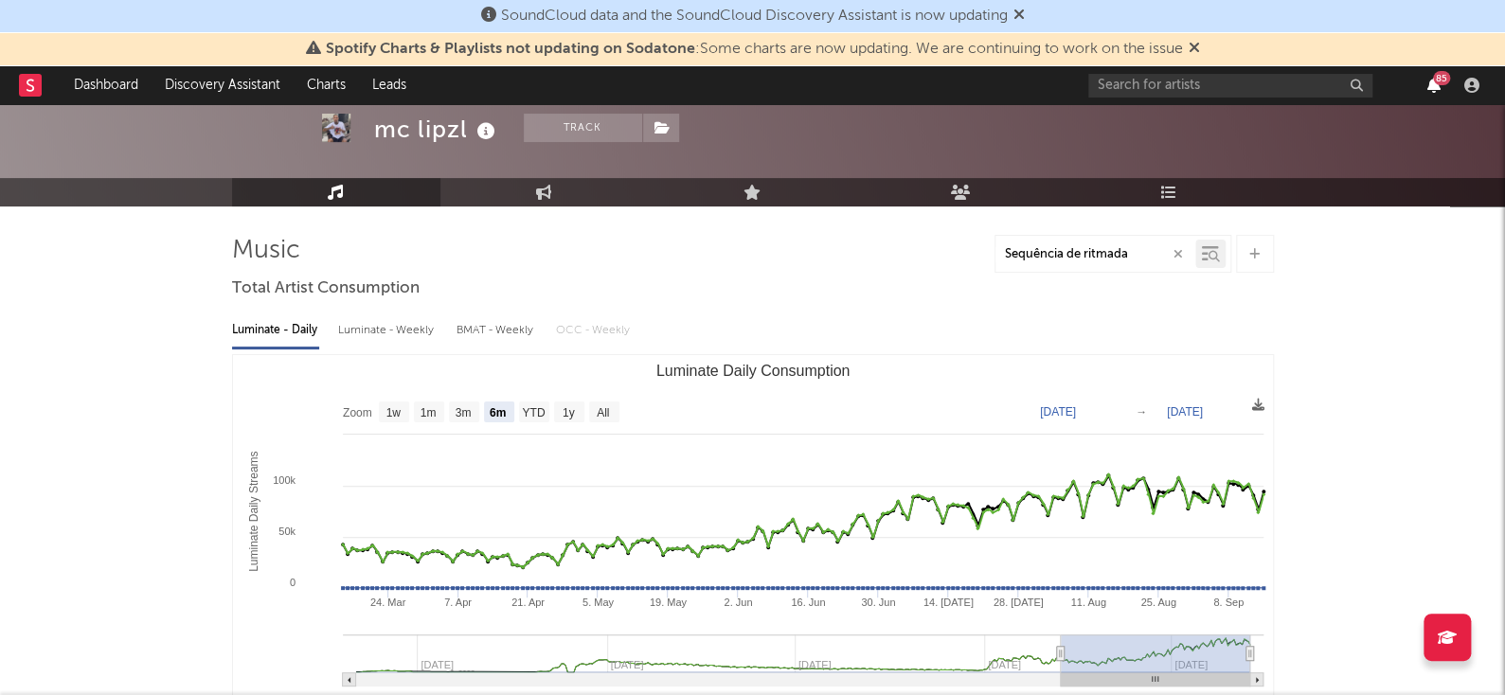
click at [1438, 86] on icon "button" at bounding box center [1433, 85] width 13 height 15
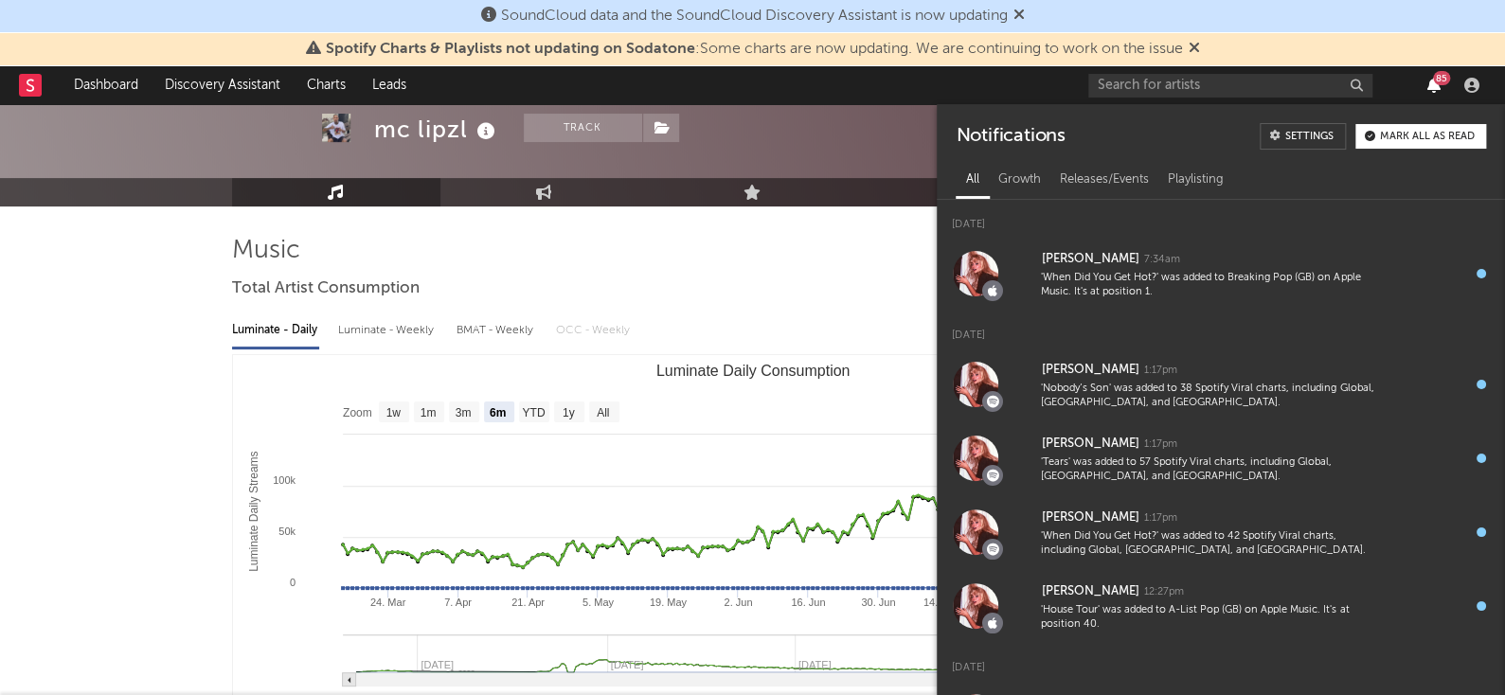
click at [1430, 88] on icon "button" at bounding box center [1433, 85] width 13 height 15
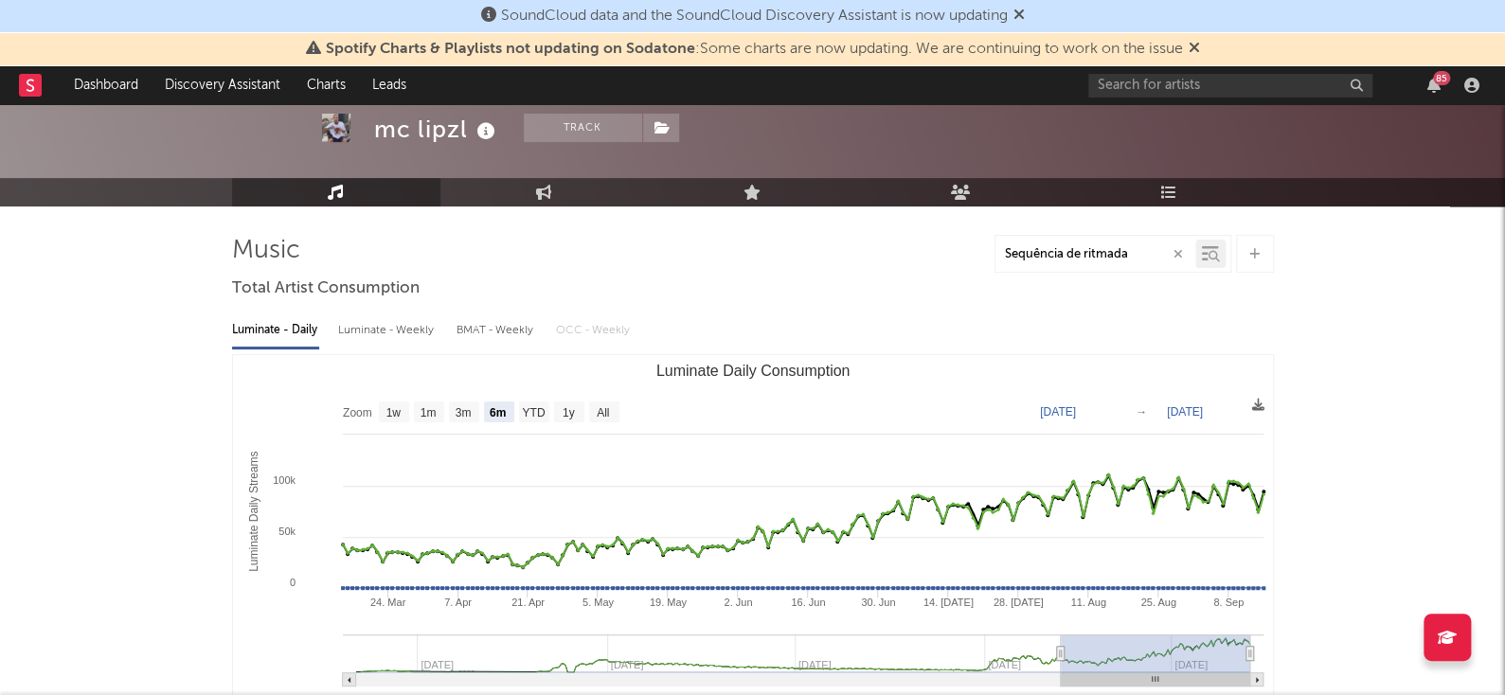
click at [1195, 101] on div "85" at bounding box center [1287, 85] width 398 height 38
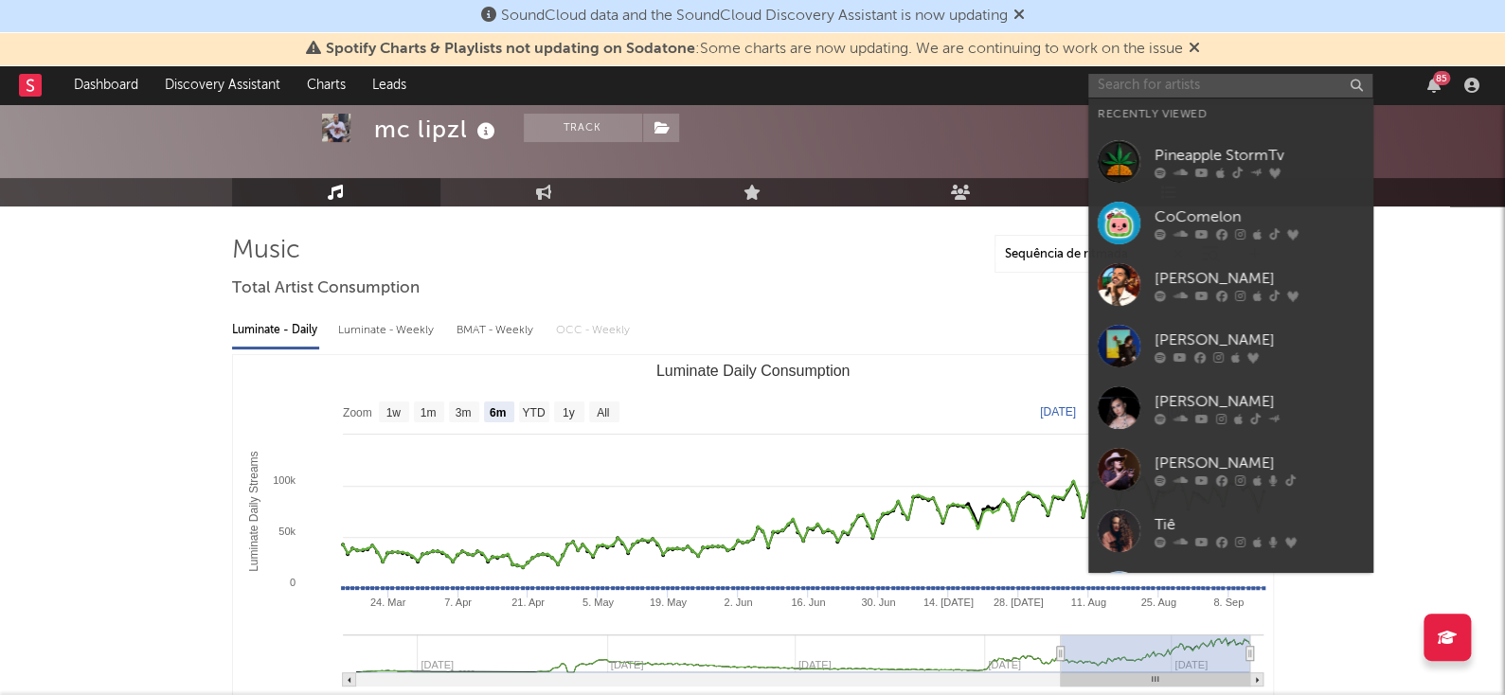
click at [1211, 77] on input "text" at bounding box center [1230, 86] width 284 height 24
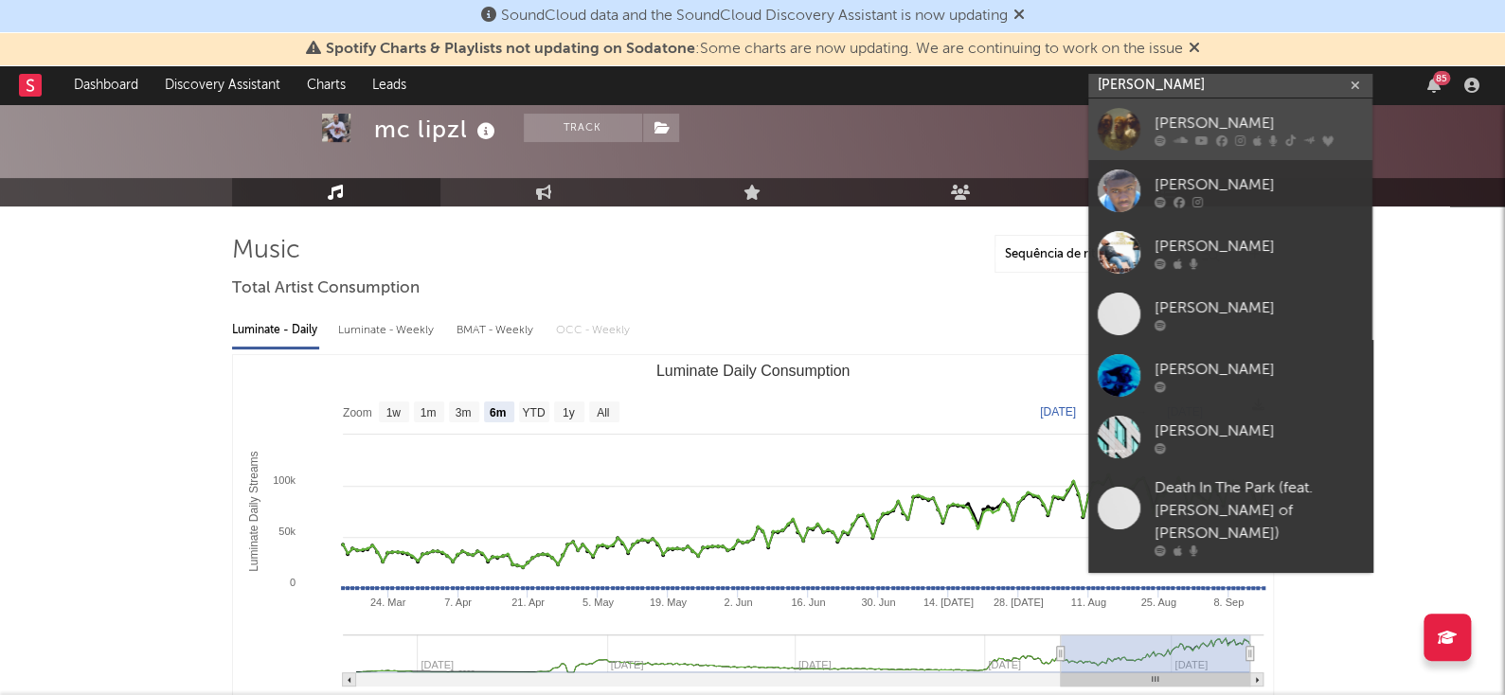
type input "[PERSON_NAME]"
click at [1272, 128] on div "[PERSON_NAME]" at bounding box center [1259, 123] width 208 height 23
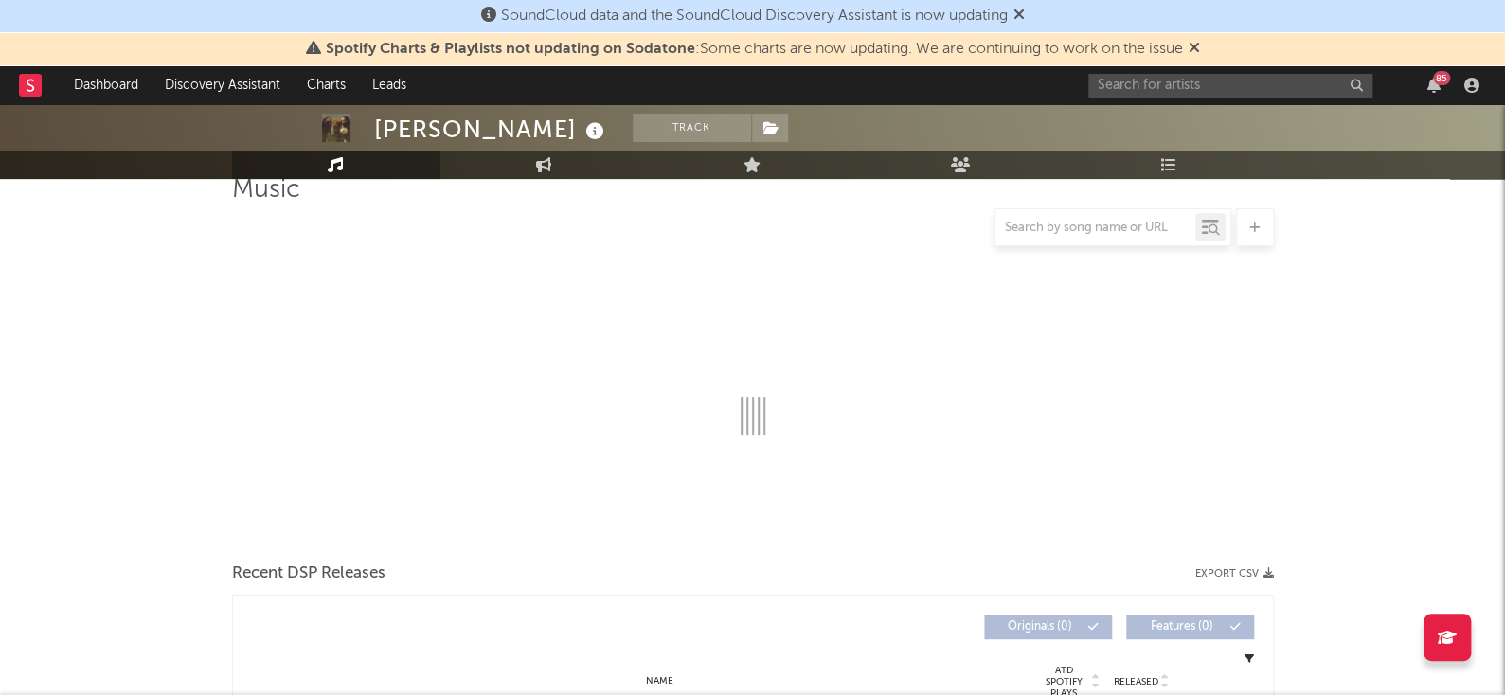
scroll to position [141, 0]
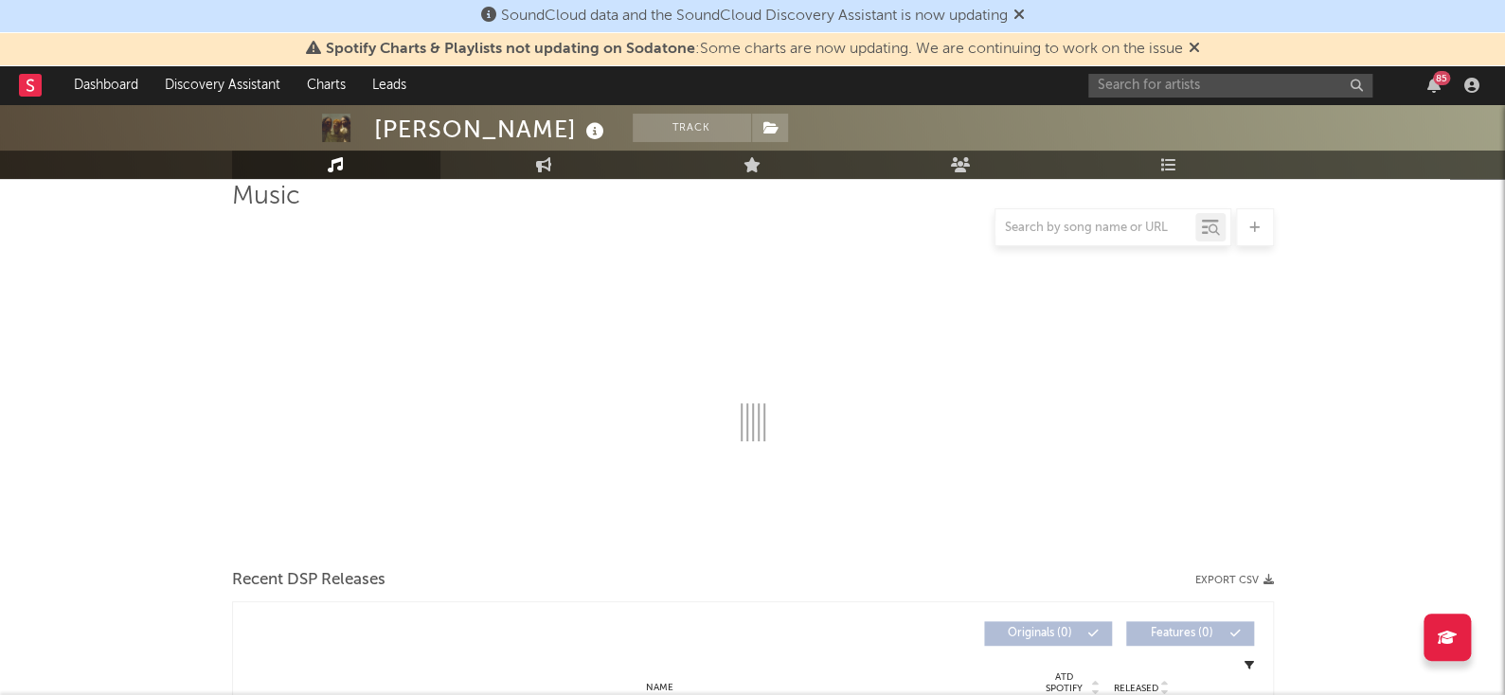
drag, startPoint x: 1500, startPoint y: 165, endPoint x: 1514, endPoint y: 150, distance: 20.1
select select "6m"
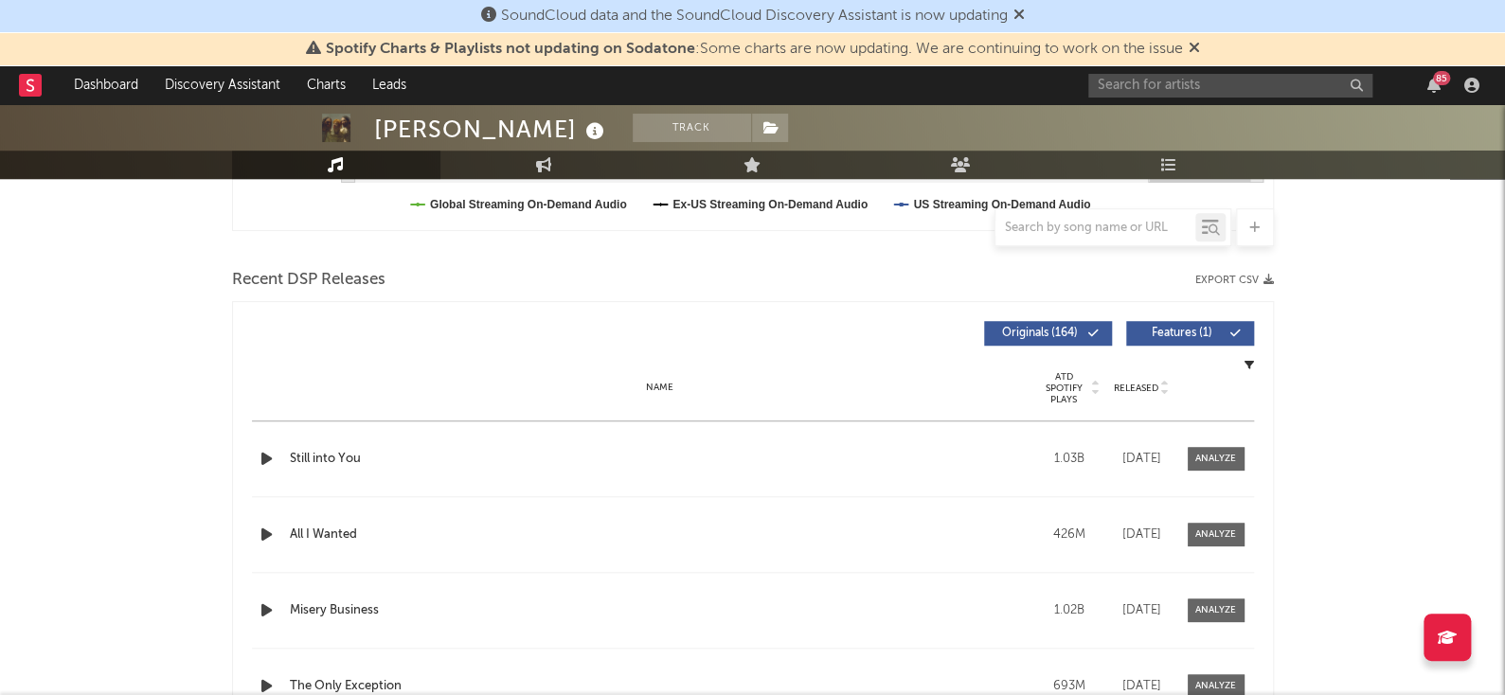
scroll to position [304, 0]
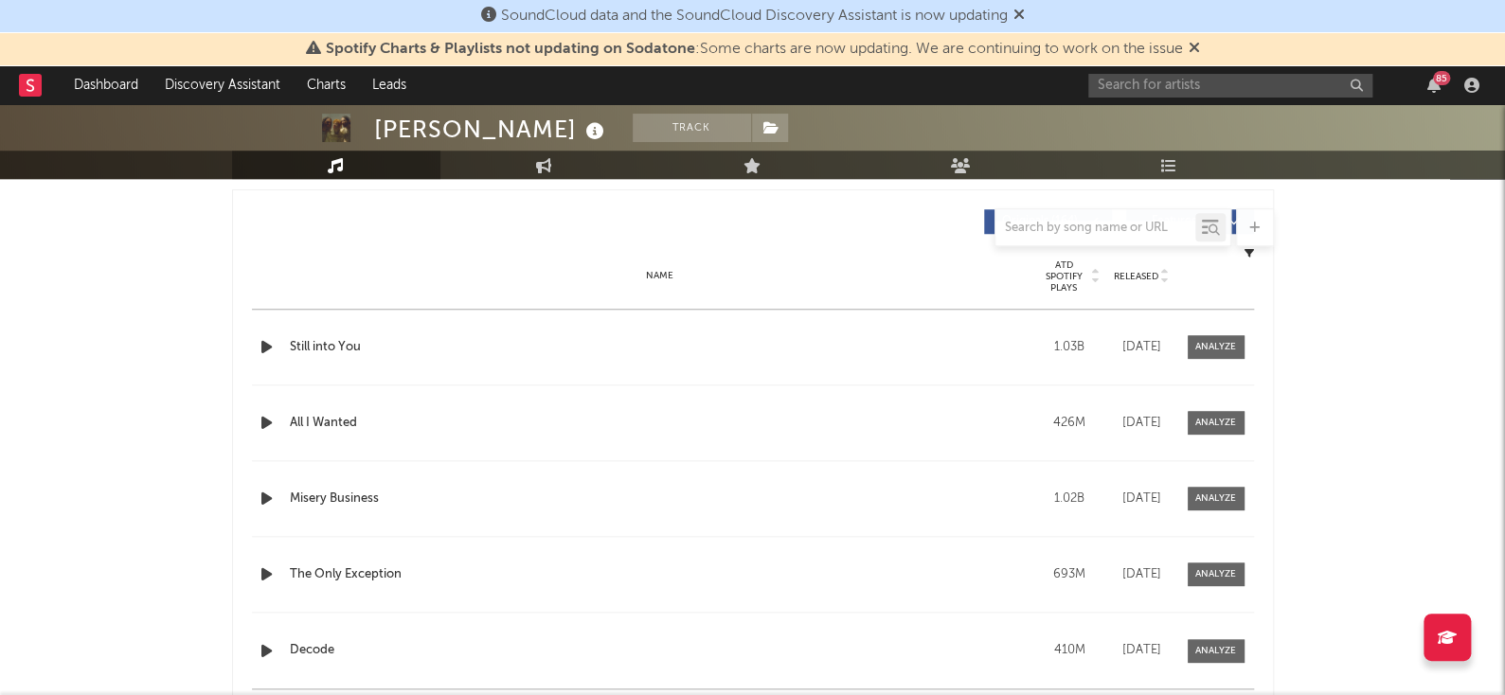
scroll to position [692, 0]
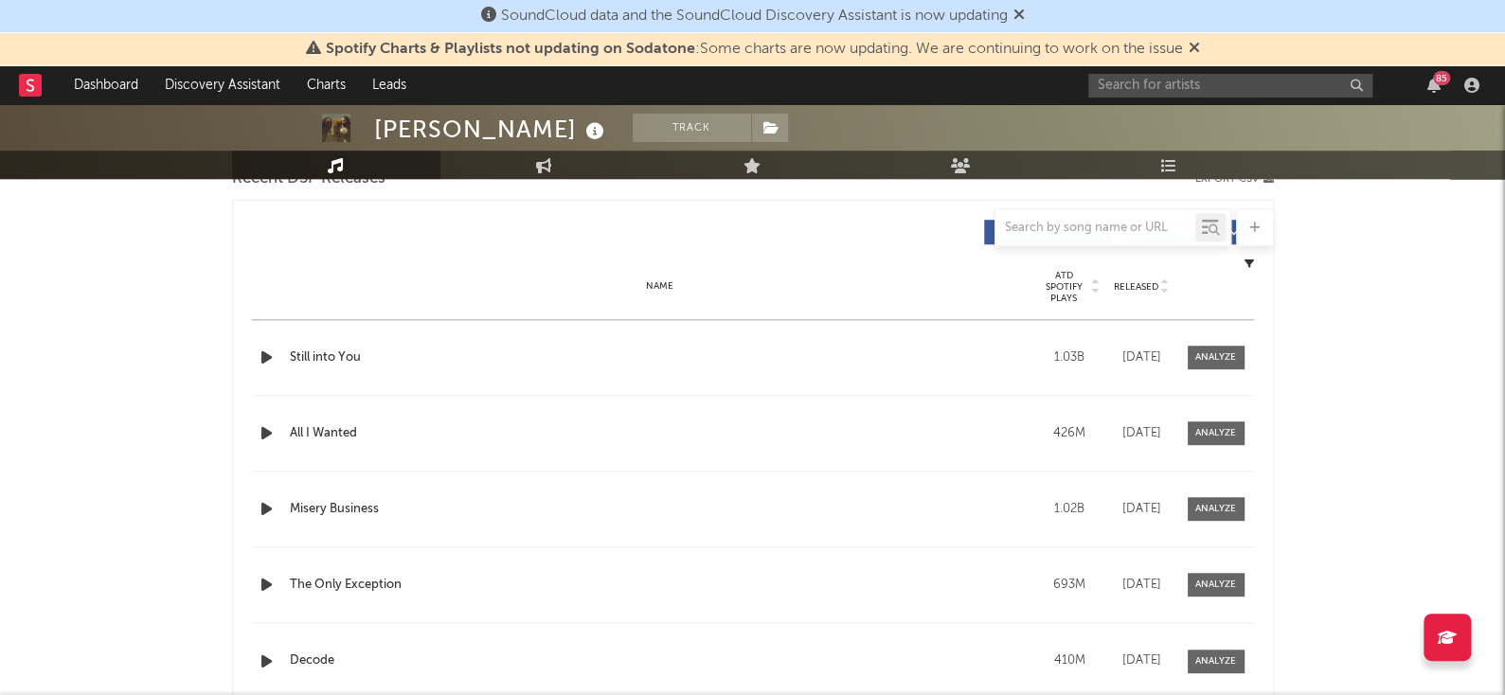
click at [1086, 293] on span "ATD Spotify Plays" at bounding box center [1064, 287] width 50 height 34
drag, startPoint x: 1502, startPoint y: 260, endPoint x: 1517, endPoint y: 266, distance: 15.7
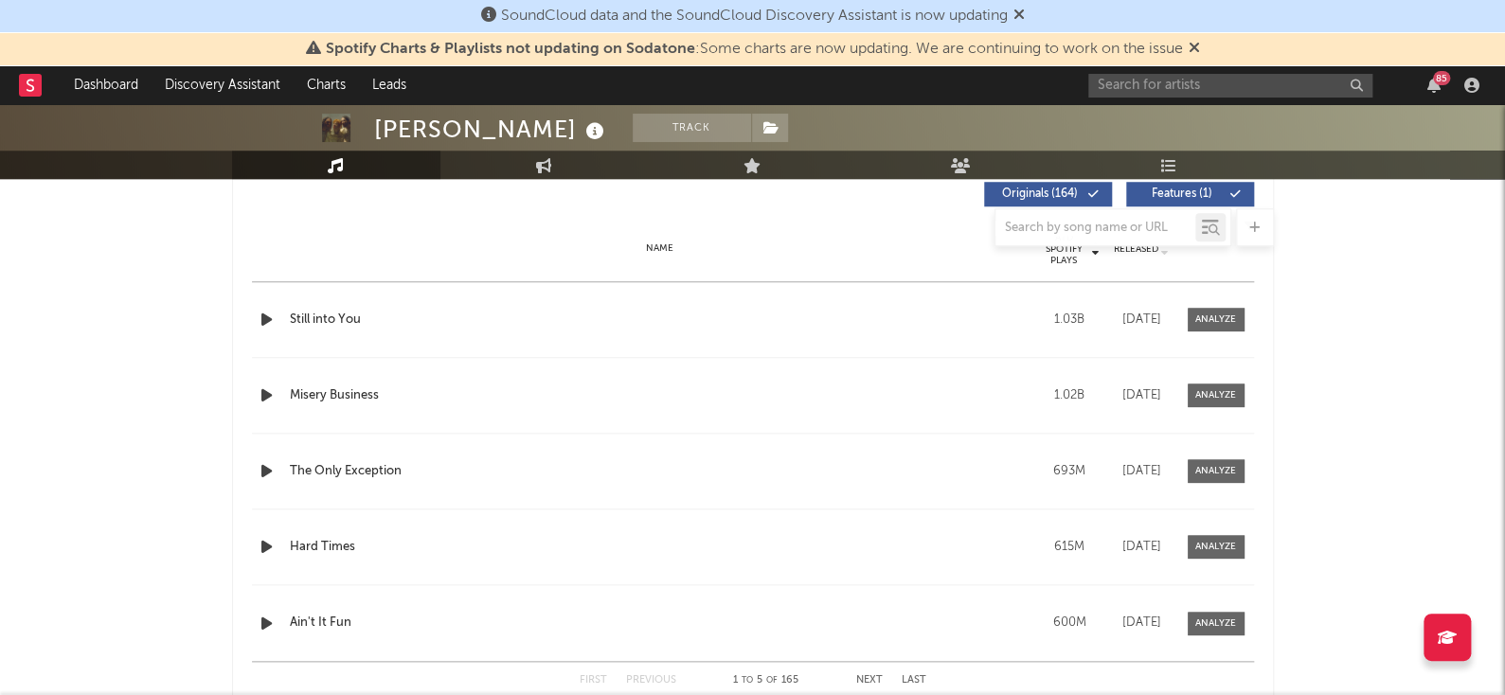
scroll to position [737, 0]
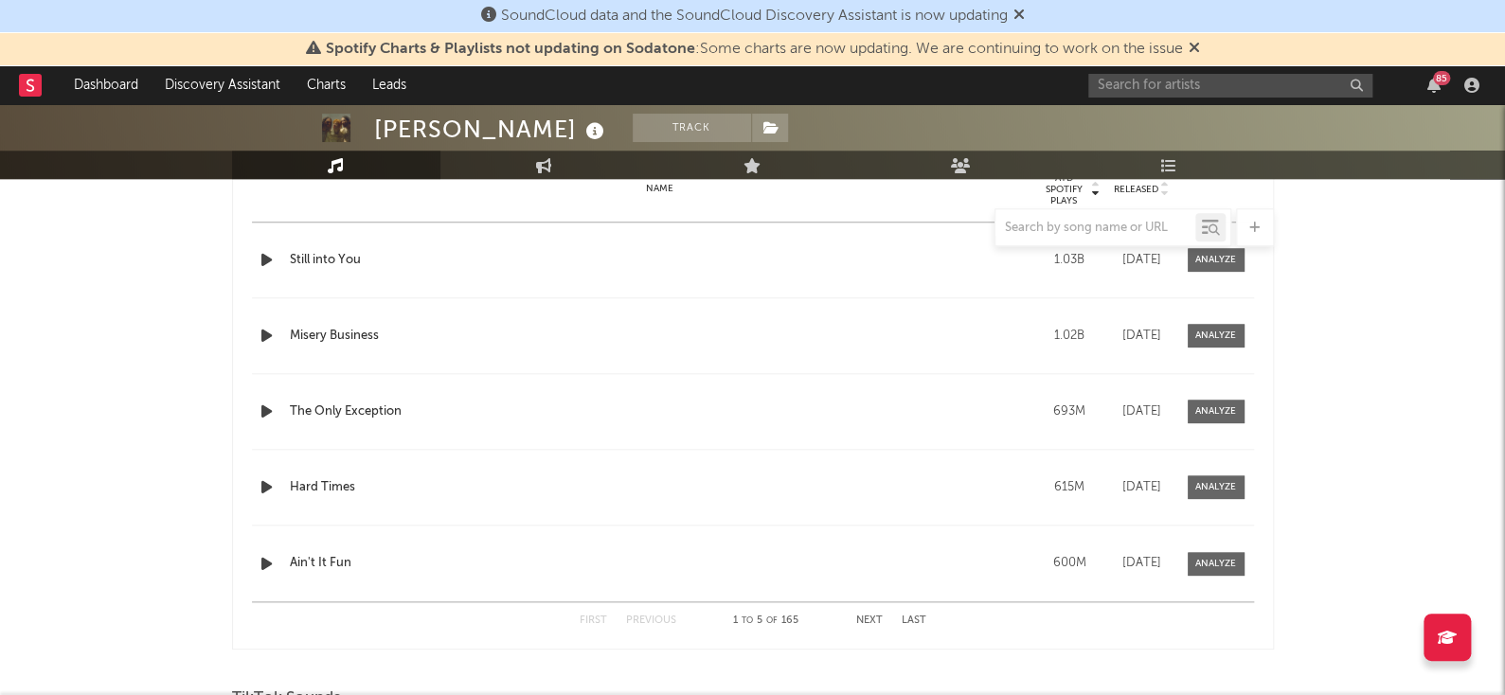
scroll to position [794, 0]
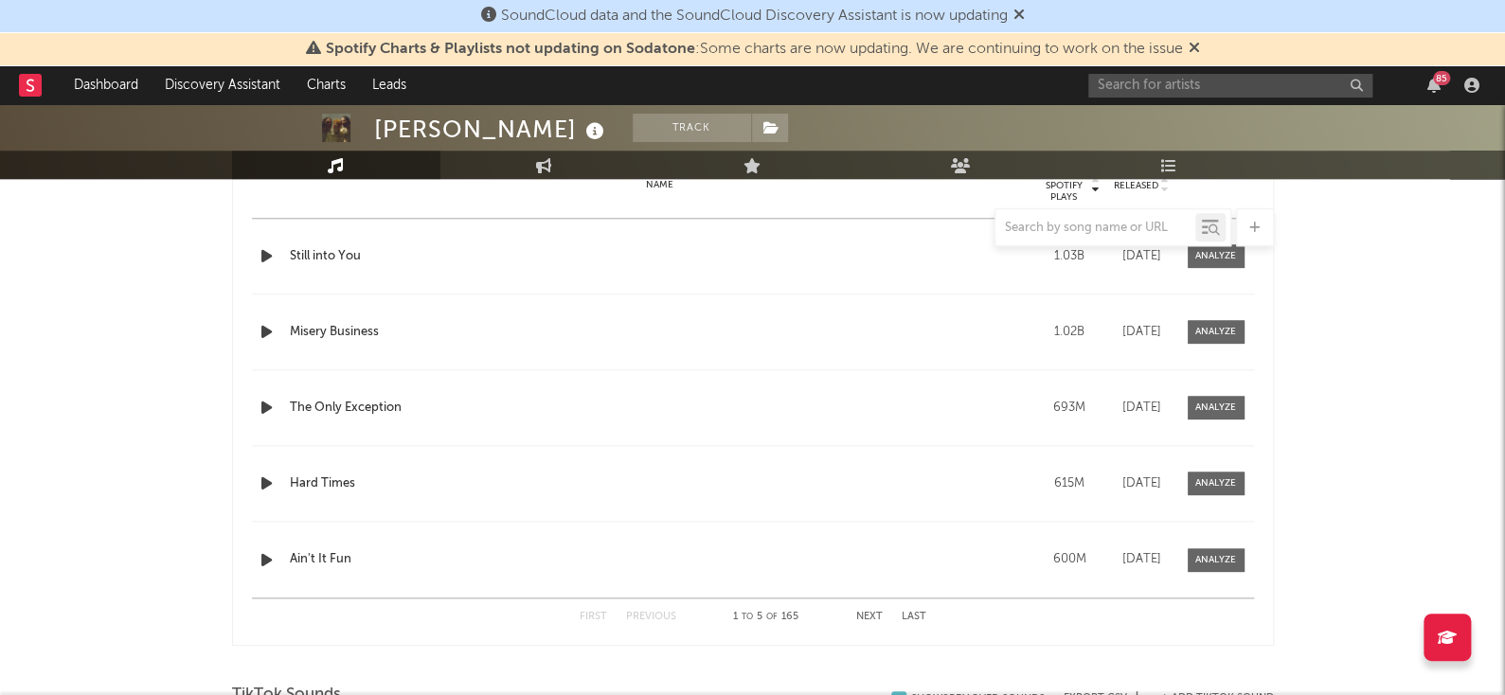
click at [861, 619] on button "Next" at bounding box center [869, 617] width 27 height 10
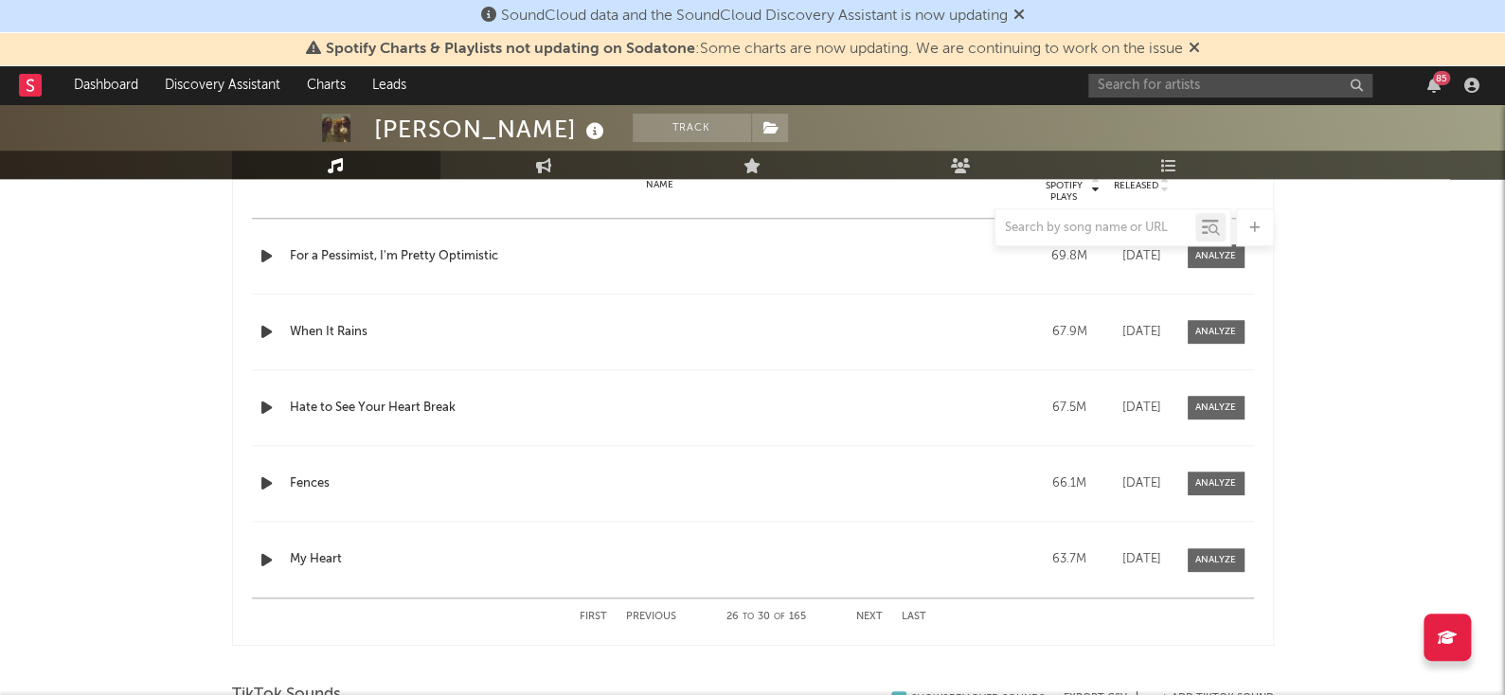
click at [861, 619] on button "Next" at bounding box center [869, 617] width 27 height 10
click at [871, 613] on button "Next" at bounding box center [869, 617] width 27 height 10
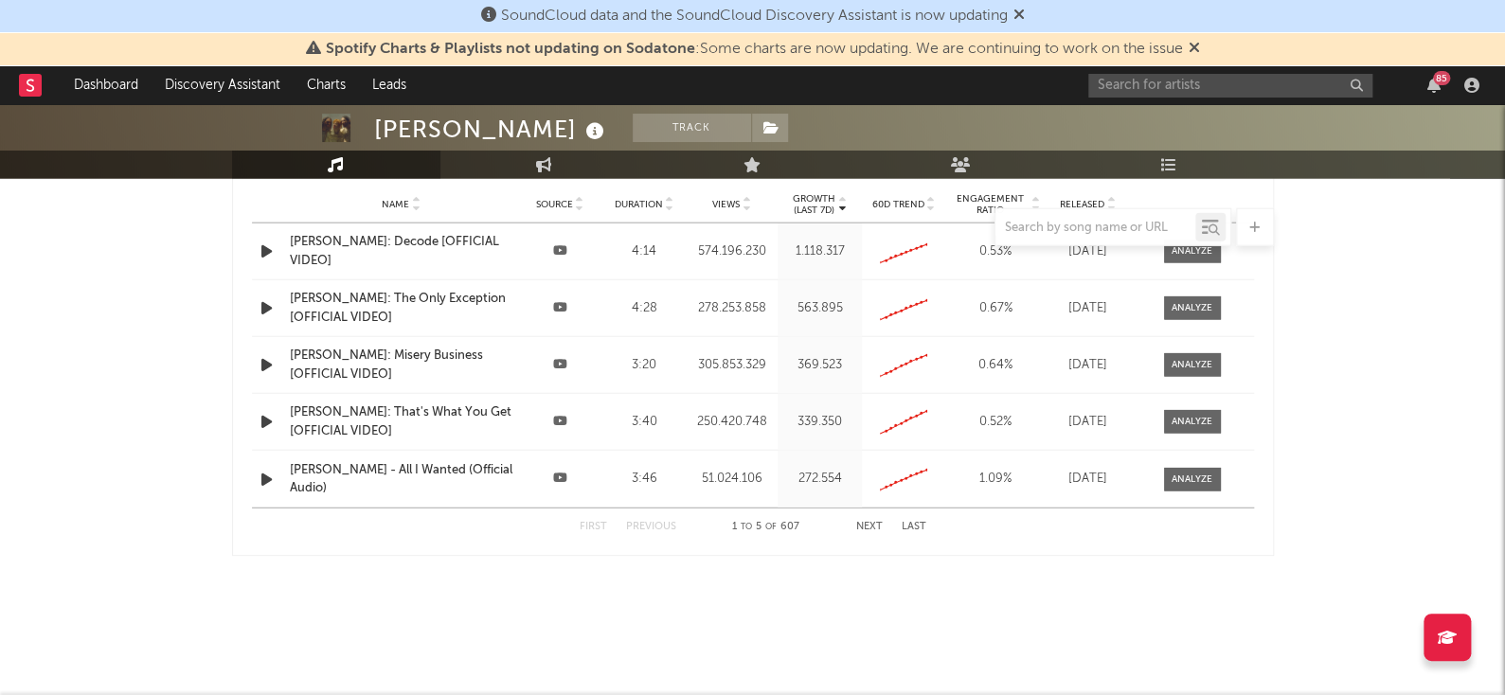
scroll to position [0, 0]
